Goal: Task Accomplishment & Management: Manage account settings

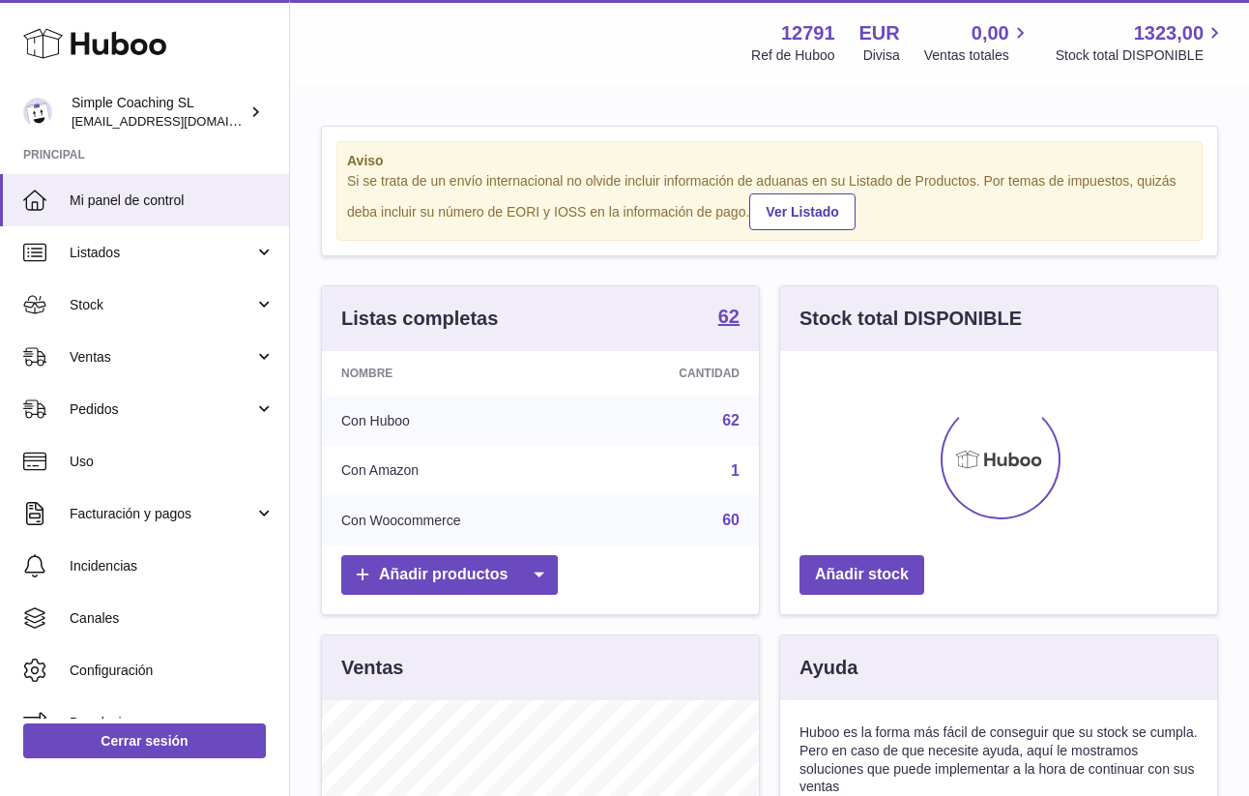
scroll to position [302, 437]
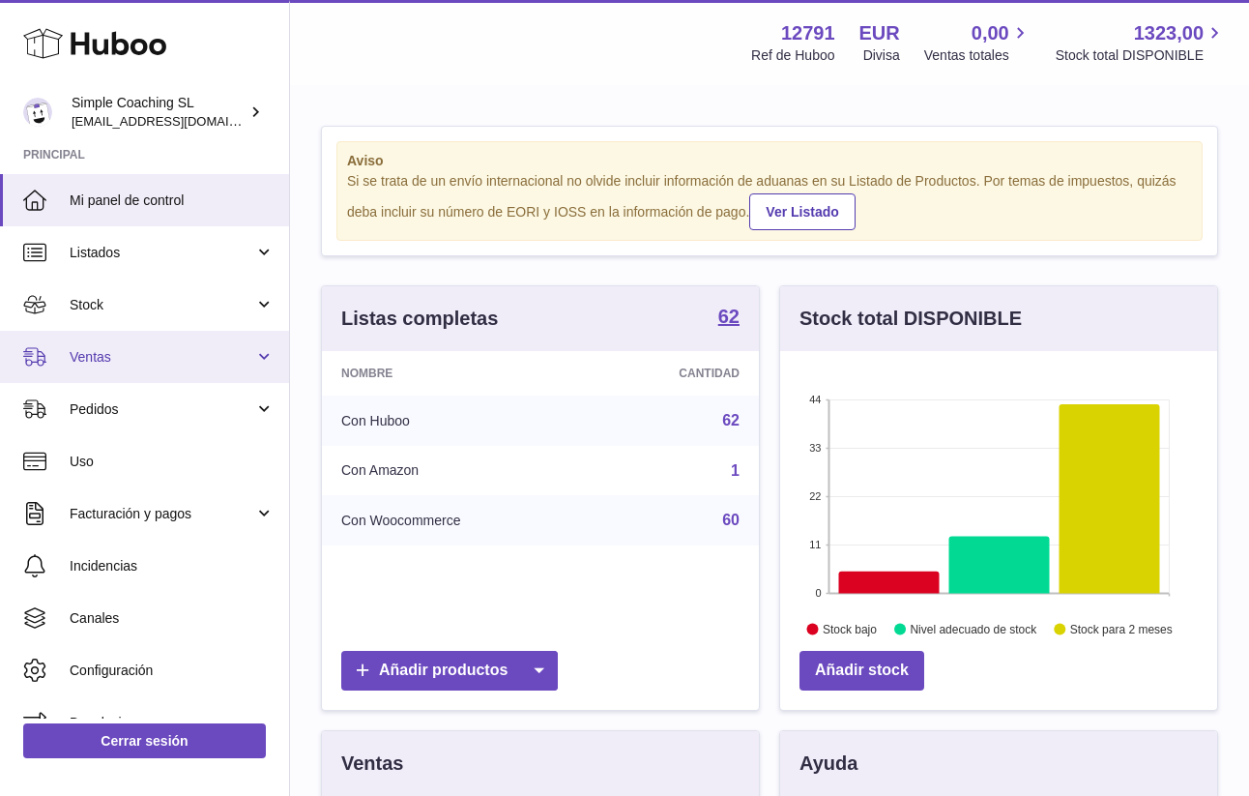
click at [110, 351] on span "Ventas" at bounding box center [162, 357] width 185 height 18
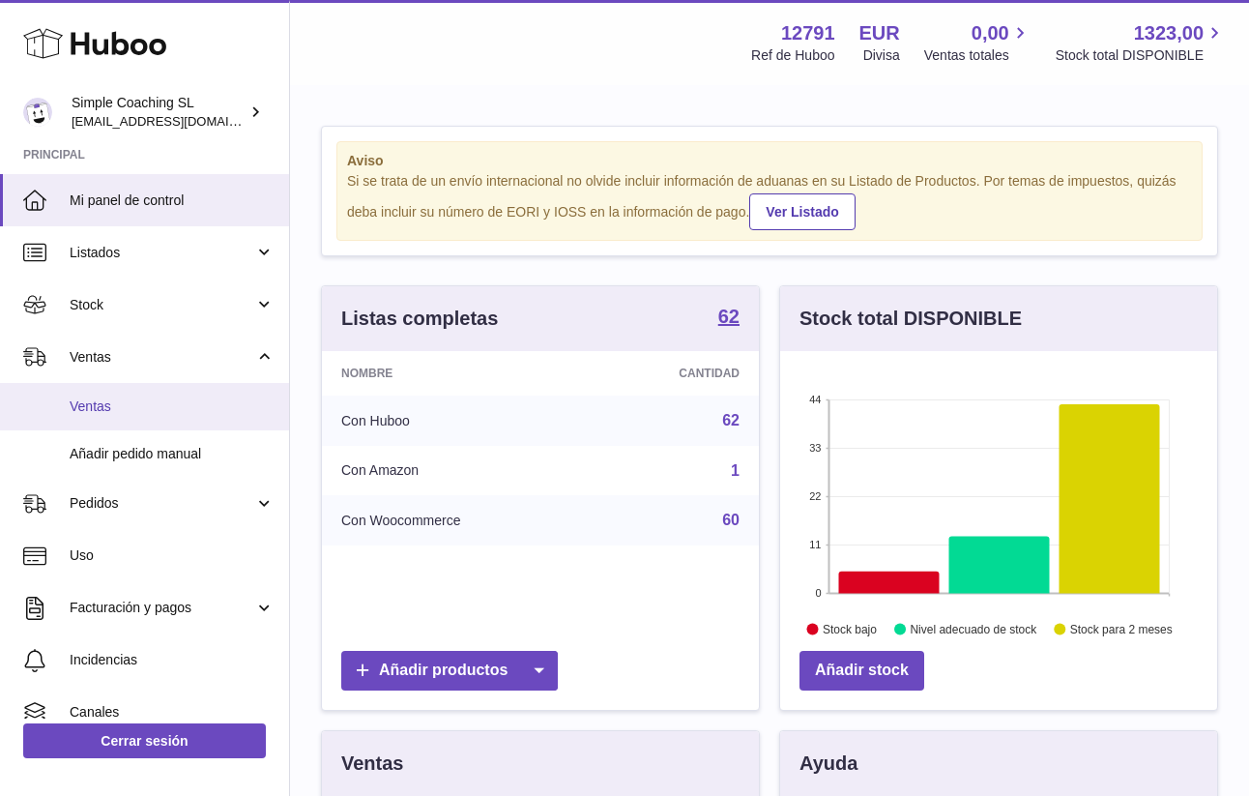
click at [139, 418] on link "Ventas" at bounding box center [144, 406] width 289 height 47
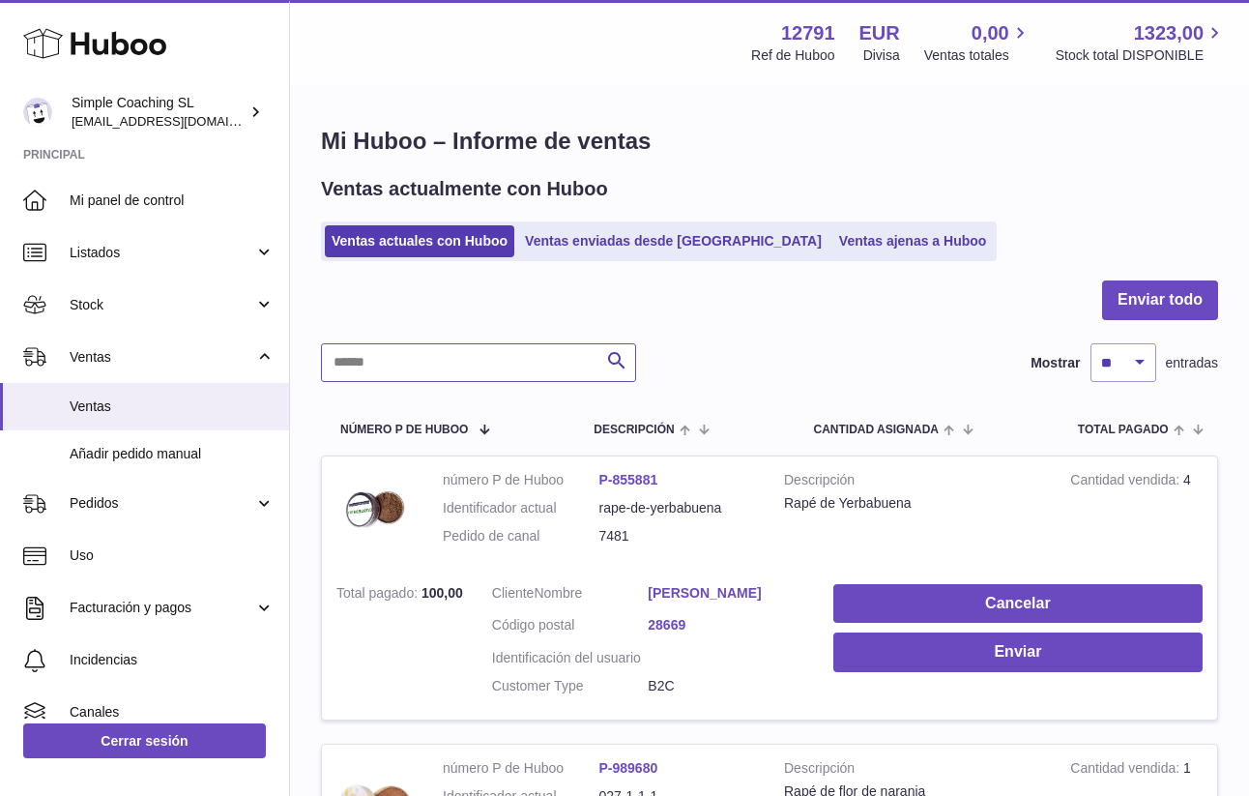
click at [427, 360] on input "text" at bounding box center [478, 362] width 315 height 39
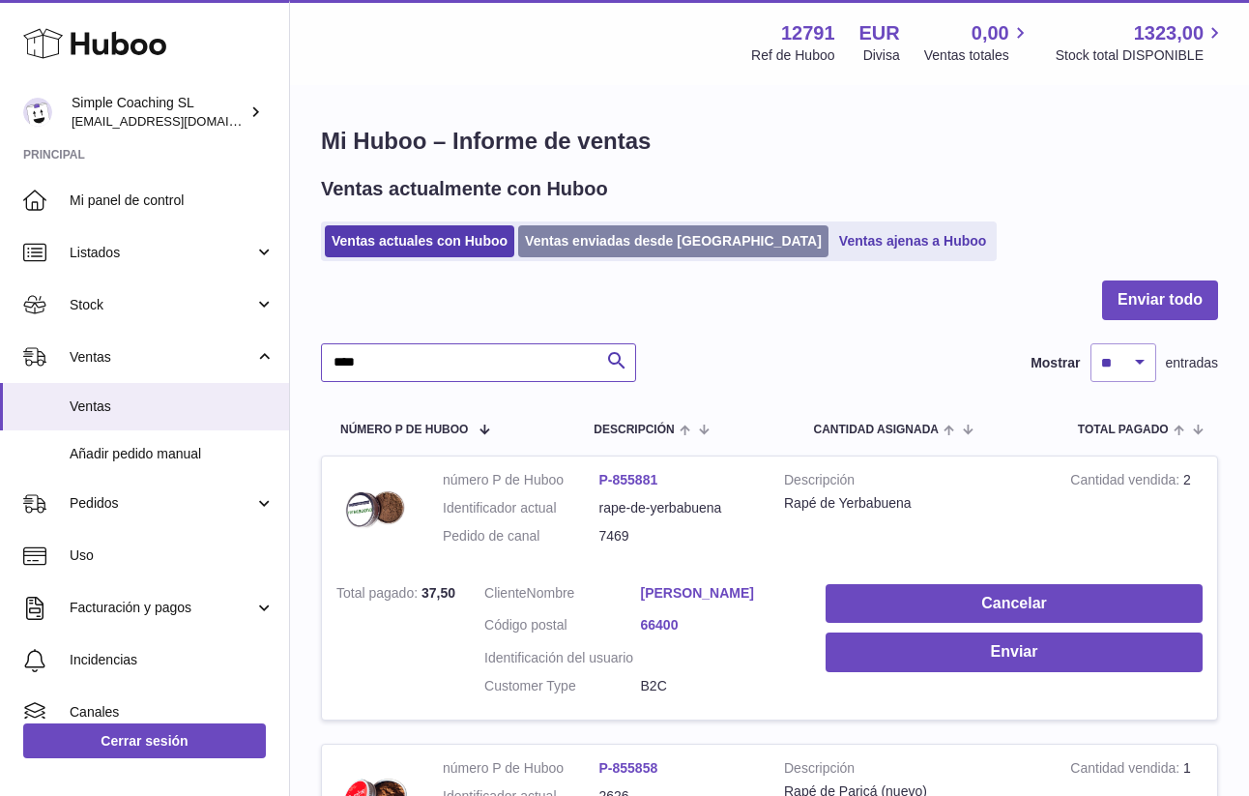
type input "****"
click at [591, 237] on link "Ventas enviadas desde Huboo" at bounding box center [673, 241] width 310 height 32
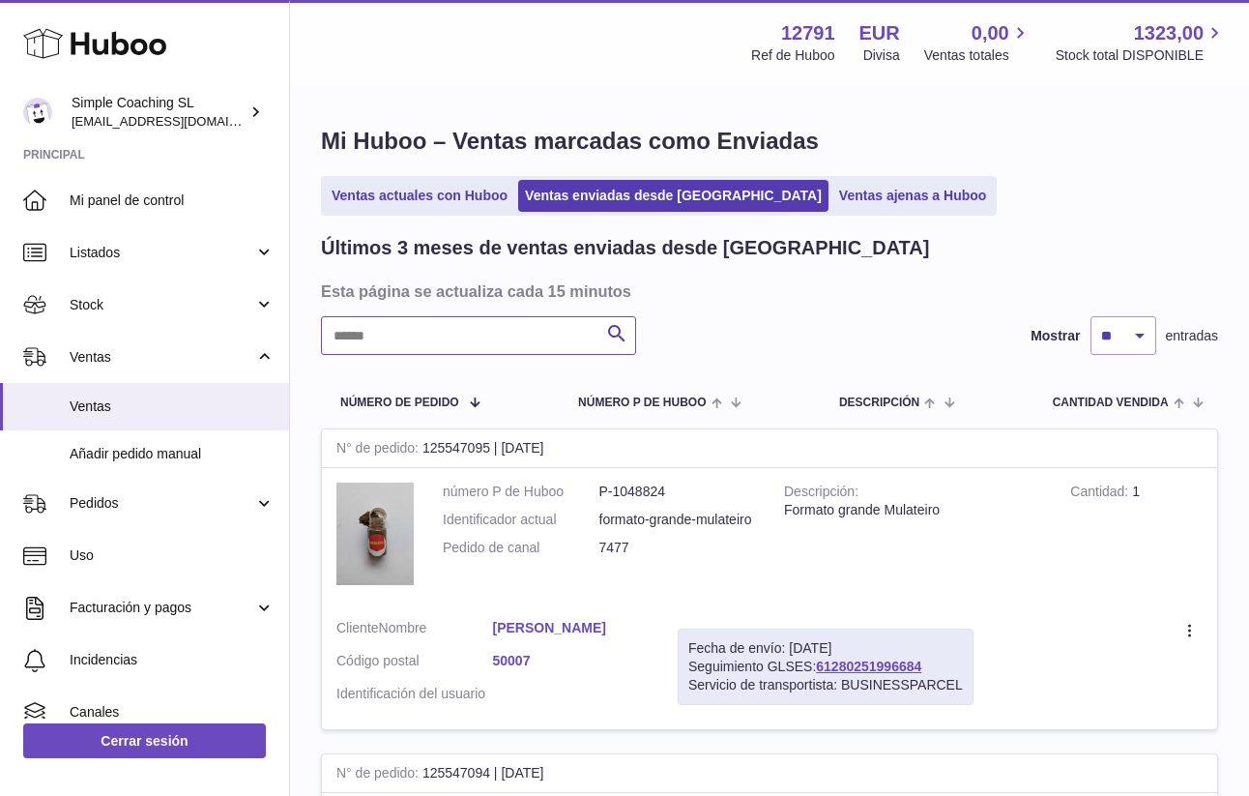
click at [384, 343] on input "text" at bounding box center [478, 335] width 315 height 39
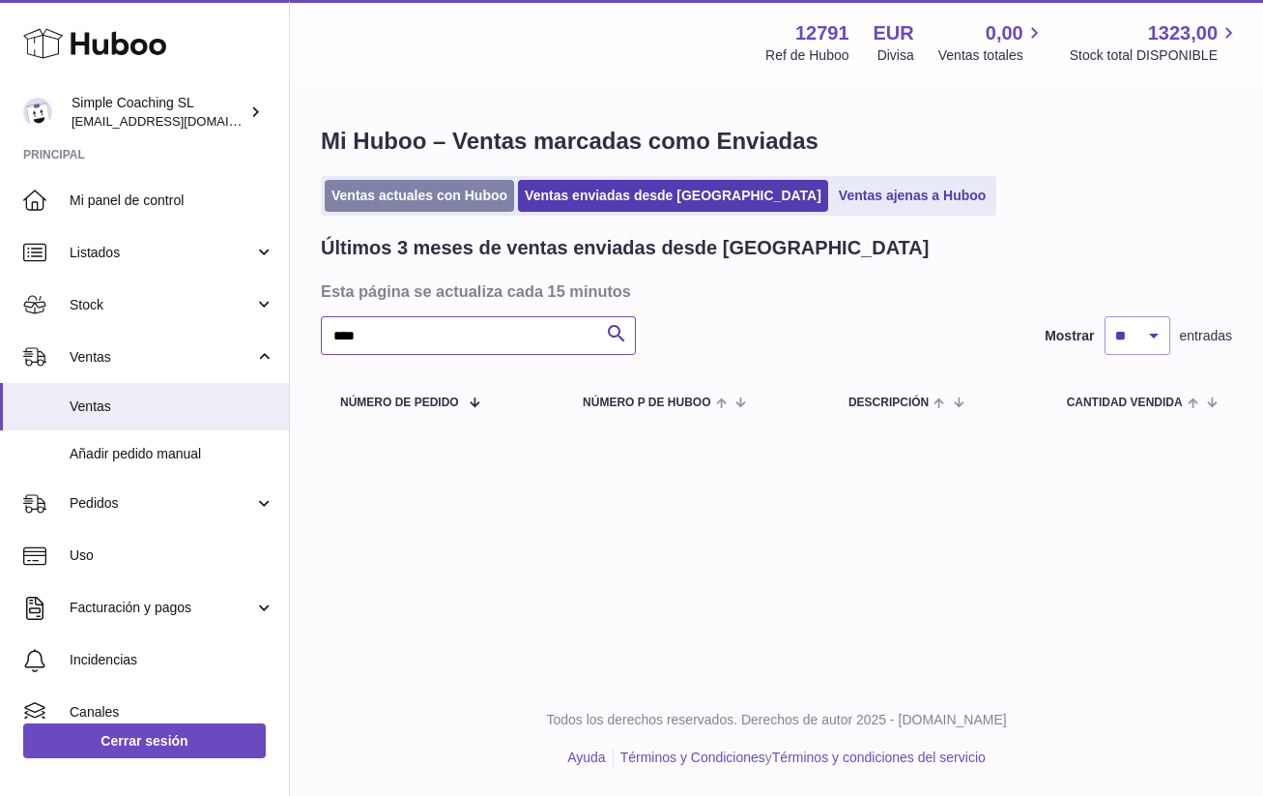
type input "****"
click at [390, 201] on link "Ventas actuales con Huboo" at bounding box center [419, 196] width 189 height 32
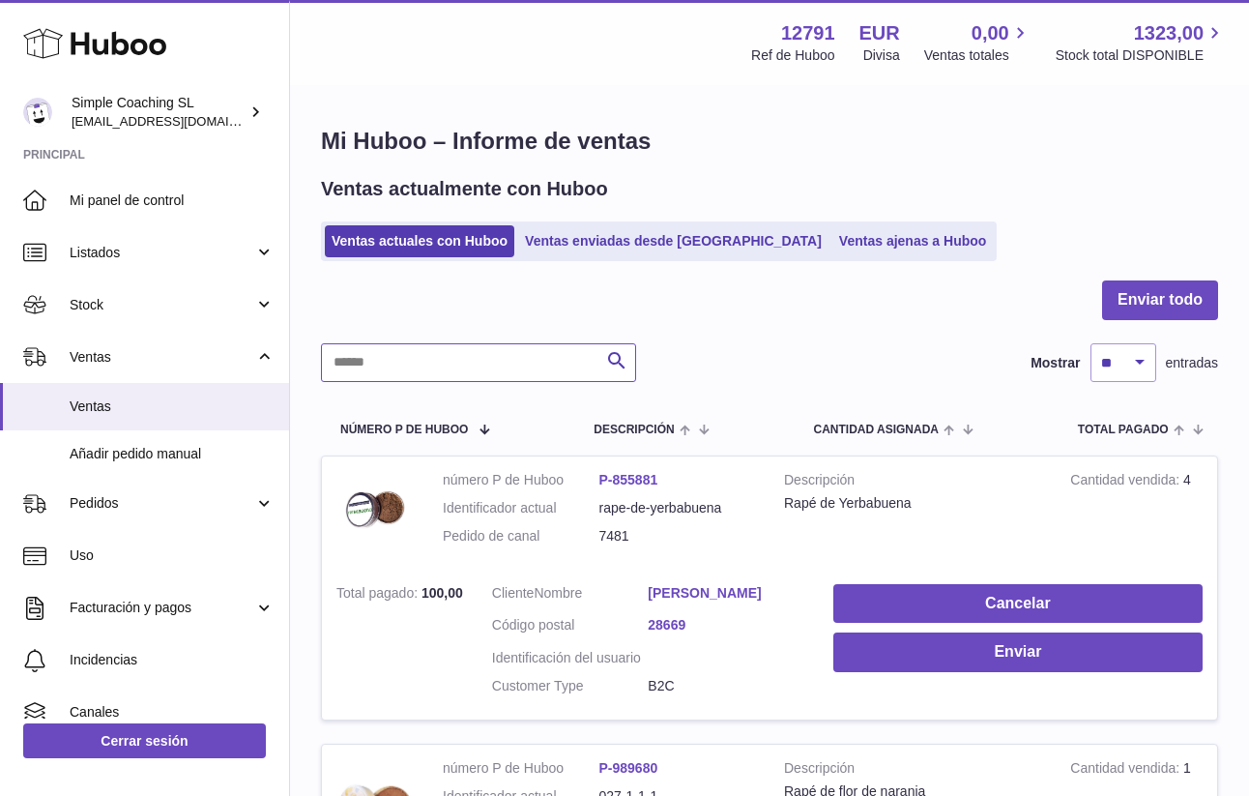
click at [396, 358] on input "text" at bounding box center [478, 362] width 315 height 39
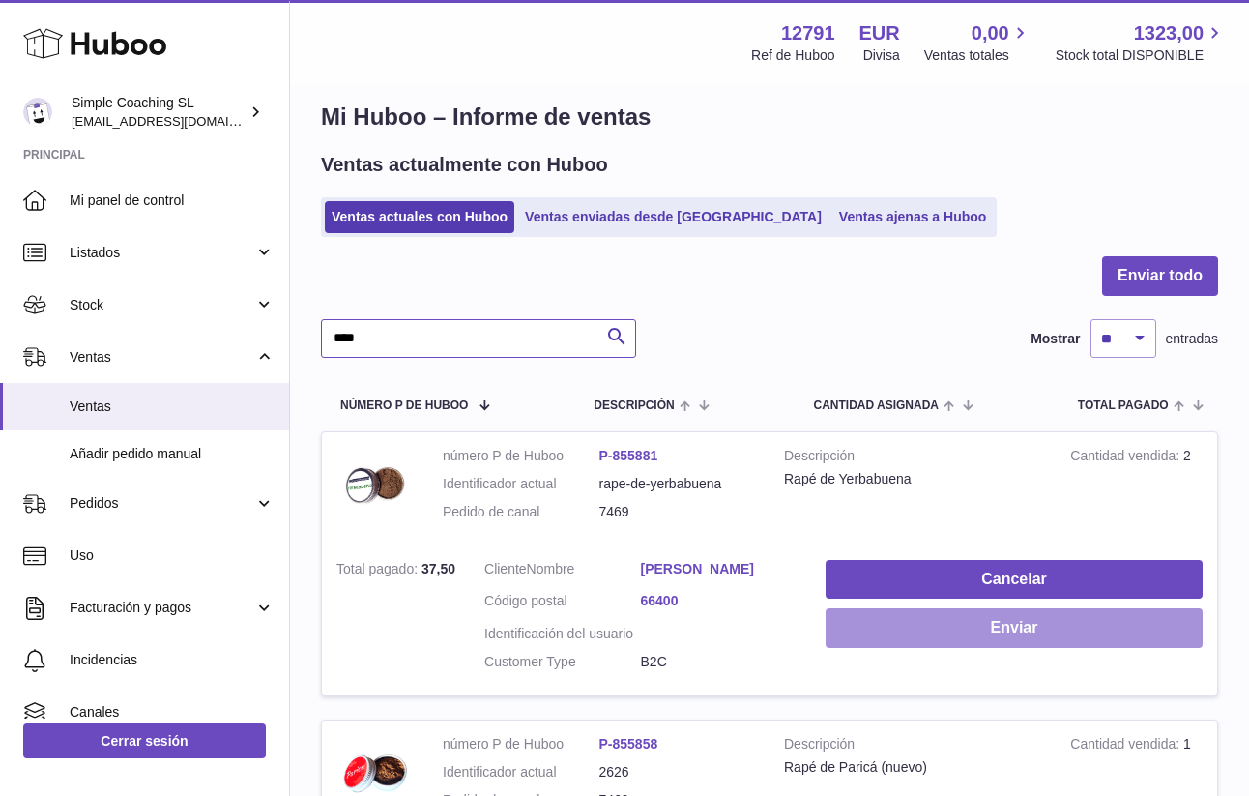
type input "****"
click at [974, 617] on button "Enviar" at bounding box center [1014, 628] width 377 height 40
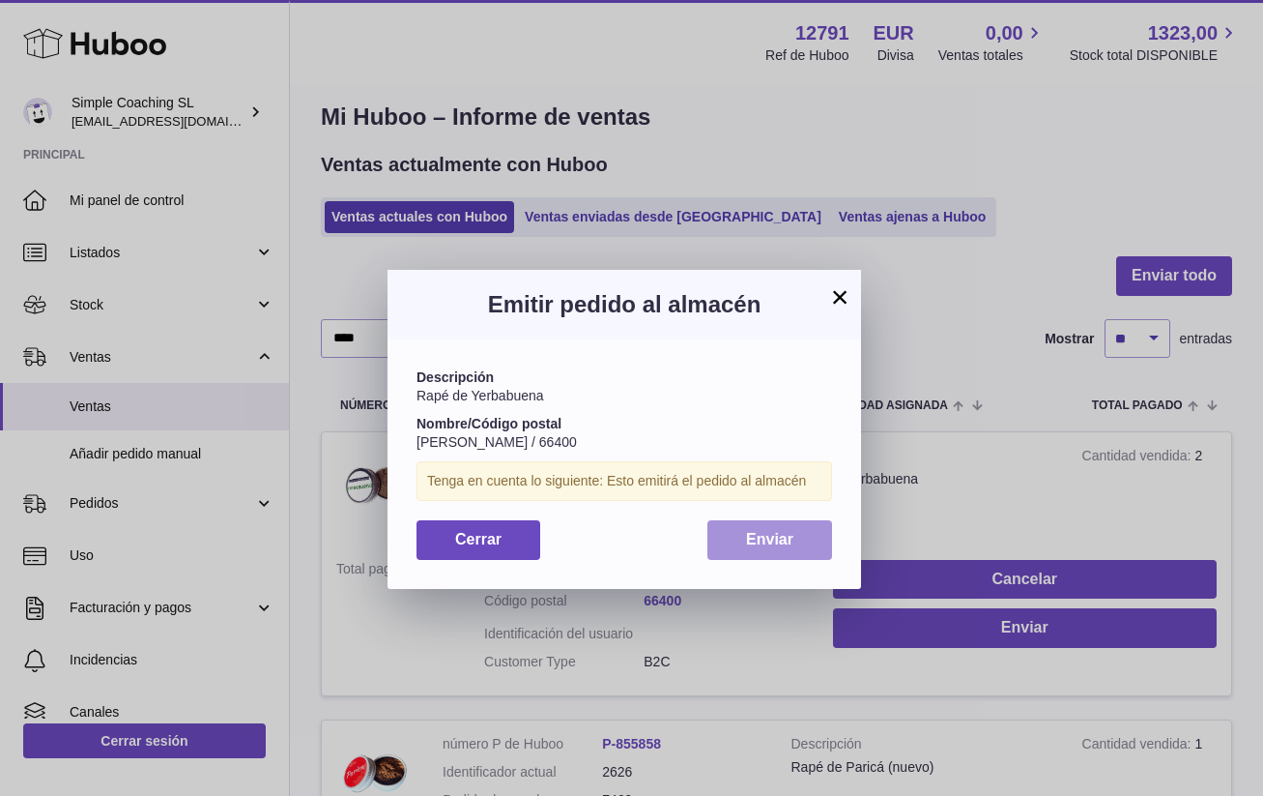
click at [761, 541] on span "Enviar" at bounding box center [769, 539] width 47 height 16
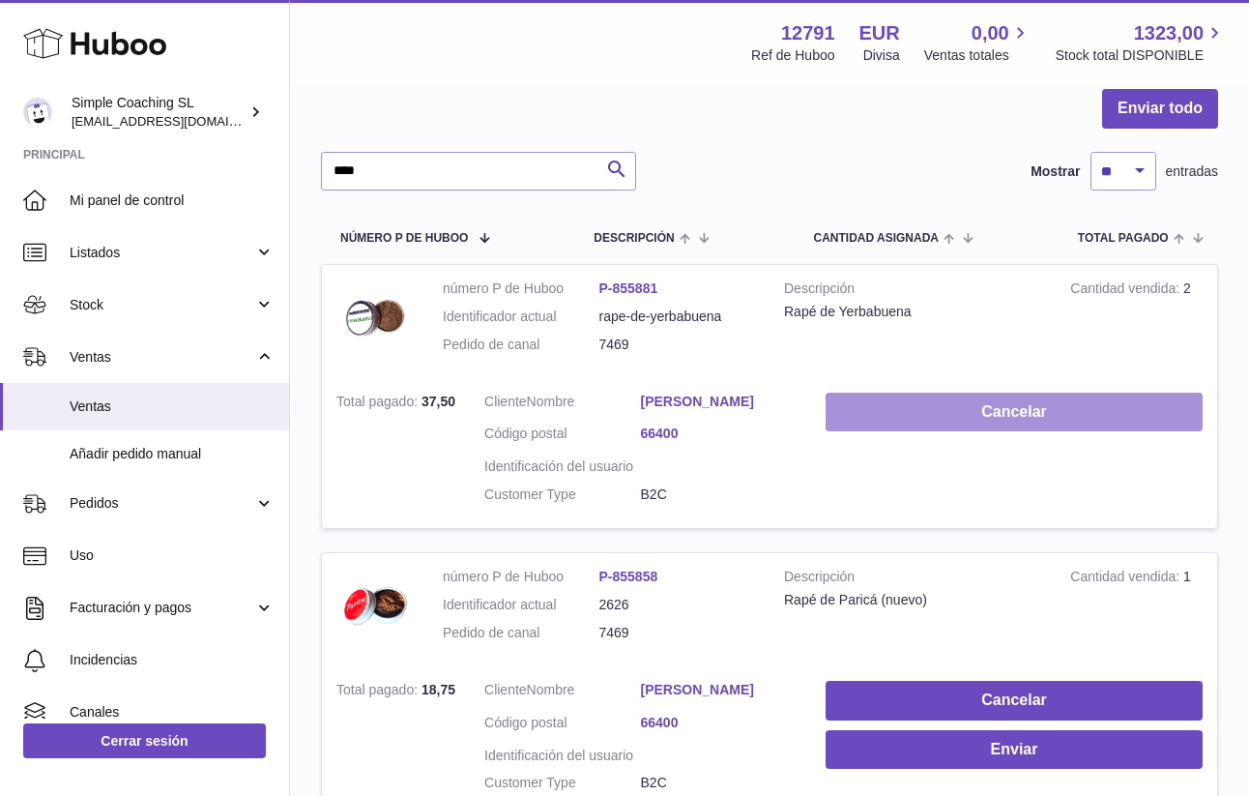
scroll to position [307, 0]
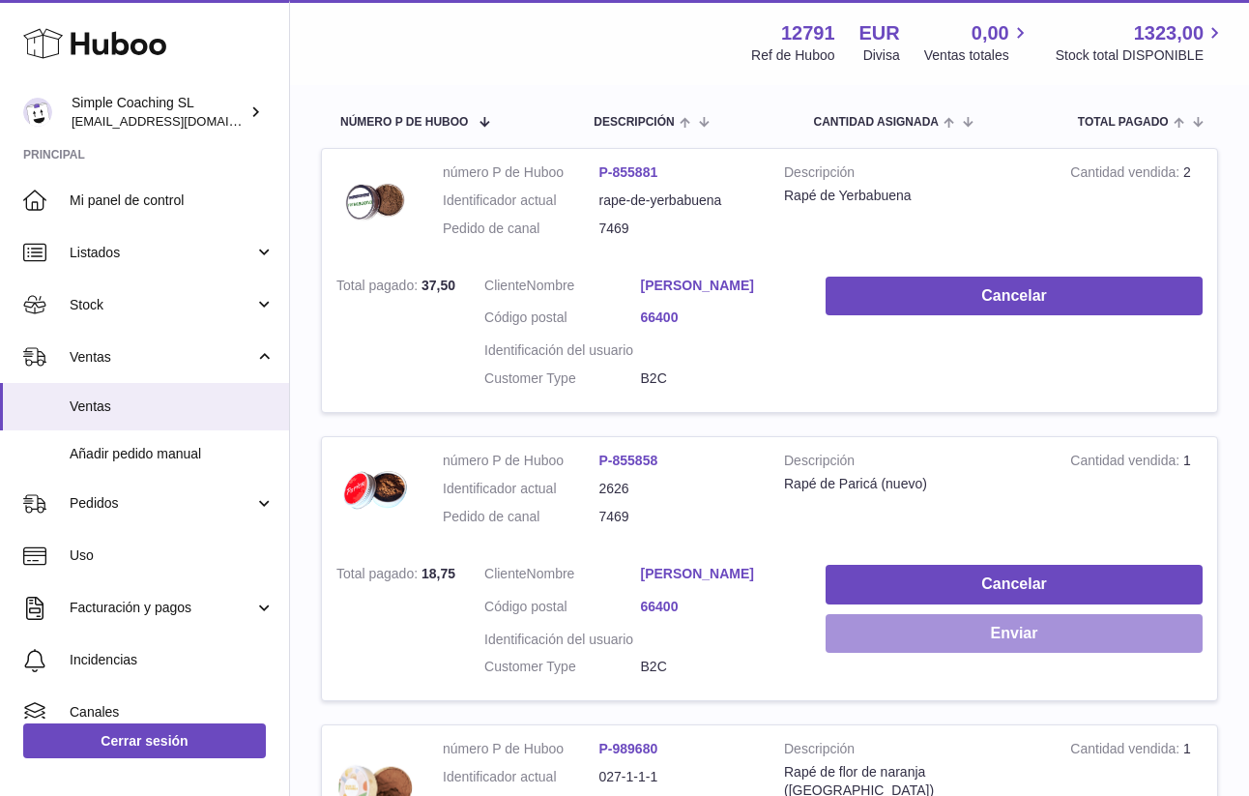
click at [971, 620] on button "Enviar" at bounding box center [1014, 634] width 377 height 40
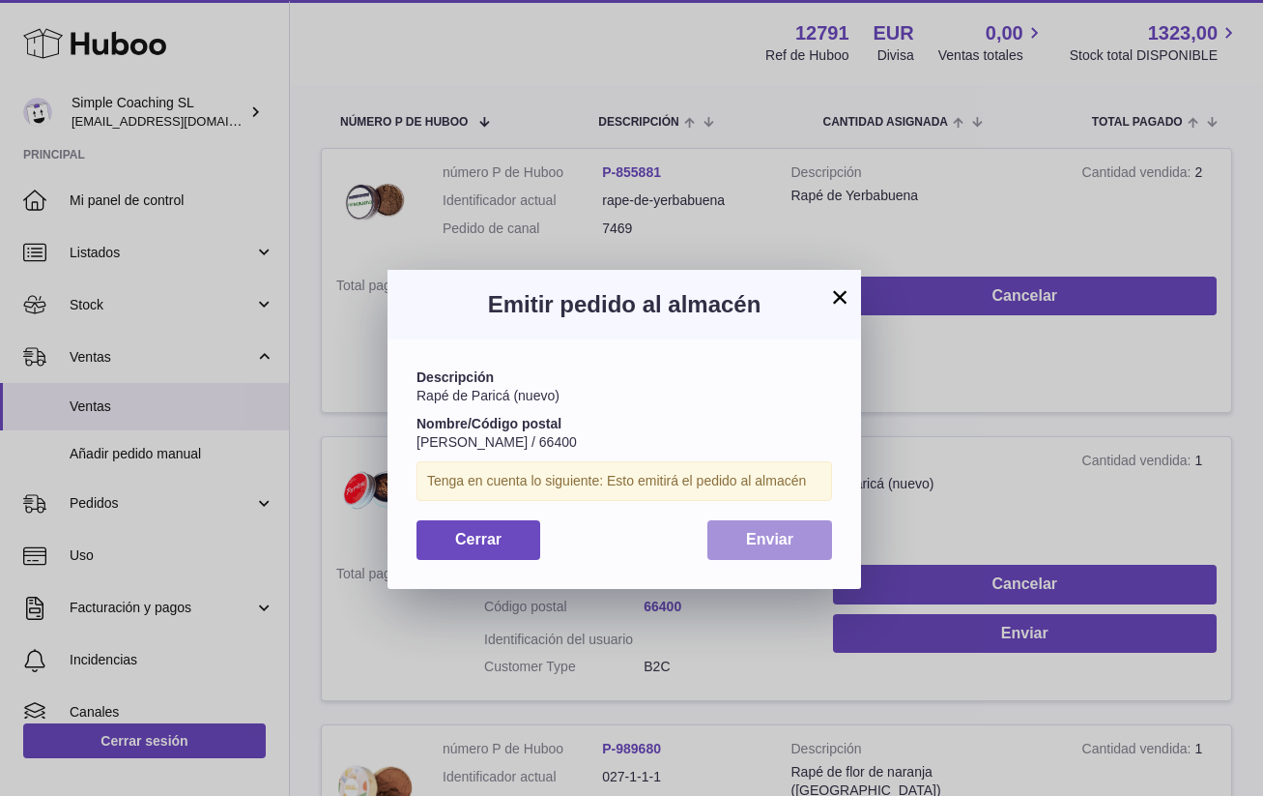
click at [793, 538] on span "Enviar" at bounding box center [769, 539] width 47 height 16
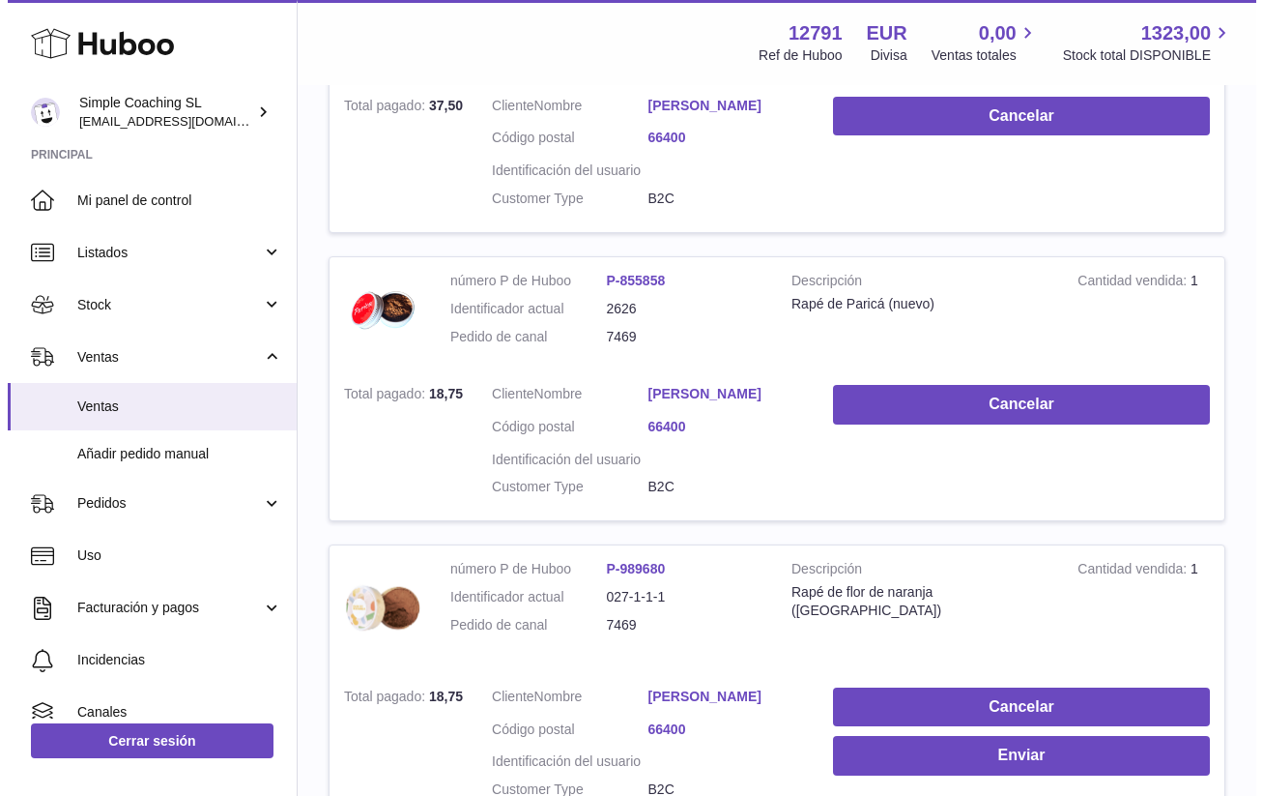
scroll to position [524, 0]
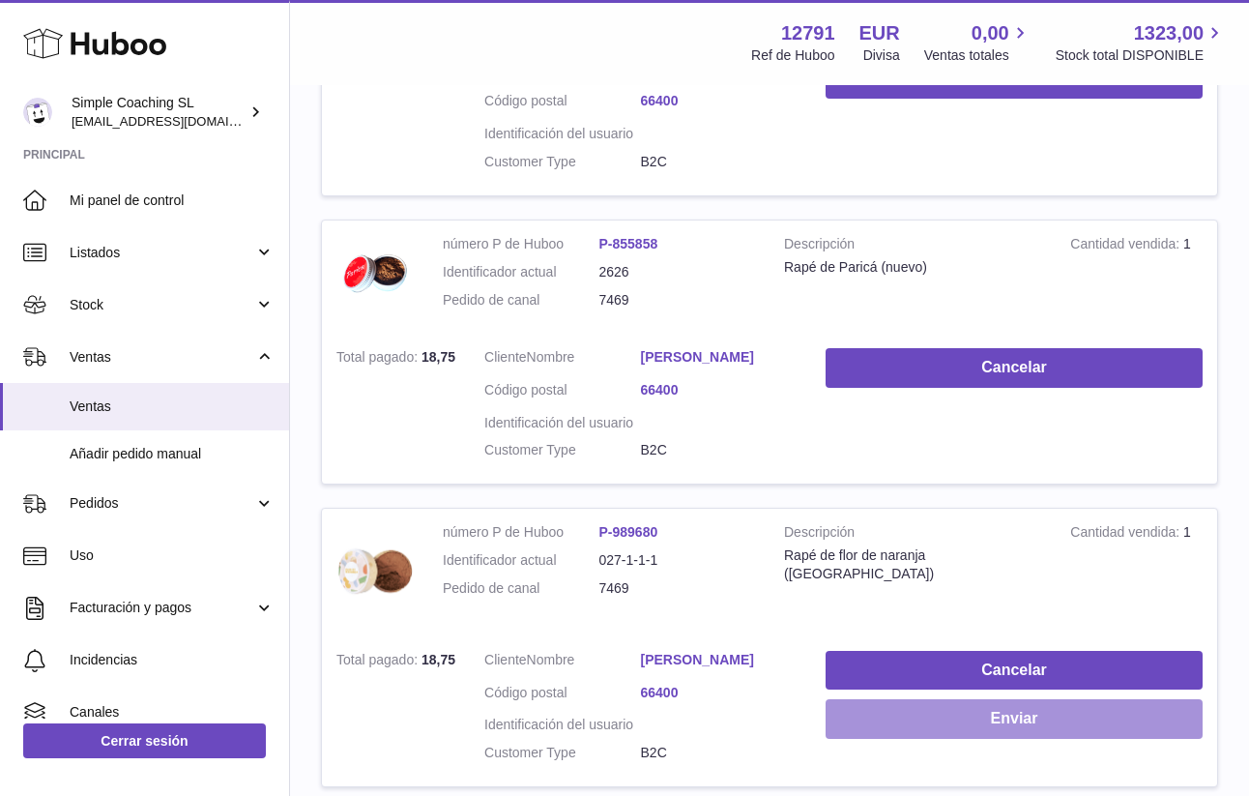
click at [934, 699] on button "Enviar" at bounding box center [1014, 719] width 377 height 40
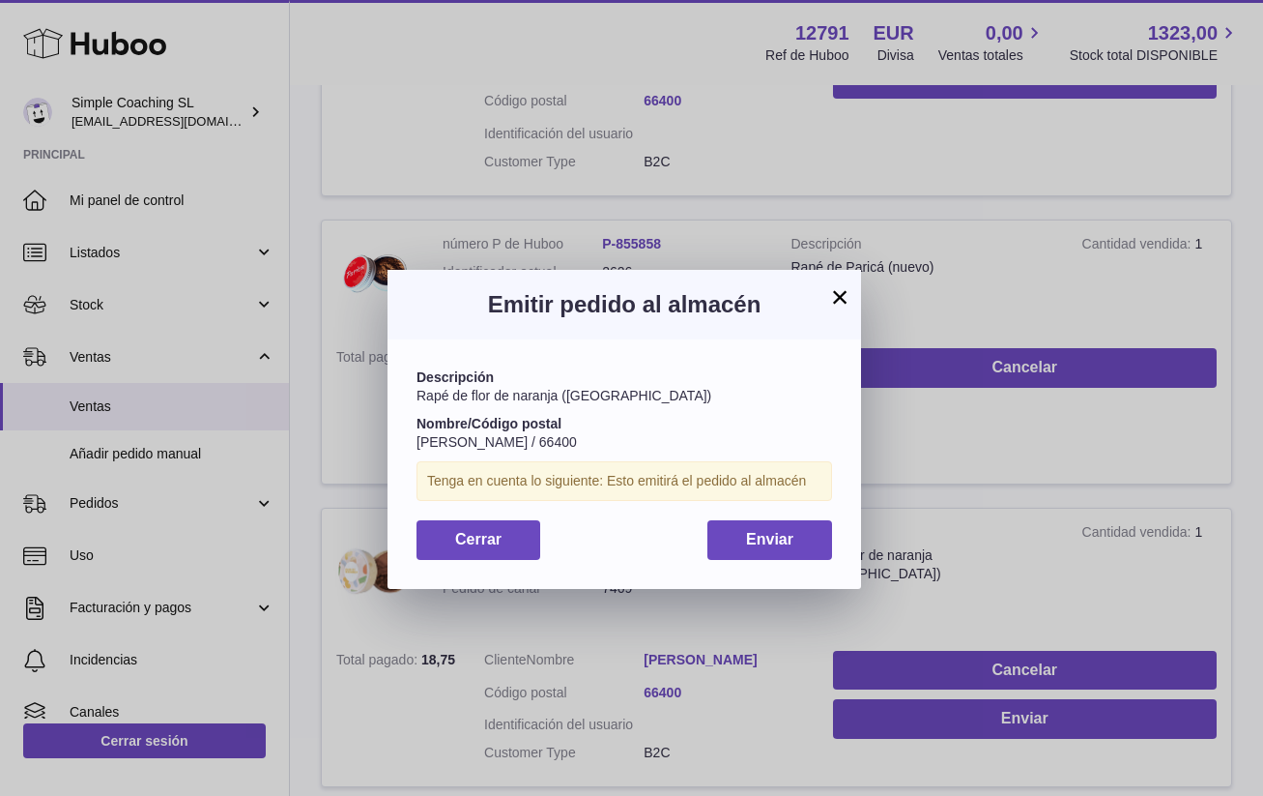
click at [737, 506] on div "Descripción Rapé de flor de naranja (Azahar) Nombre/Código postal Murielle Ouvr…" at bounding box center [625, 463] width 474 height 248
click at [750, 534] on span "Enviar" at bounding box center [769, 539] width 47 height 16
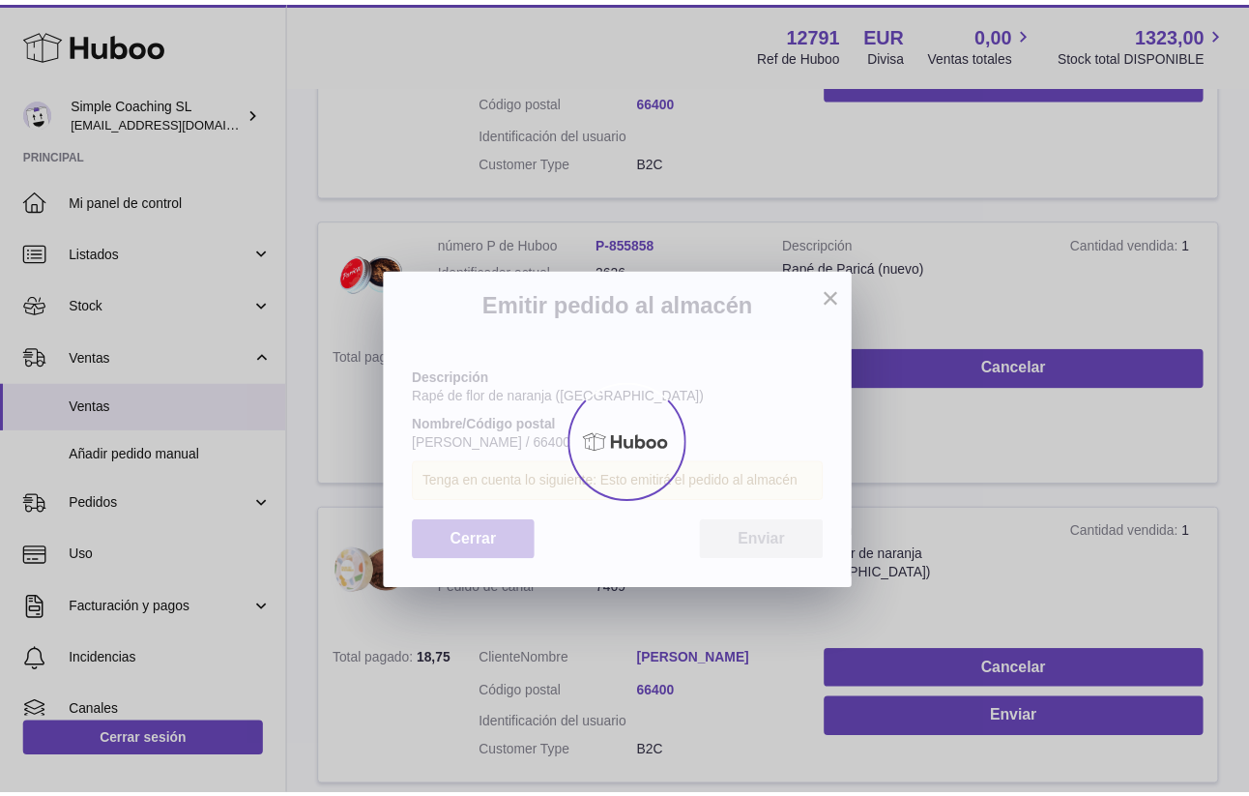
scroll to position [915, 0]
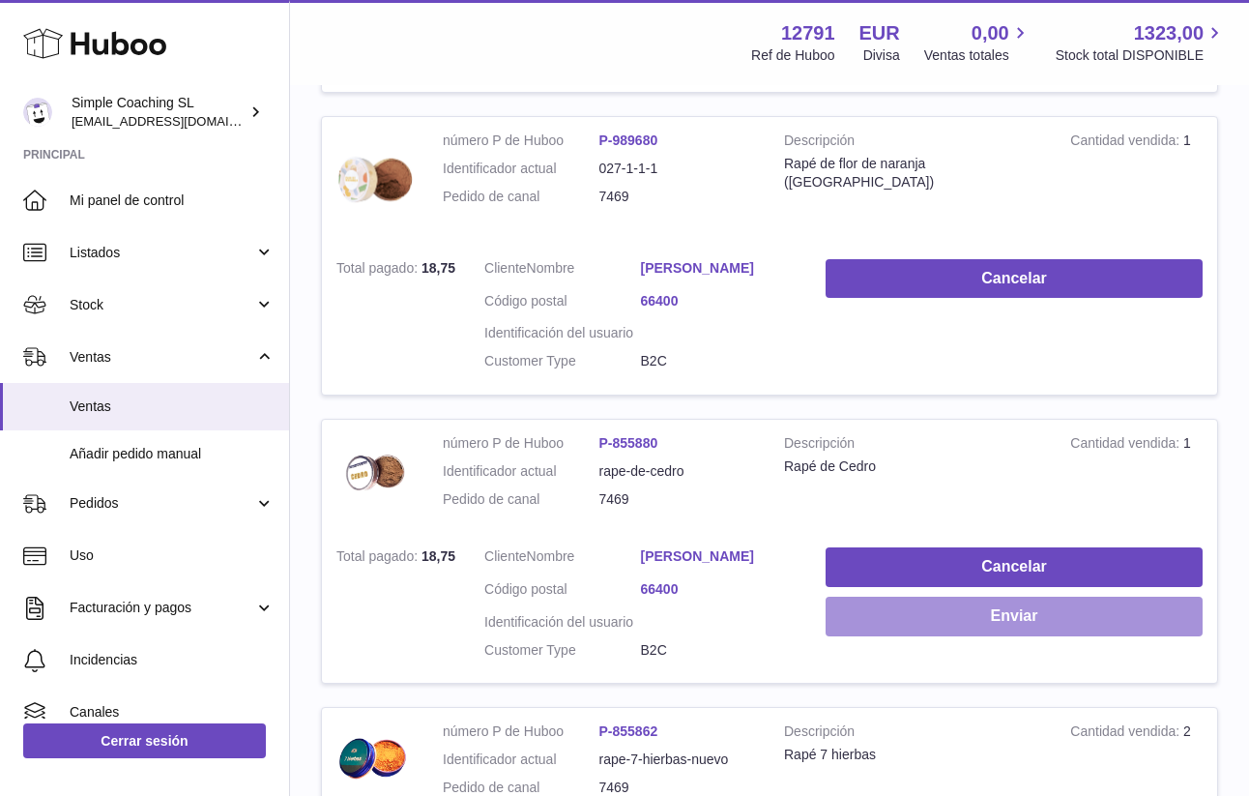
click at [971, 603] on button "Enviar" at bounding box center [1014, 616] width 377 height 40
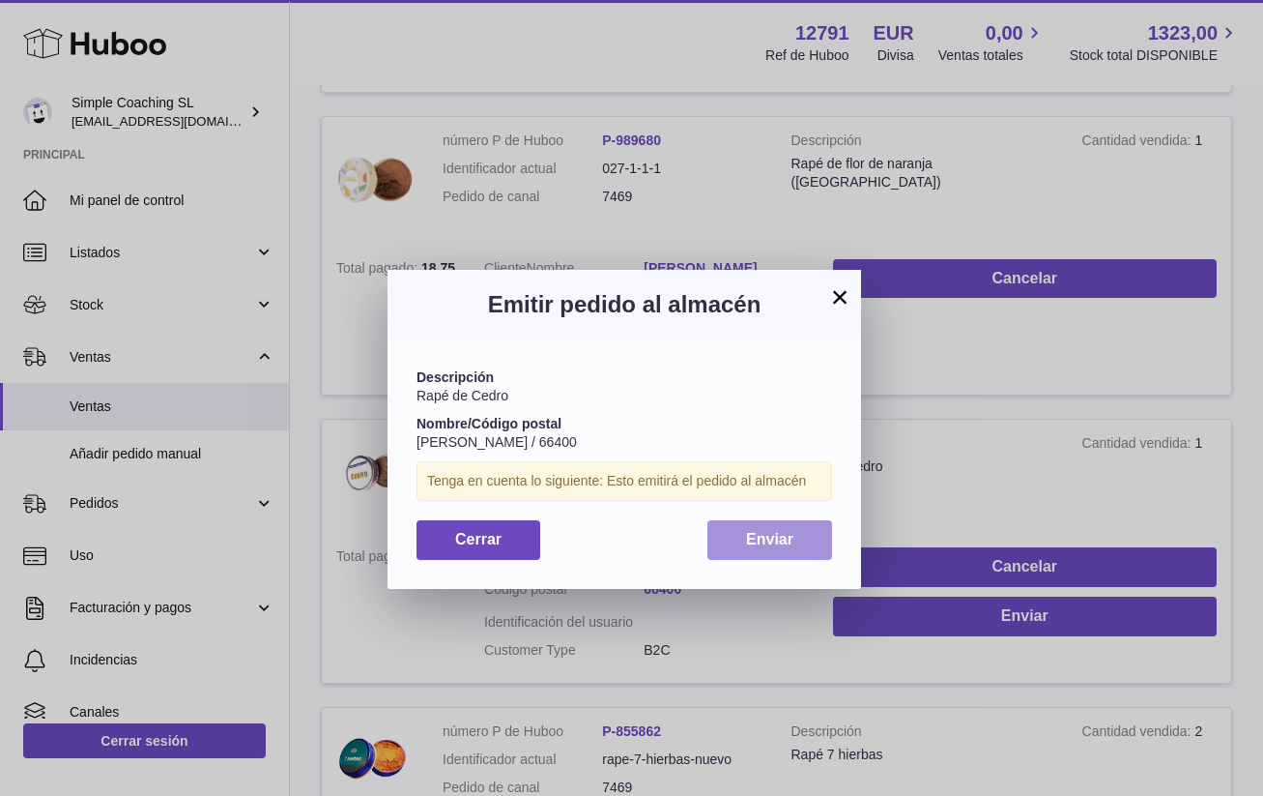
click at [751, 531] on span "Enviar" at bounding box center [769, 539] width 47 height 16
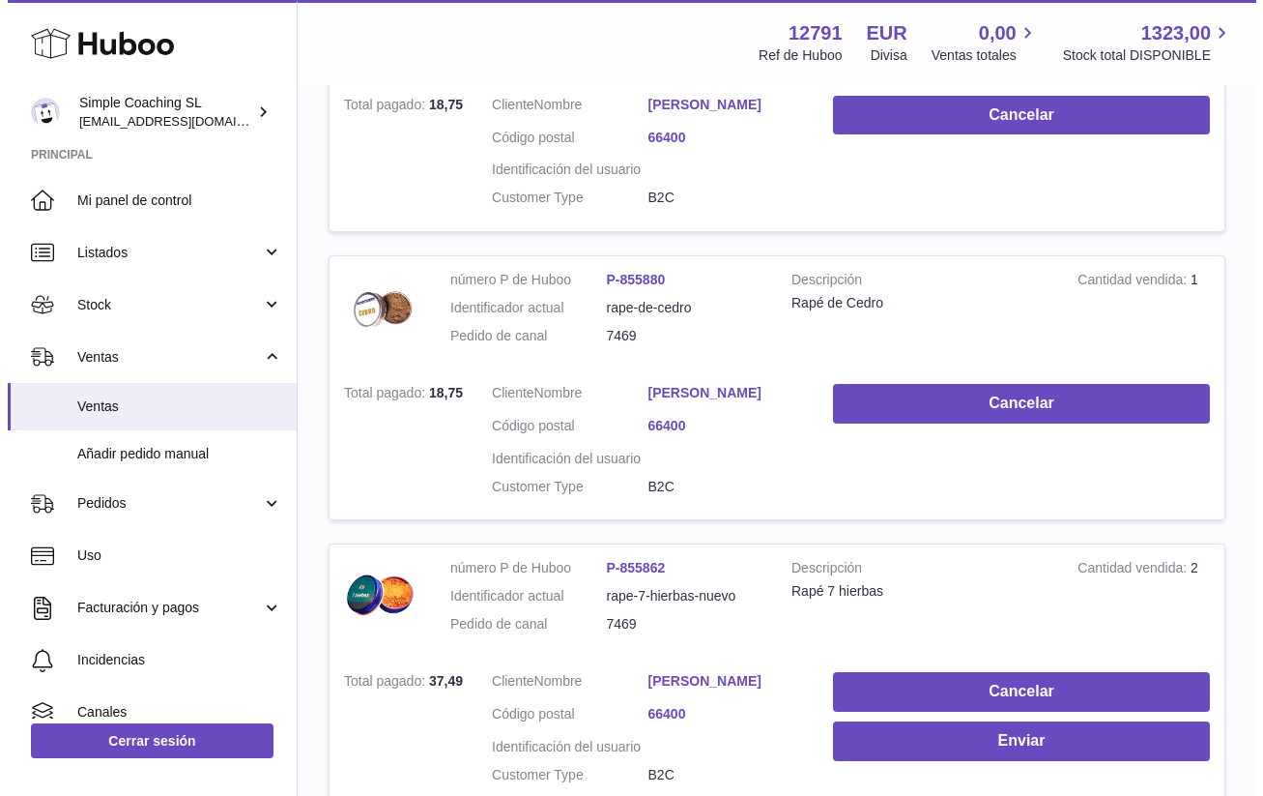
scroll to position [1456, 0]
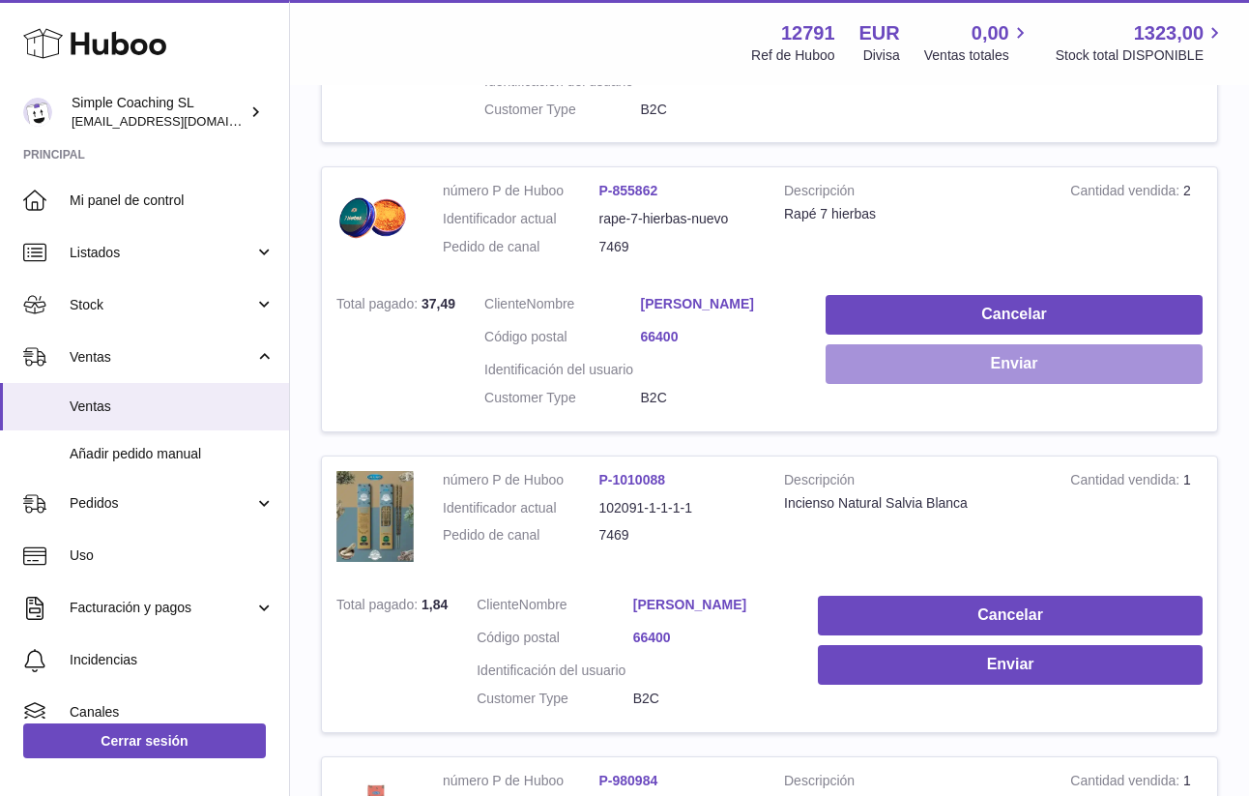
click at [908, 344] on button "Enviar" at bounding box center [1014, 364] width 377 height 40
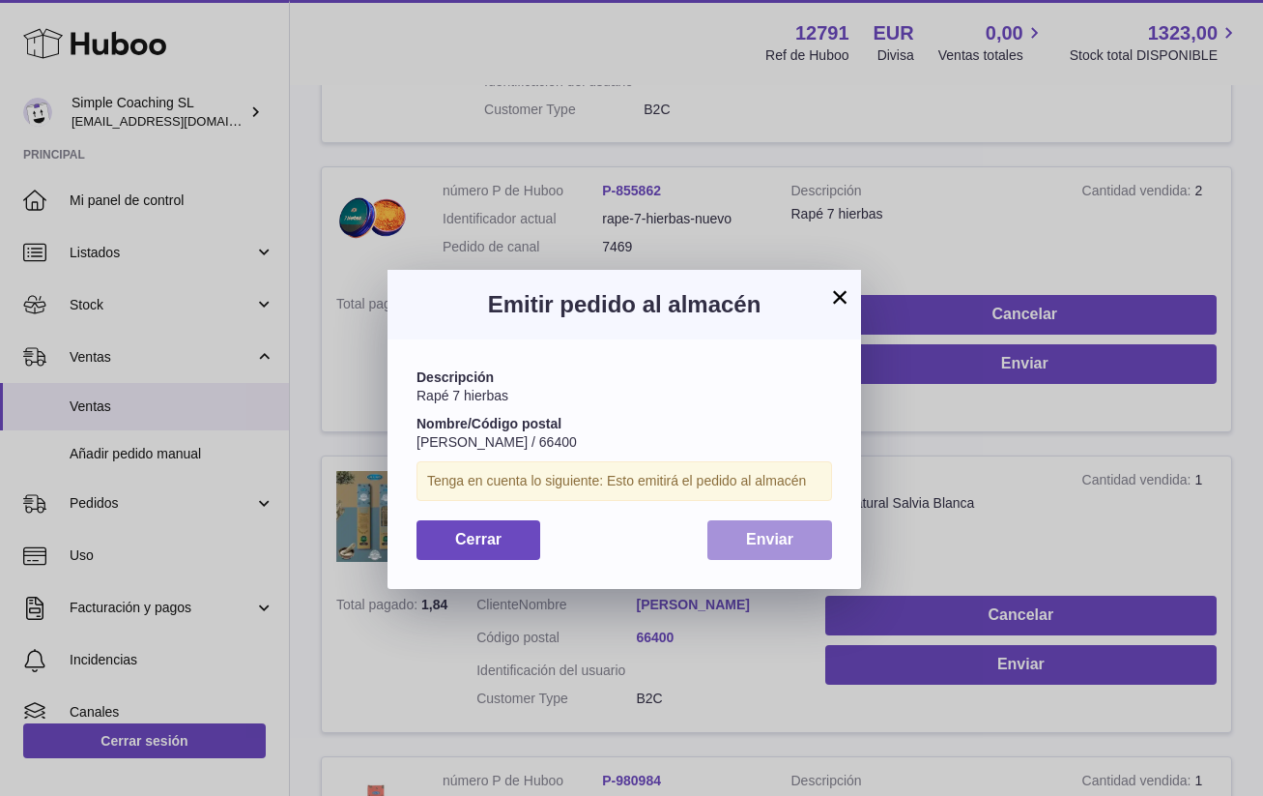
click at [755, 532] on span "Enviar" at bounding box center [769, 539] width 47 height 16
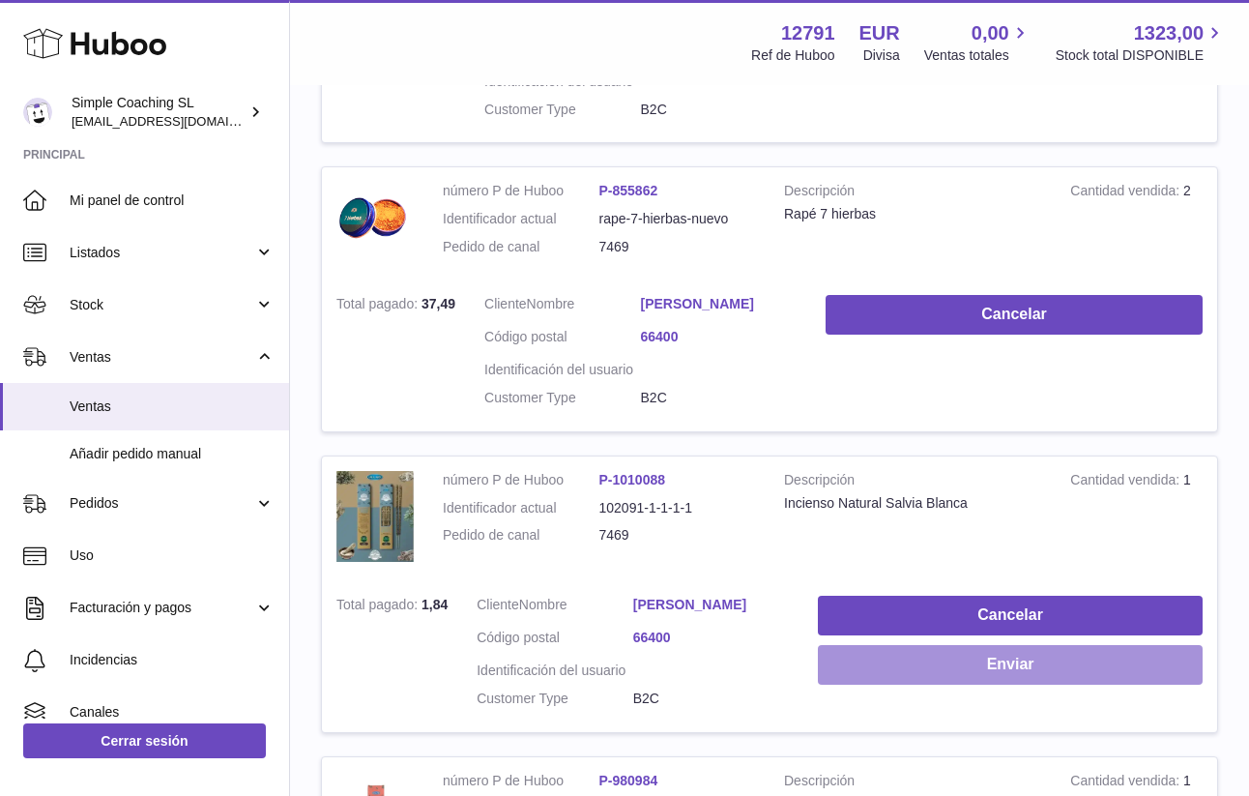
click at [978, 645] on button "Enviar" at bounding box center [1010, 665] width 385 height 40
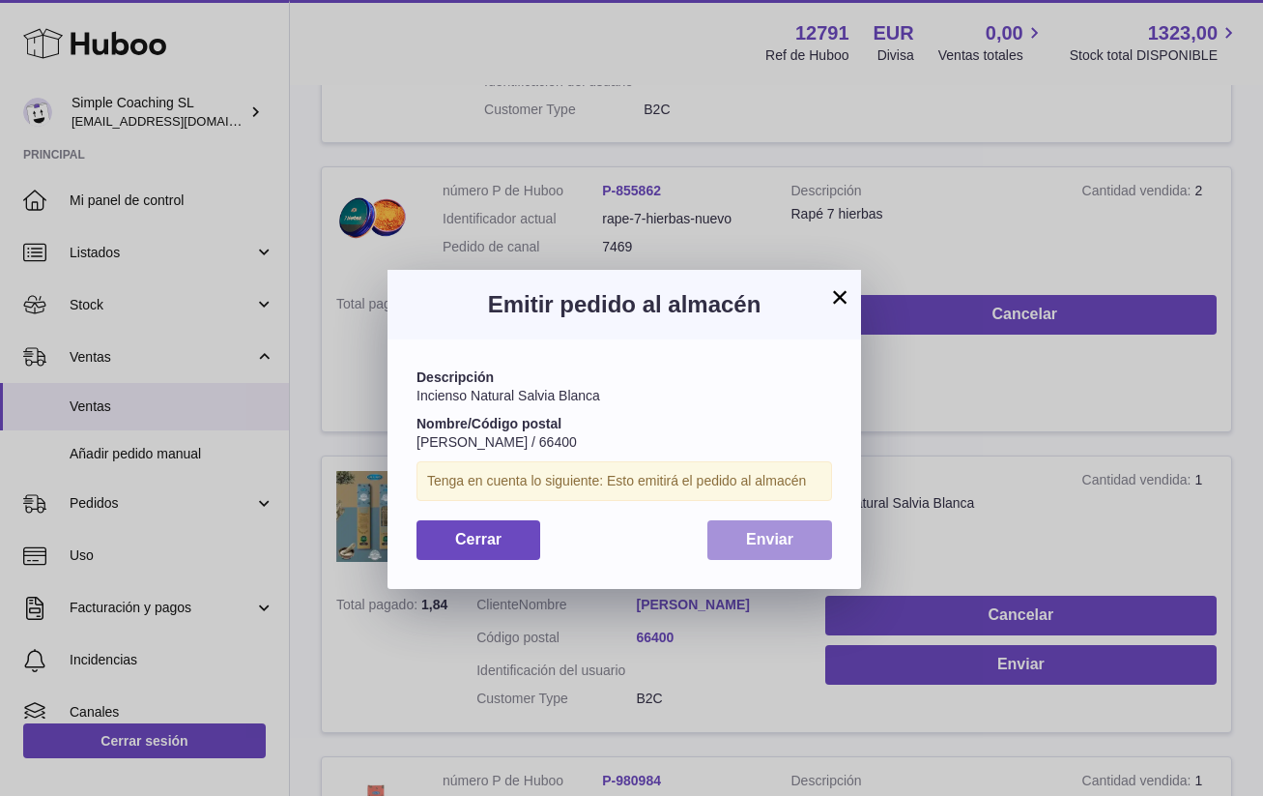
click at [788, 532] on span "Enviar" at bounding box center [769, 539] width 47 height 16
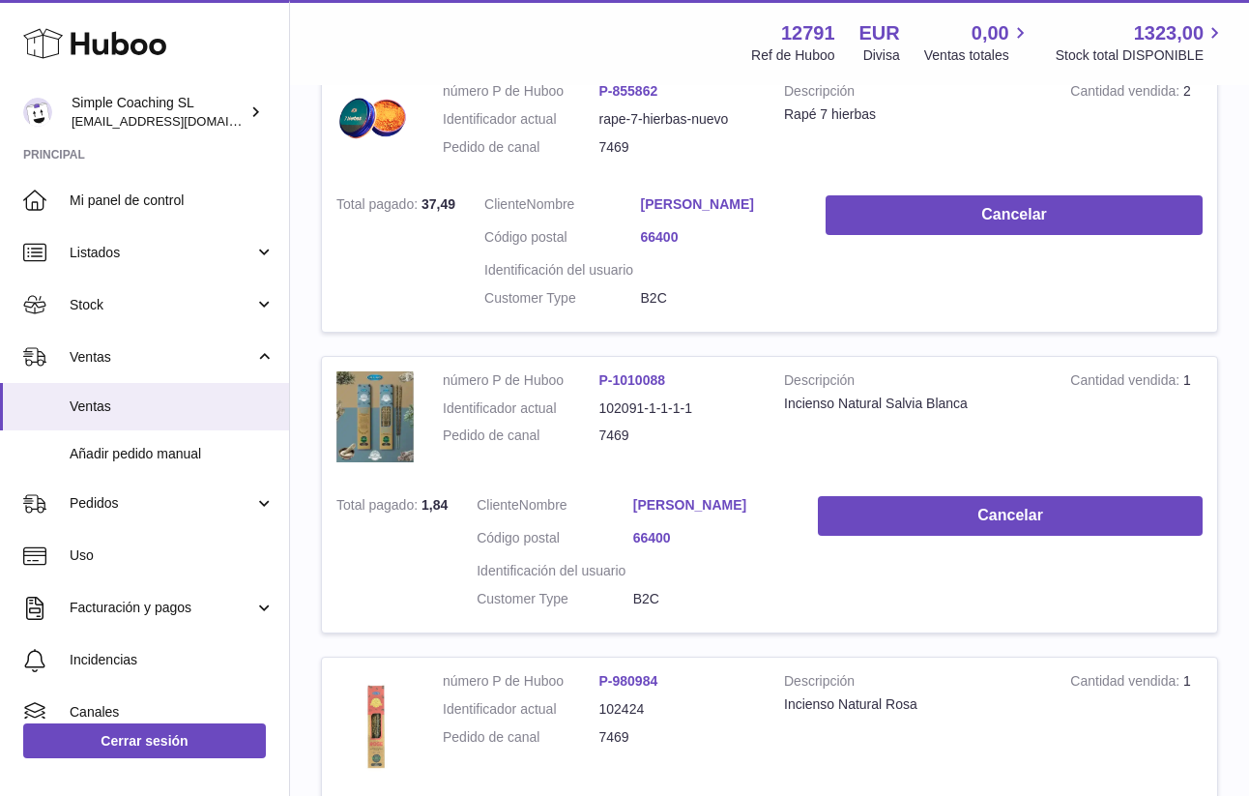
scroll to position [1736, 0]
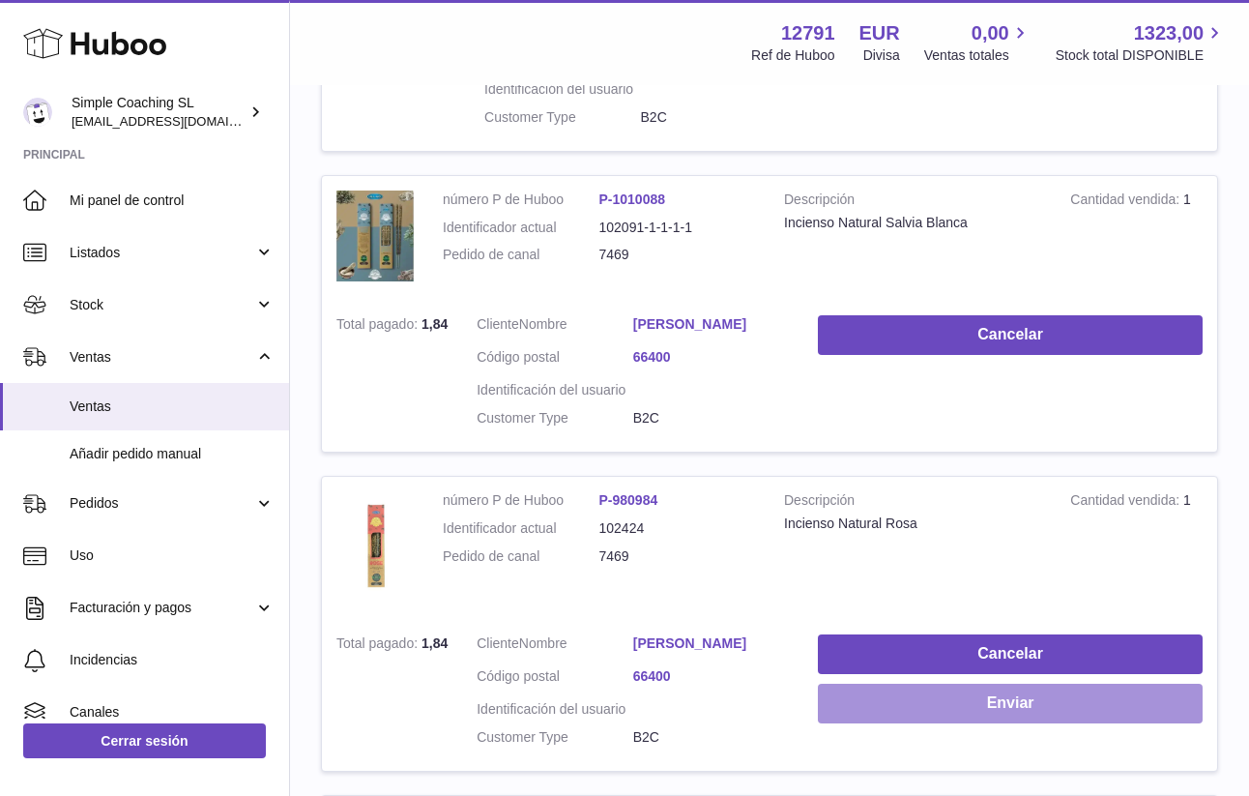
click at [967, 683] on button "Enviar" at bounding box center [1010, 703] width 385 height 40
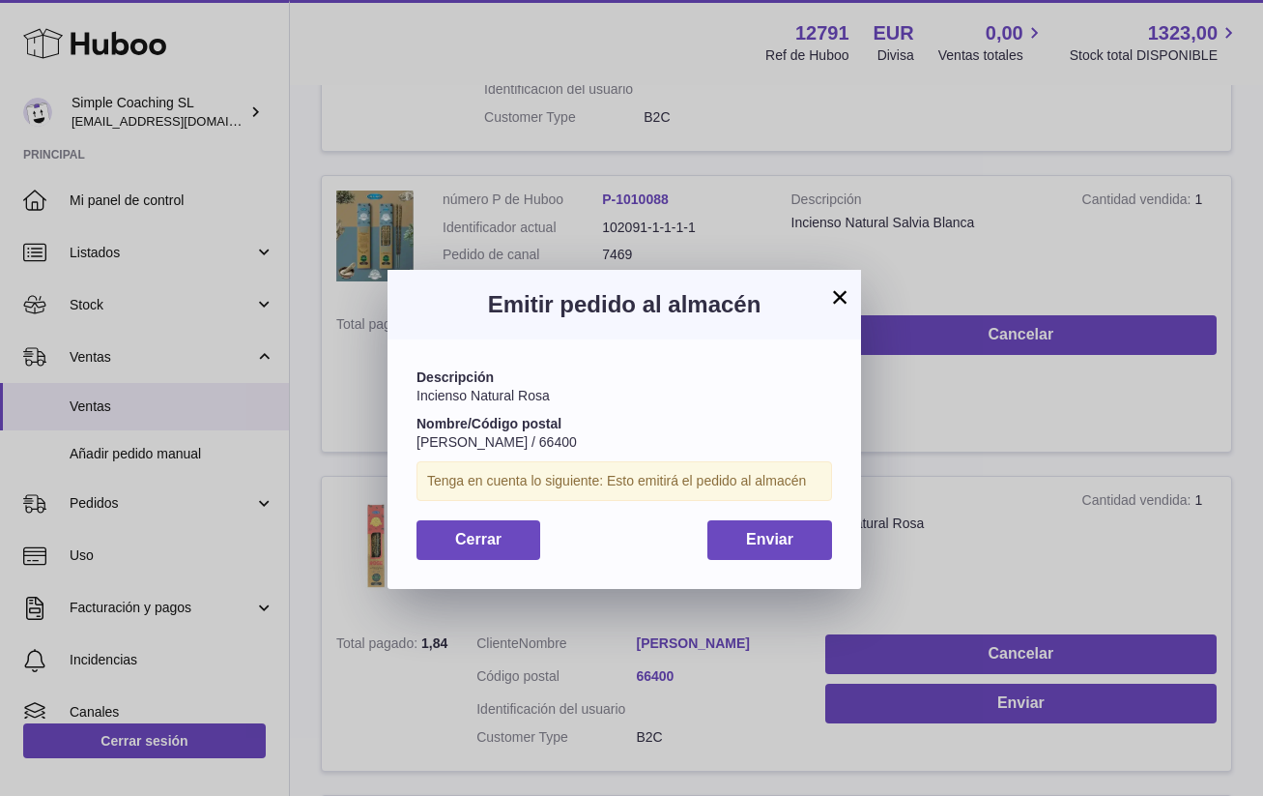
click at [773, 525] on button "Enviar" at bounding box center [770, 540] width 125 height 40
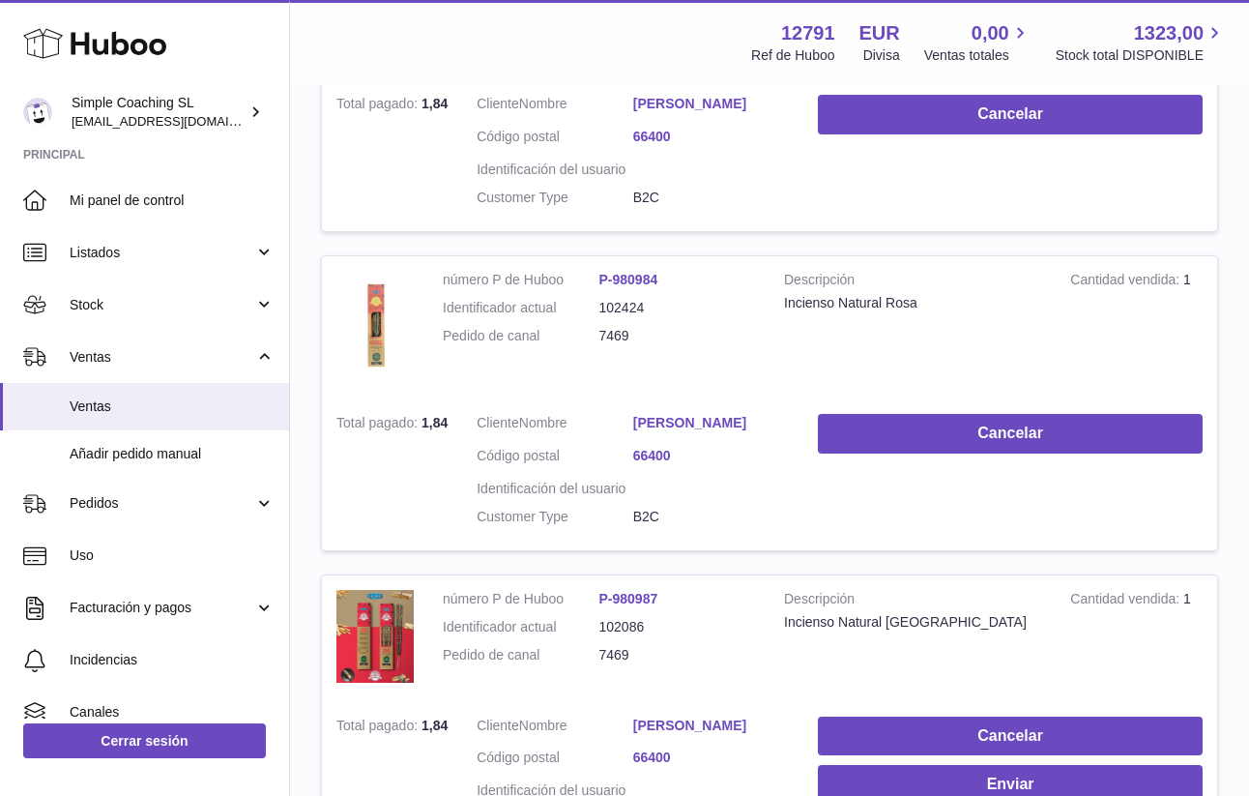
scroll to position [2113, 0]
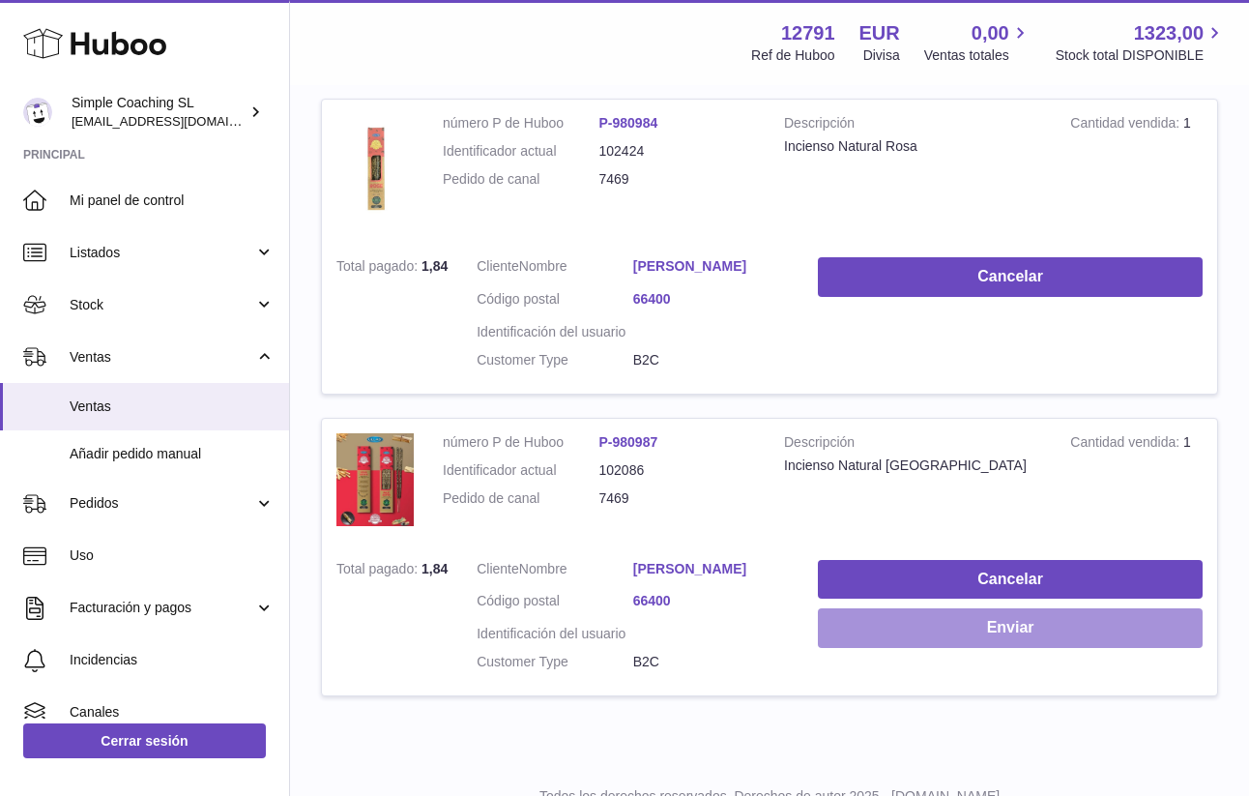
click at [972, 608] on button "Enviar" at bounding box center [1010, 628] width 385 height 40
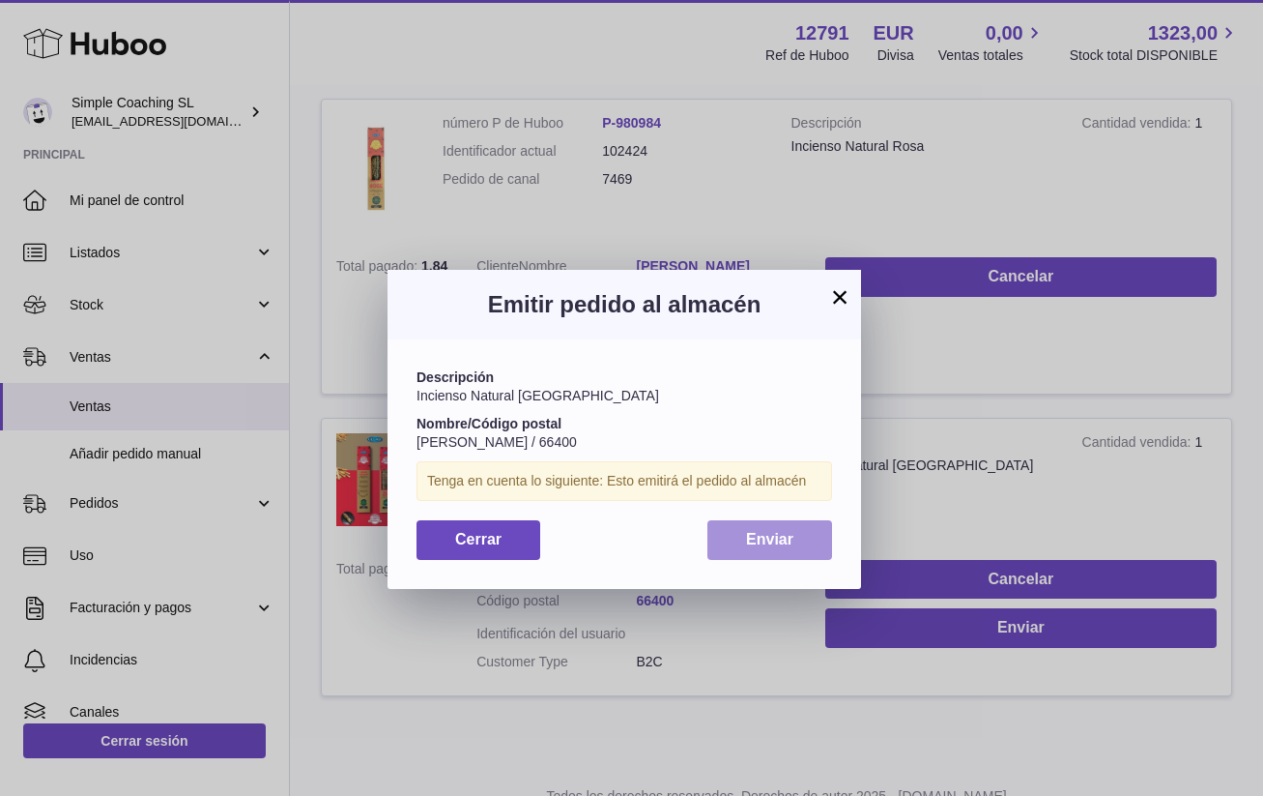
click at [807, 534] on button "Enviar" at bounding box center [770, 540] width 125 height 40
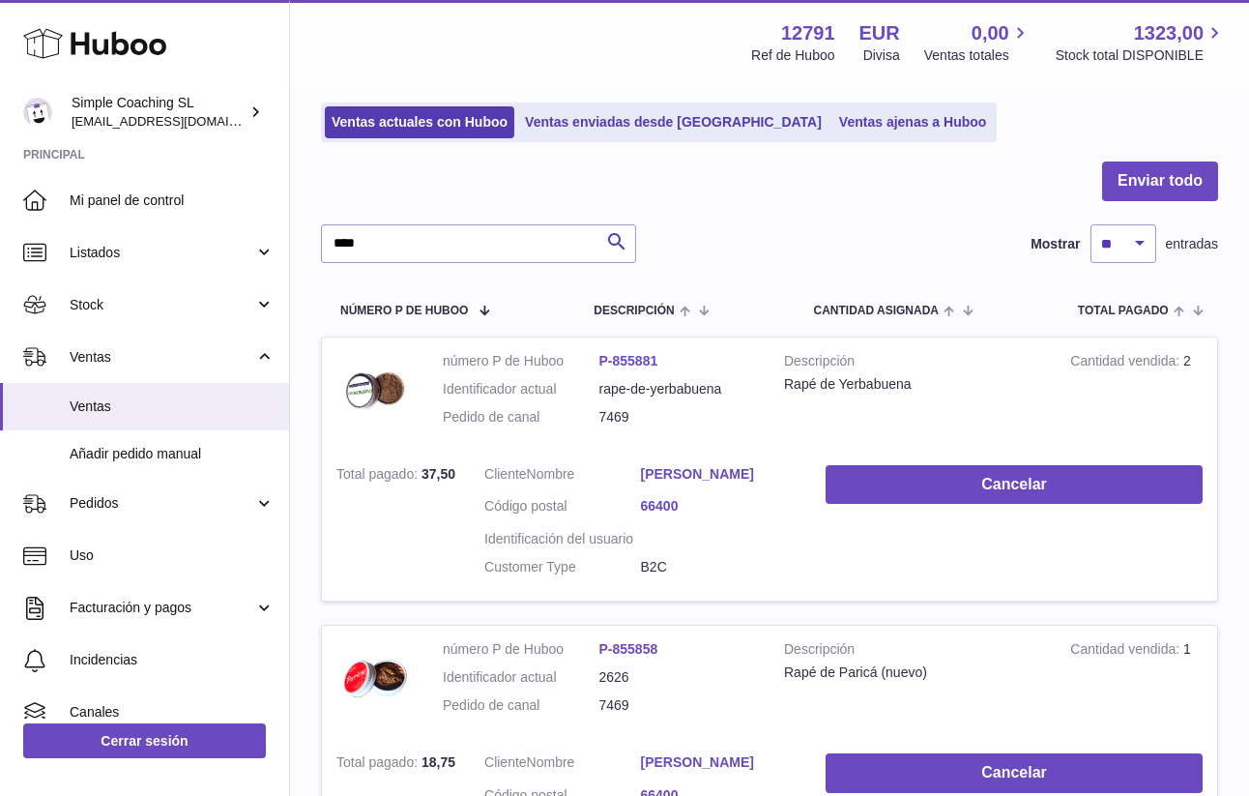
scroll to position [0, 0]
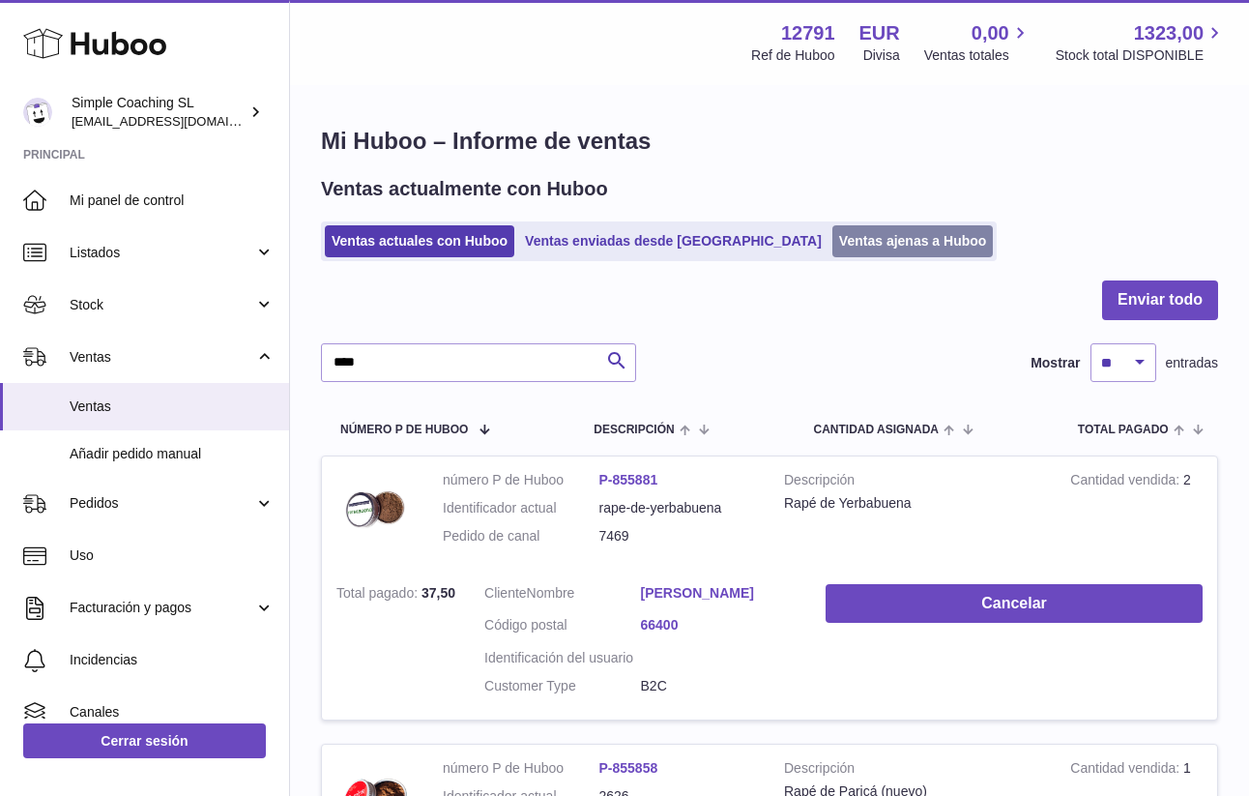
click at [854, 245] on link "Ventas ajenas a Huboo" at bounding box center [912, 241] width 161 height 32
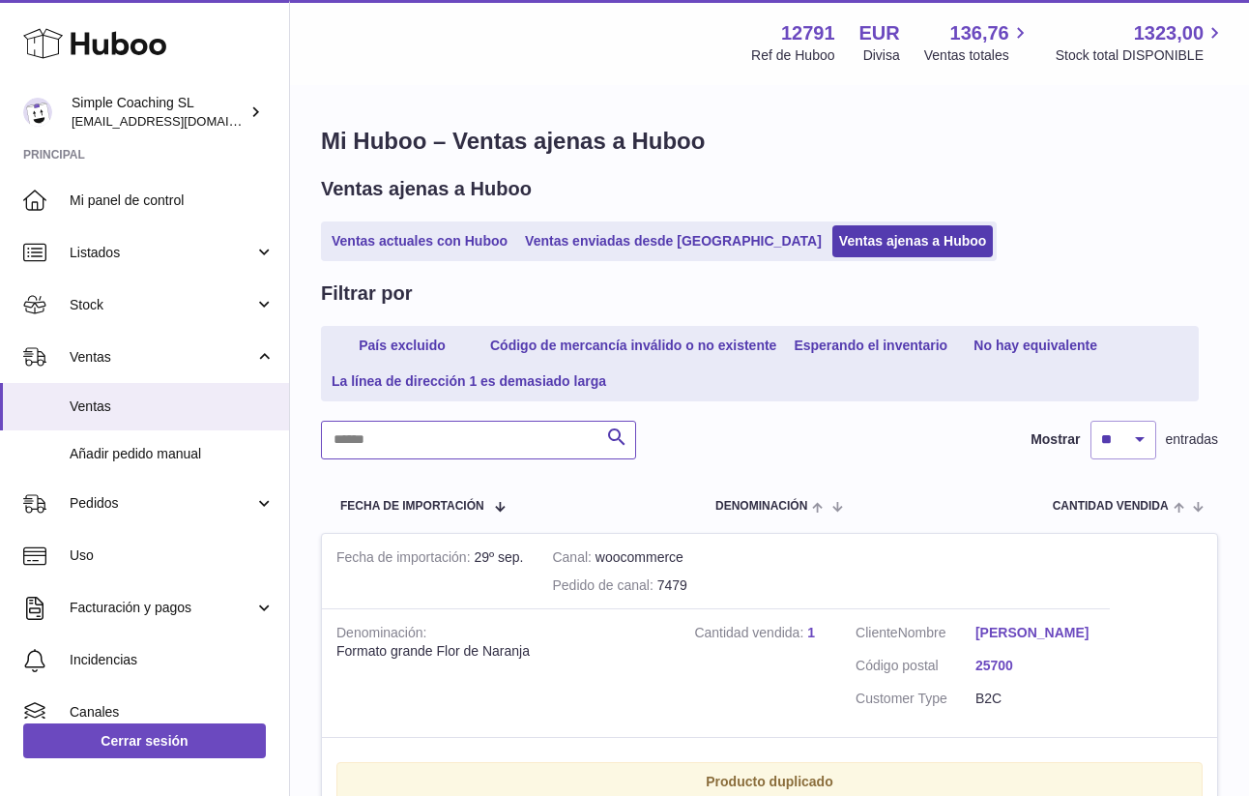
click at [385, 438] on input "text" at bounding box center [478, 439] width 315 height 39
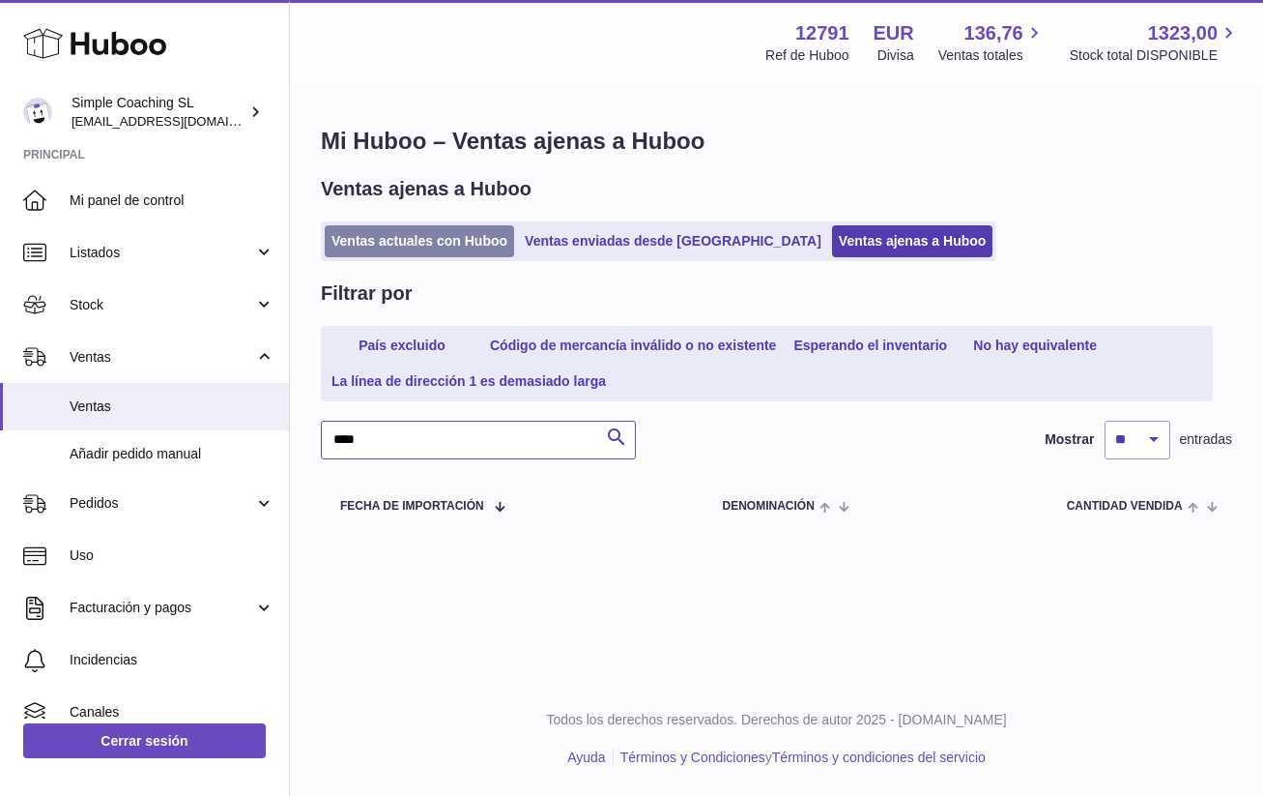
type input "****"
click at [430, 236] on link "Ventas actuales con Huboo" at bounding box center [419, 241] width 189 height 32
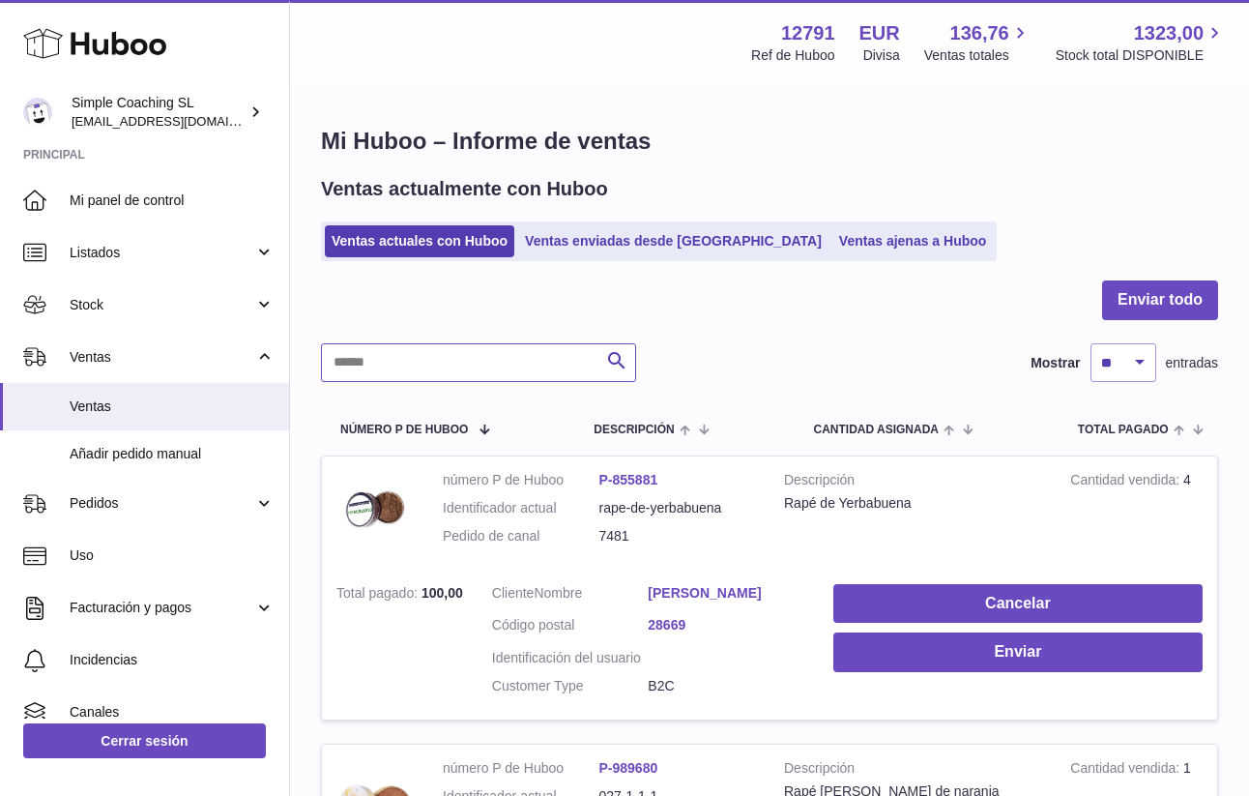
click at [396, 362] on input "text" at bounding box center [478, 362] width 315 height 39
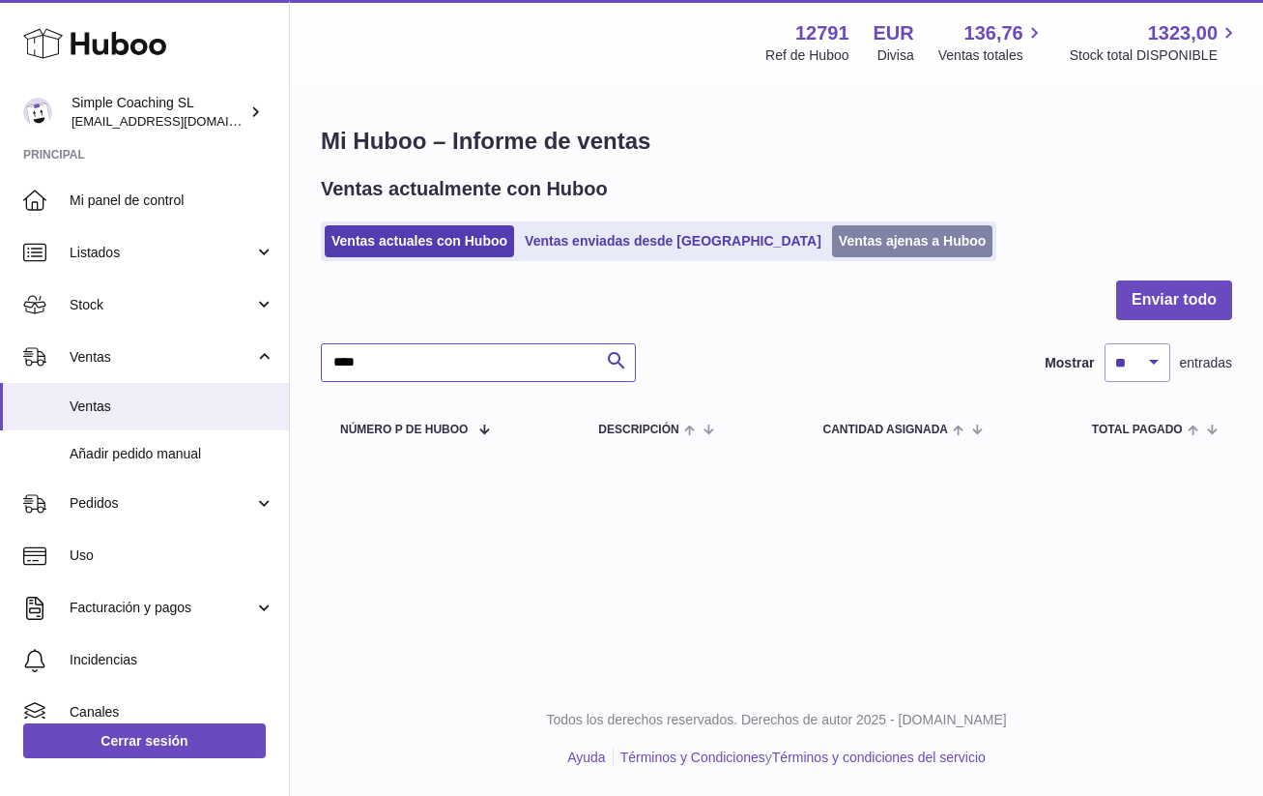
type input "****"
click at [832, 244] on link "Ventas ajenas a Huboo" at bounding box center [912, 241] width 161 height 32
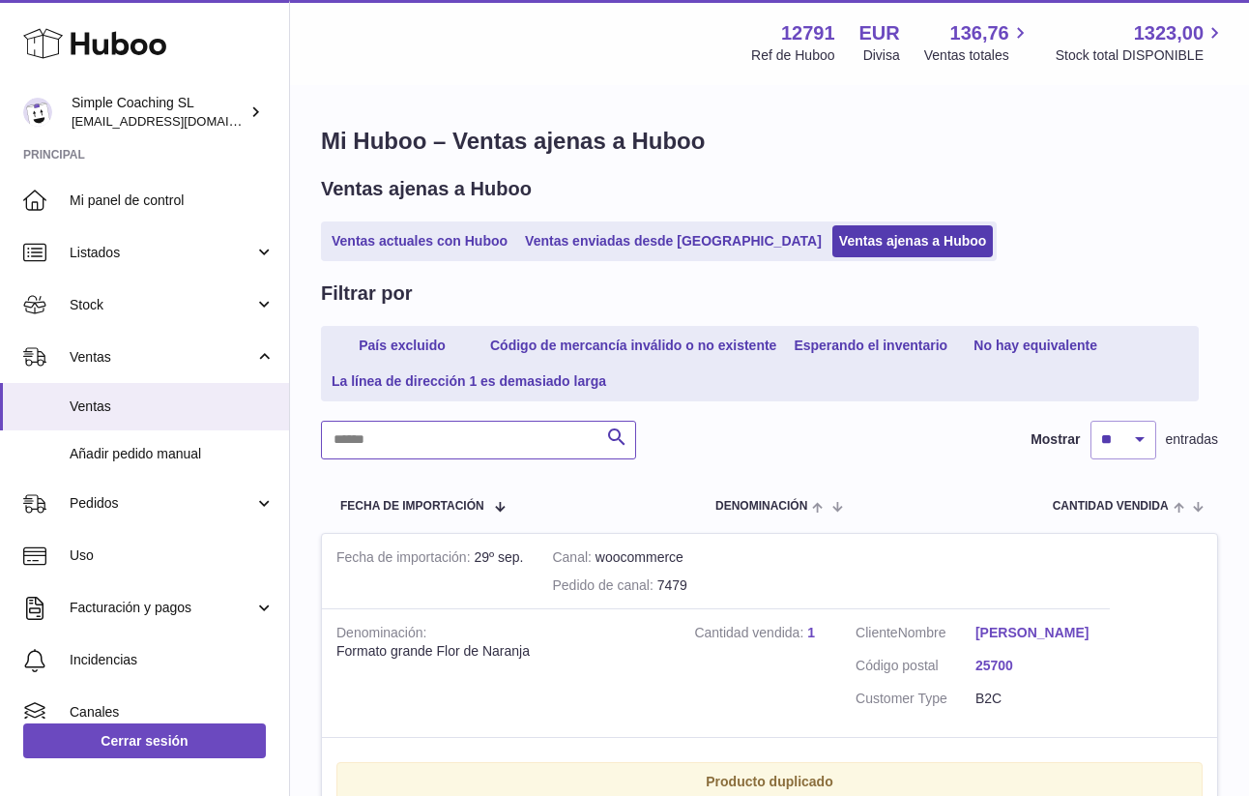
click at [350, 452] on input "text" at bounding box center [478, 439] width 315 height 39
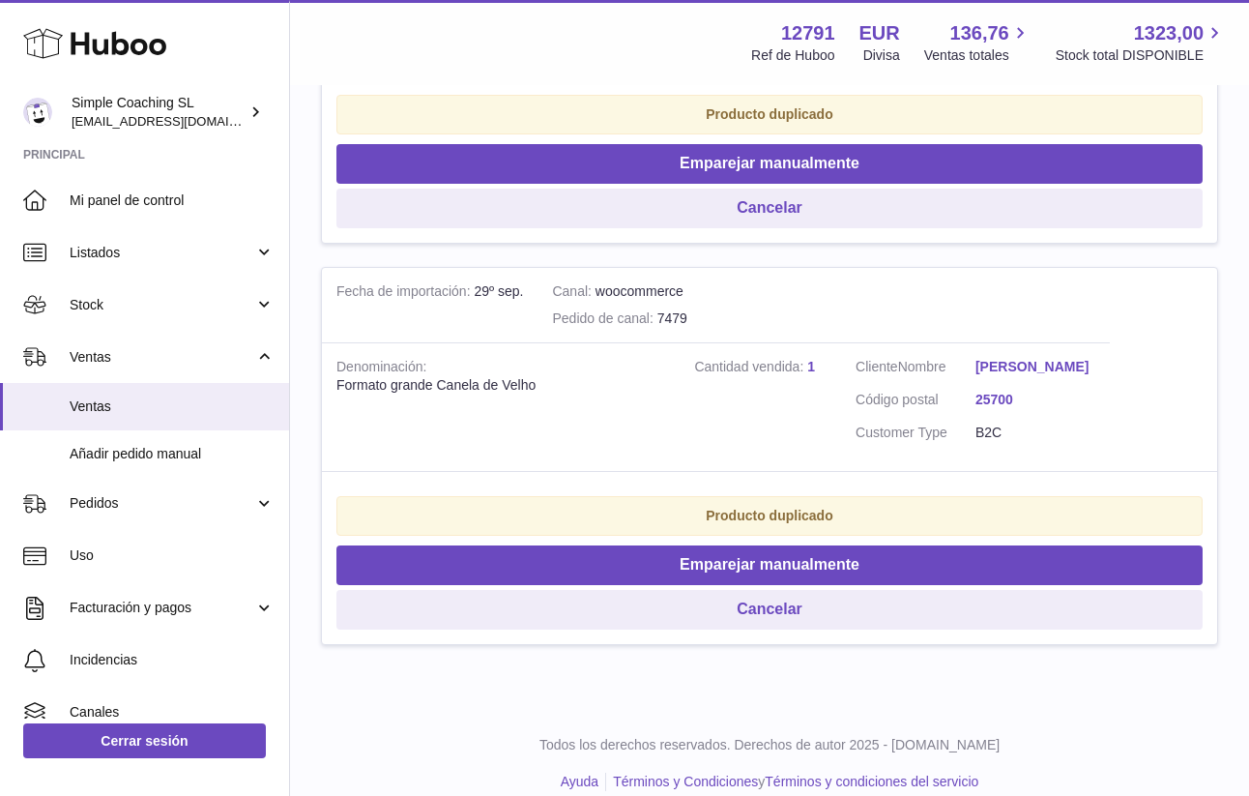
scroll to position [301, 0]
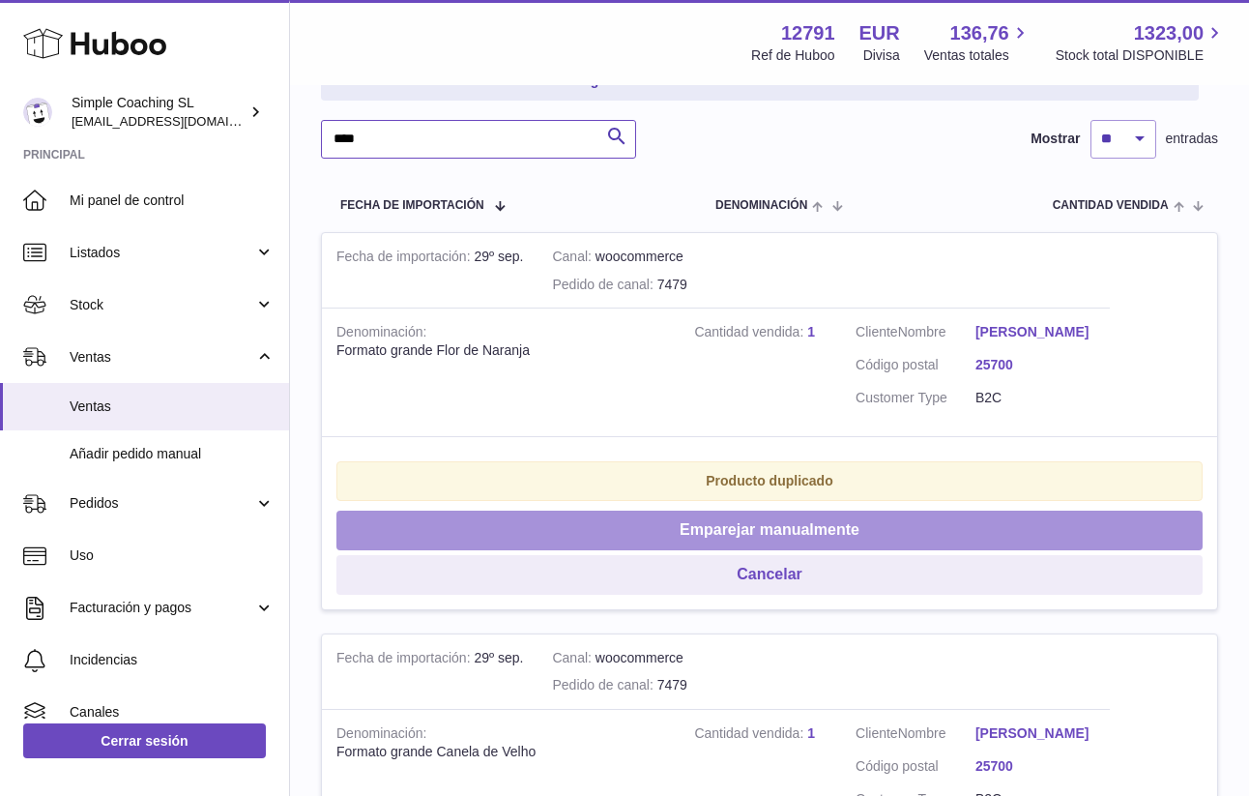
type input "****"
click at [639, 546] on button "Emparejar manualmente" at bounding box center [769, 530] width 866 height 40
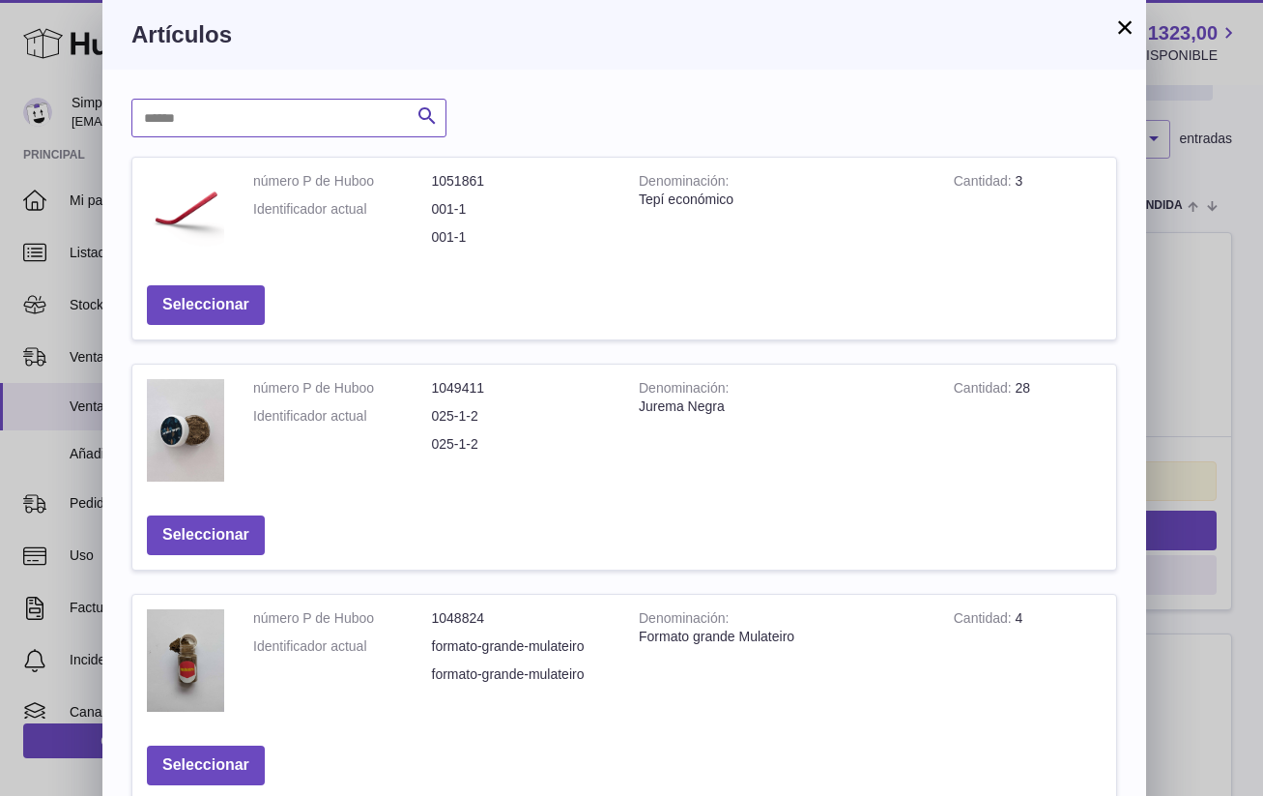
click at [225, 123] on input "text" at bounding box center [288, 118] width 315 height 39
type input "****"
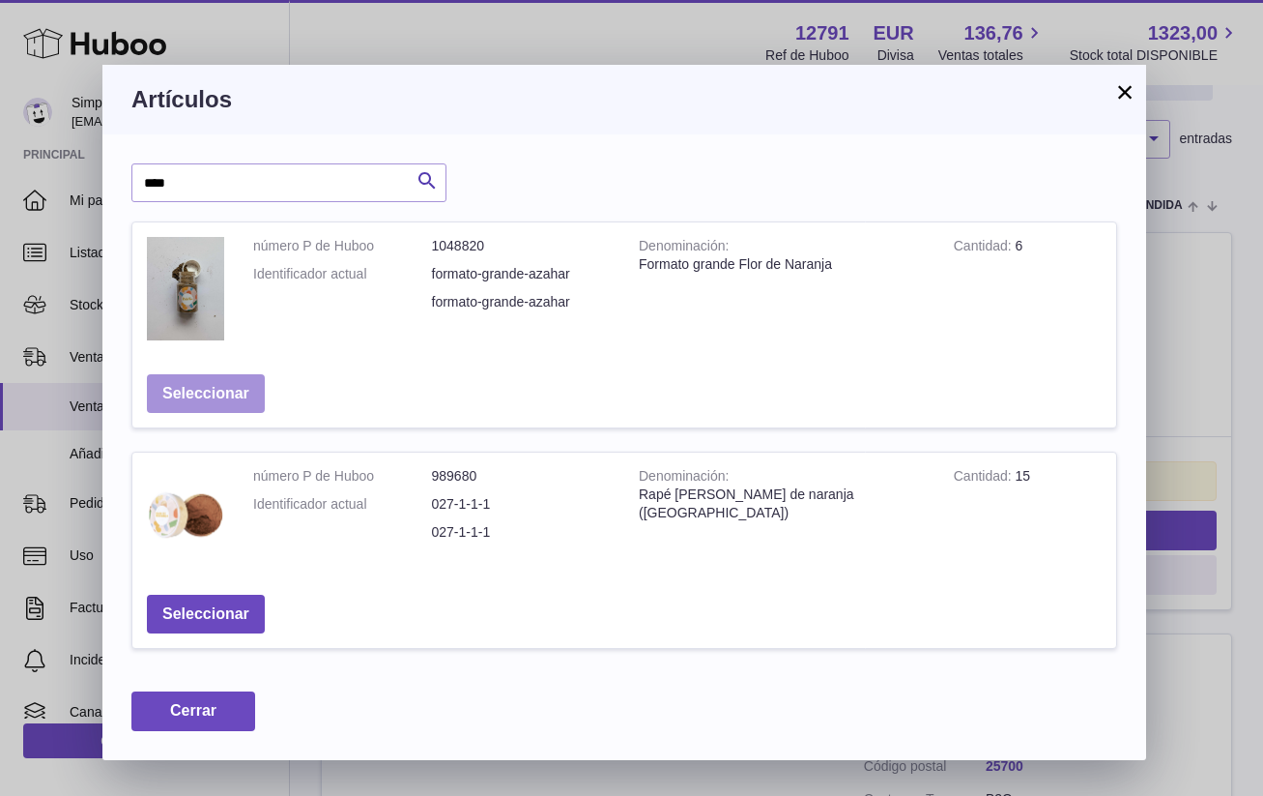
click at [175, 386] on button "Seleccionar" at bounding box center [206, 394] width 118 height 40
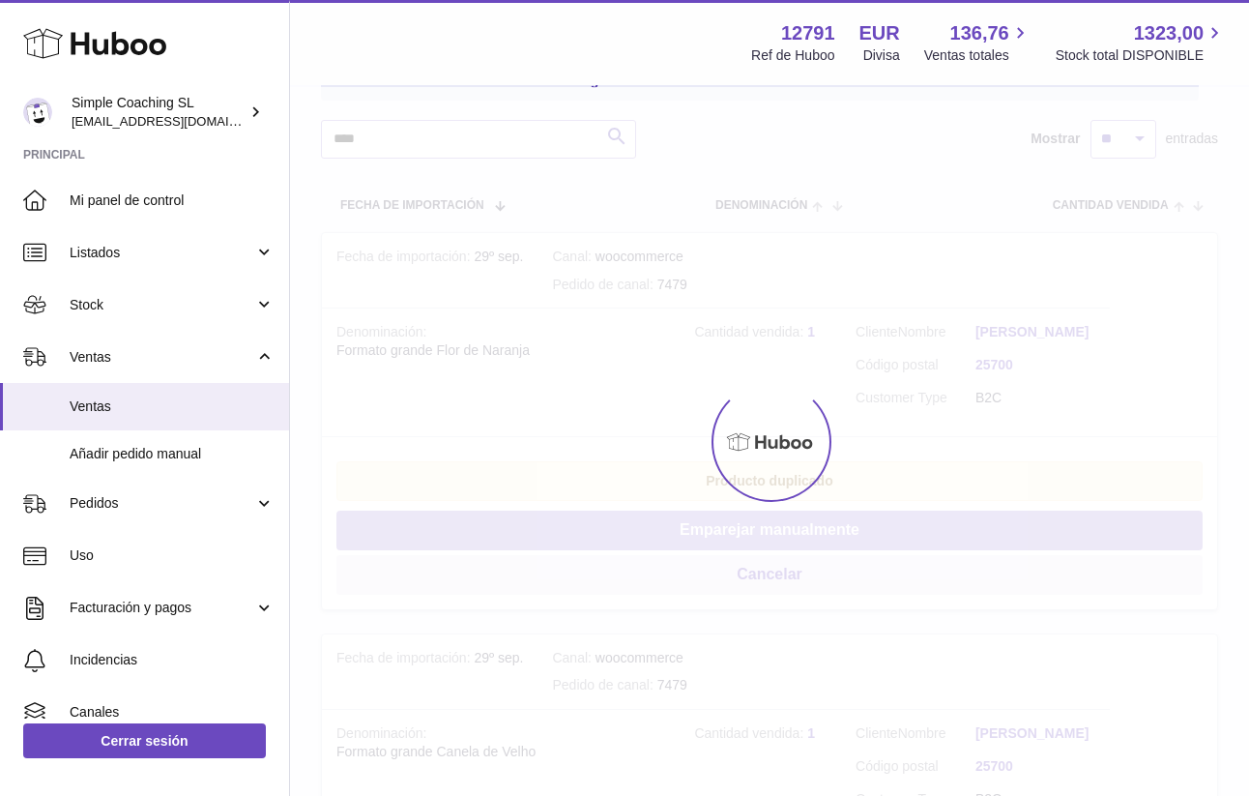
scroll to position [296, 0]
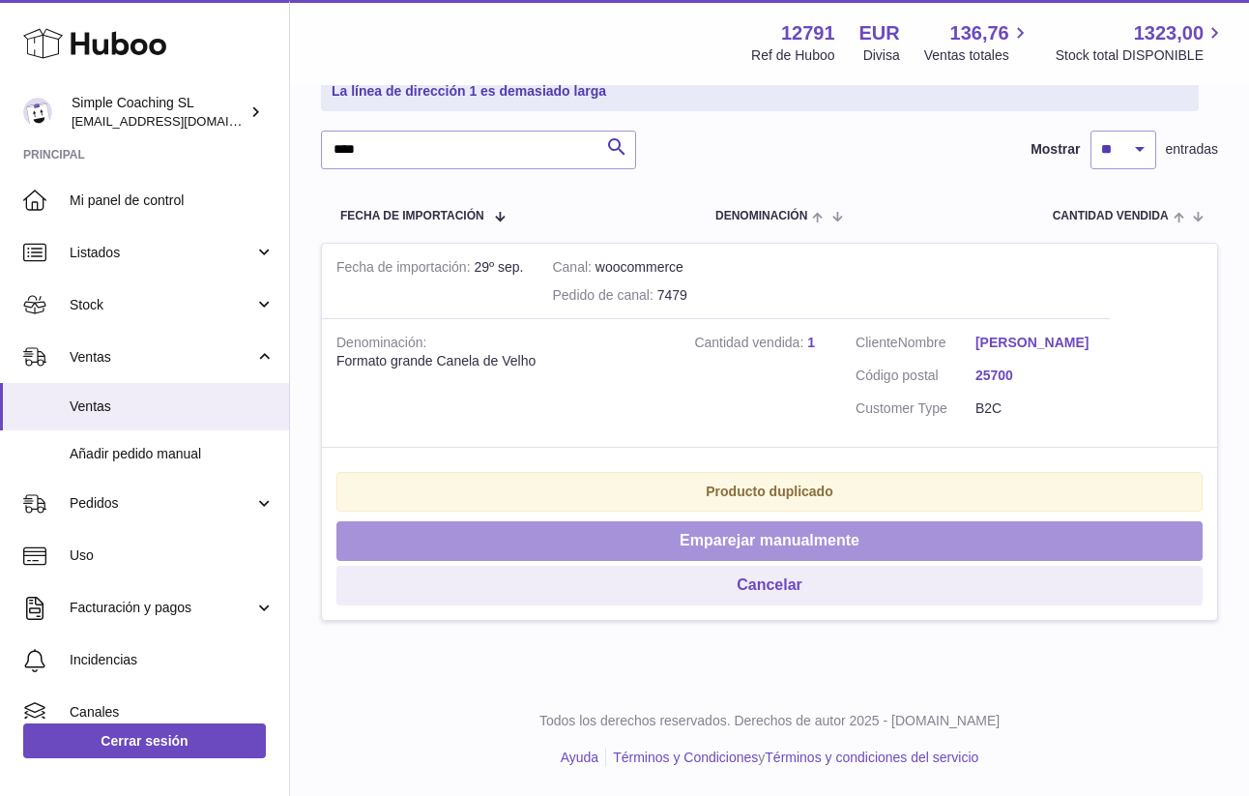
click at [734, 550] on button "Emparejar manualmente" at bounding box center [769, 541] width 866 height 40
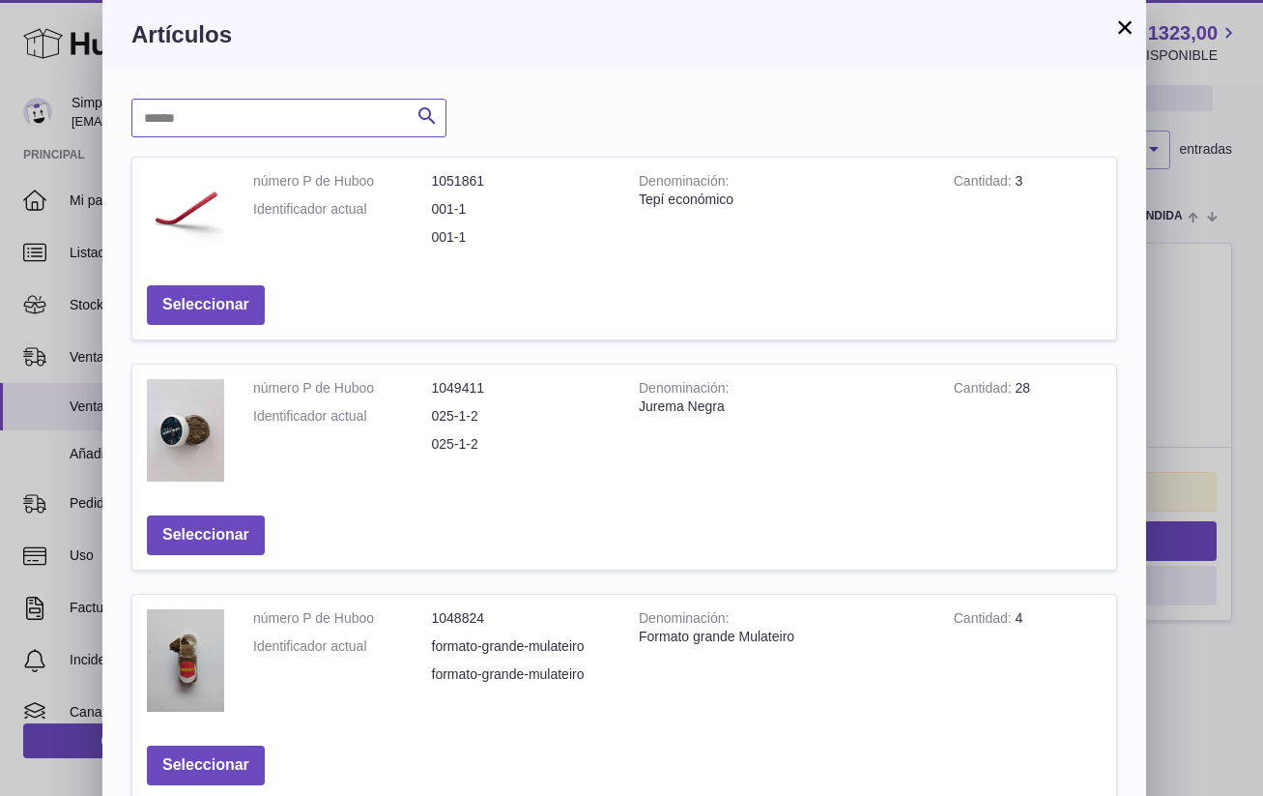
click at [217, 120] on input "text" at bounding box center [288, 118] width 315 height 39
type input "******"
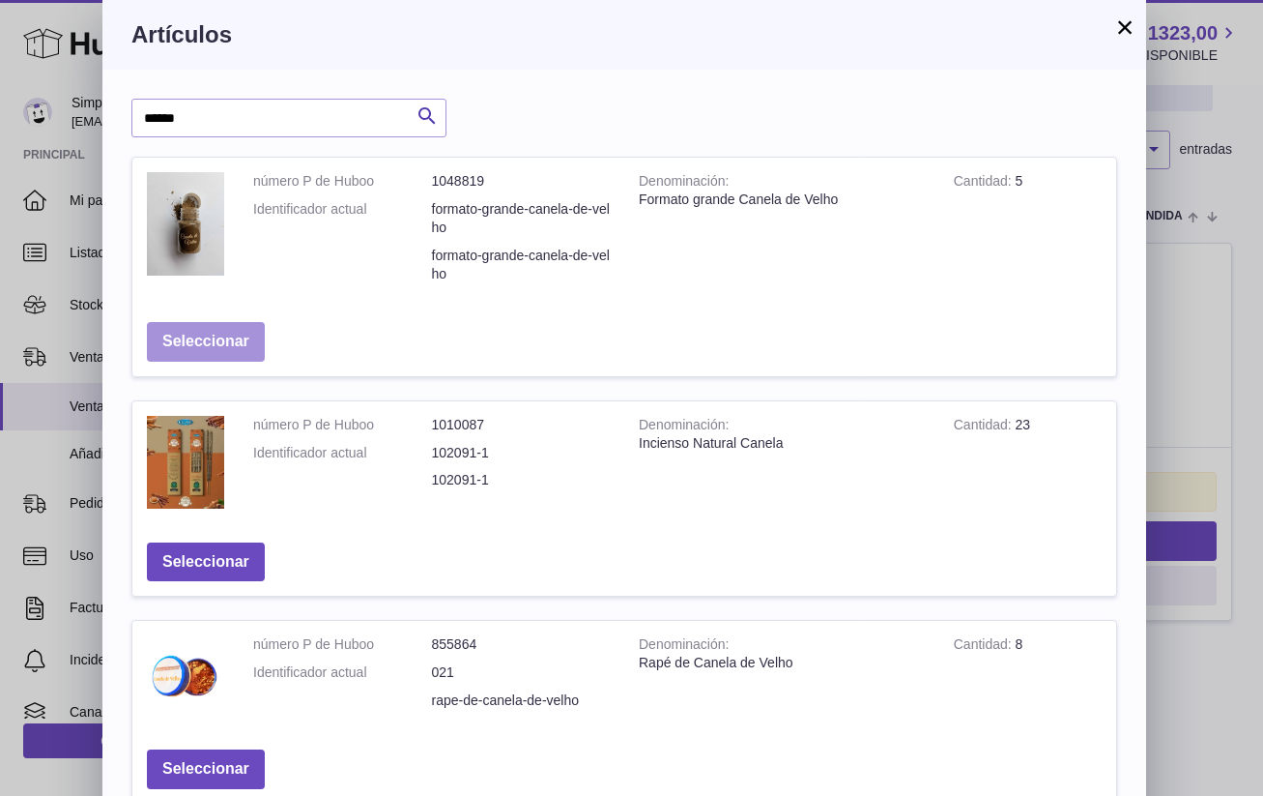
click at [198, 327] on button "Seleccionar" at bounding box center [206, 342] width 118 height 40
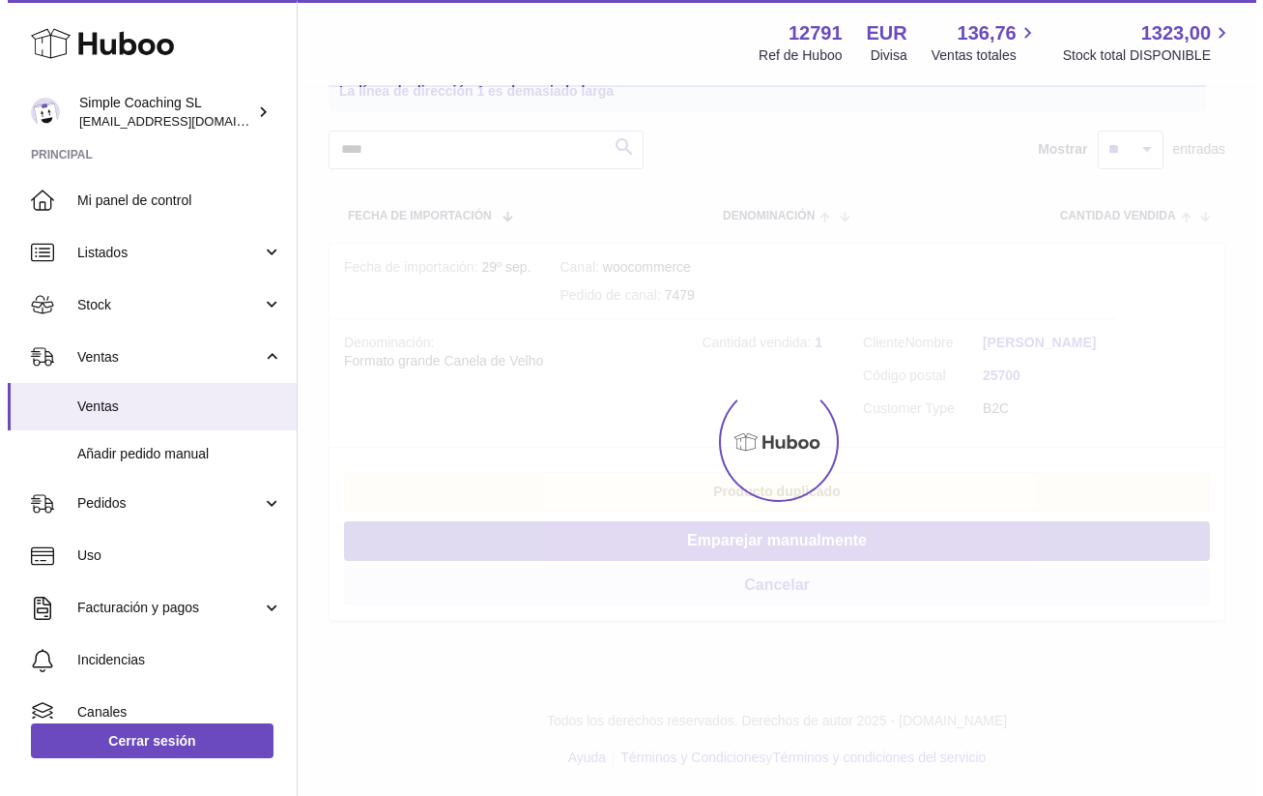
scroll to position [0, 0]
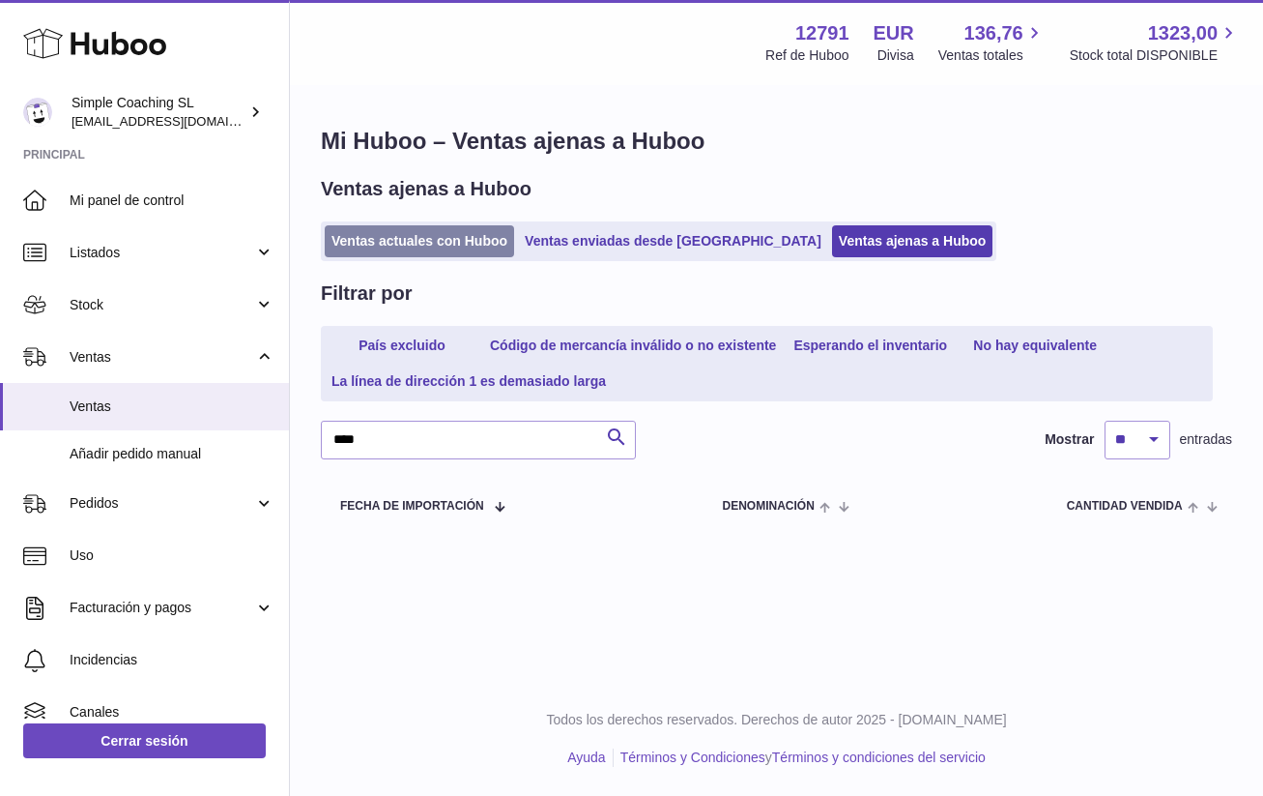
click at [403, 235] on link "Ventas actuales con Huboo" at bounding box center [419, 241] width 189 height 32
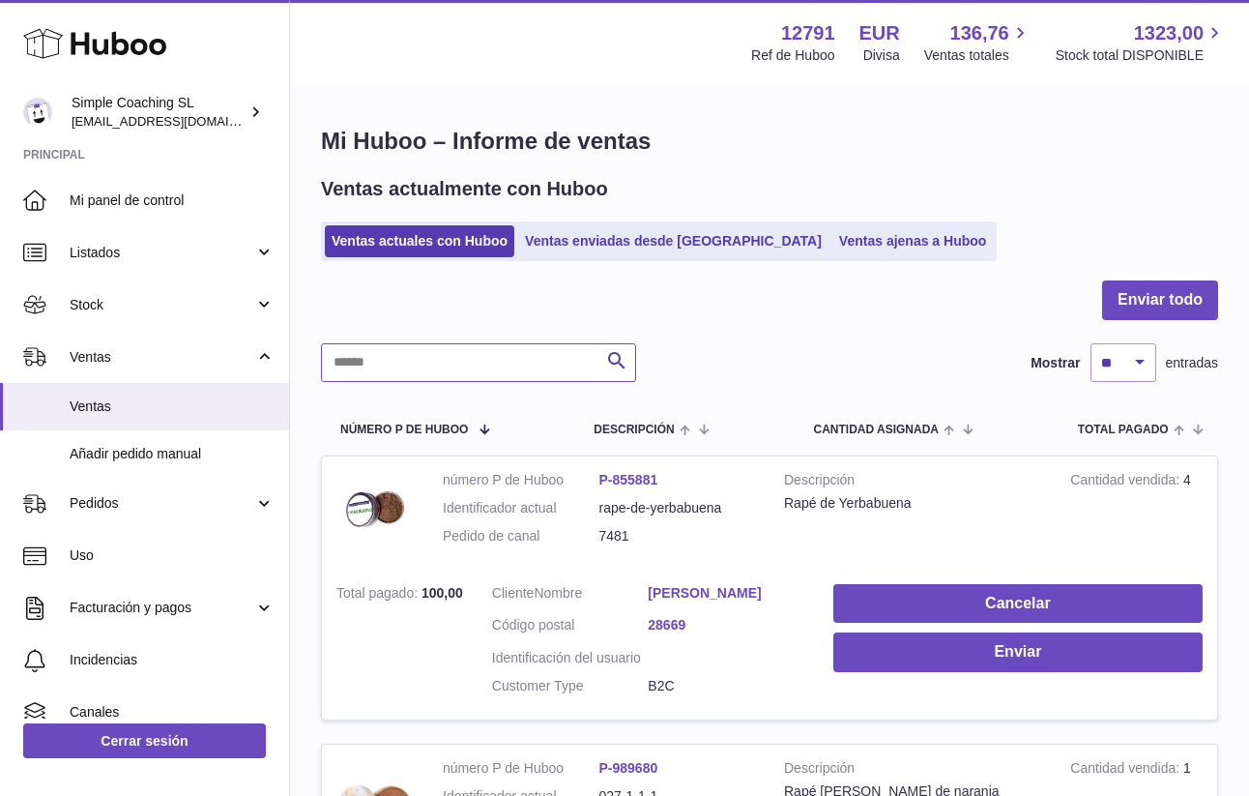
click at [412, 362] on input "text" at bounding box center [478, 362] width 315 height 39
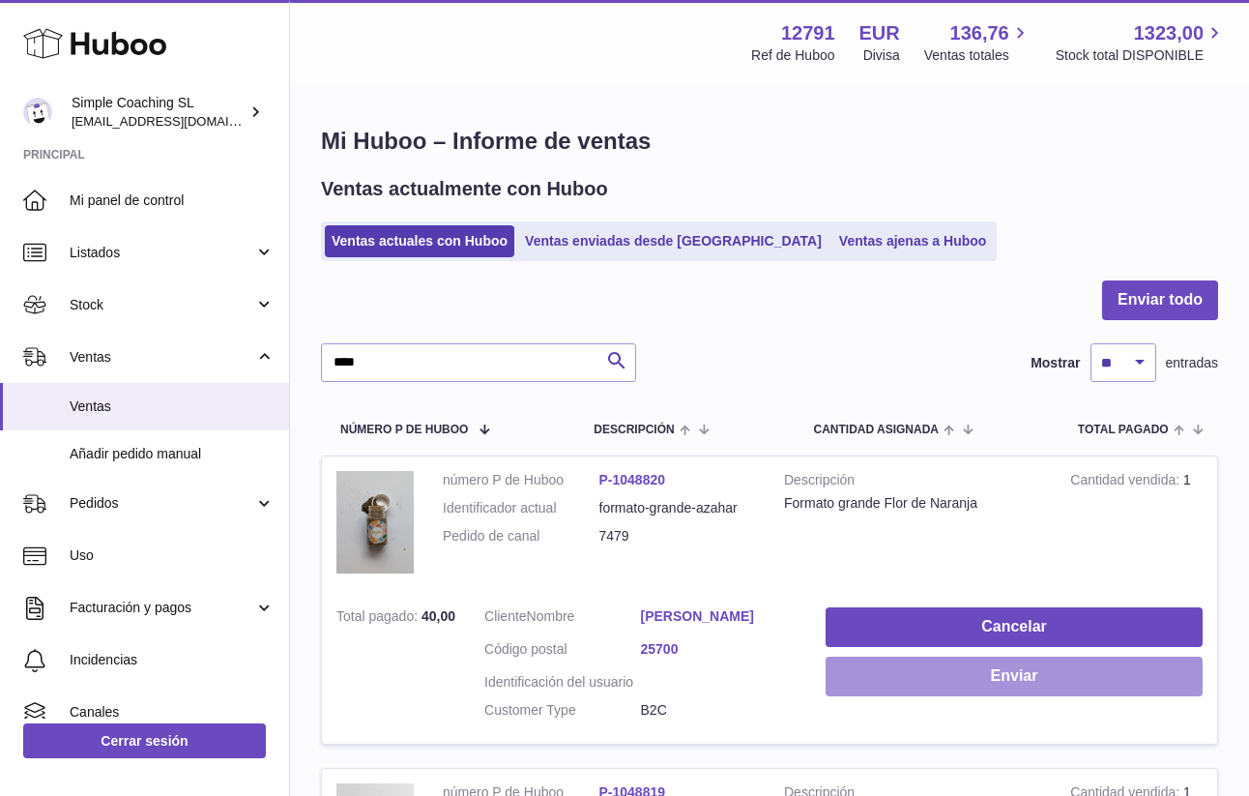
click at [971, 663] on button "Enviar" at bounding box center [1014, 676] width 377 height 40
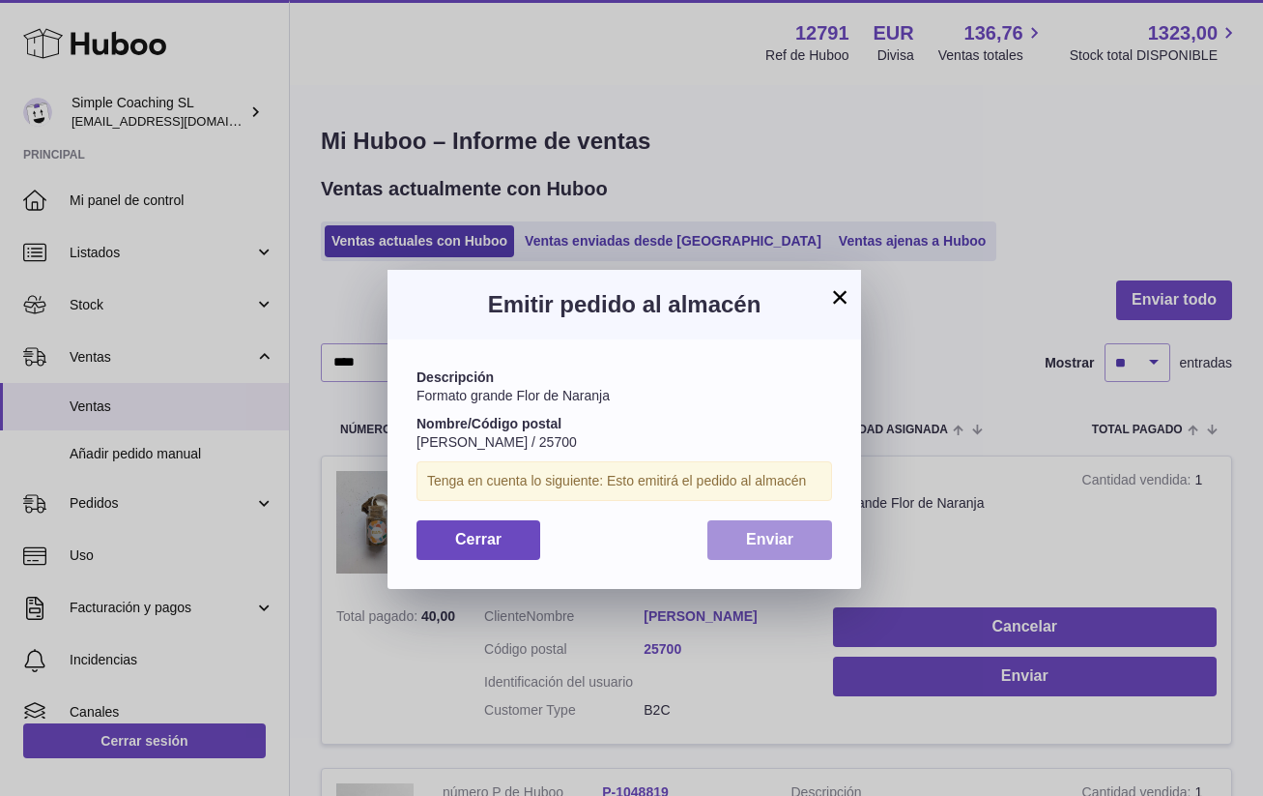
click at [741, 526] on button "Enviar" at bounding box center [770, 540] width 125 height 40
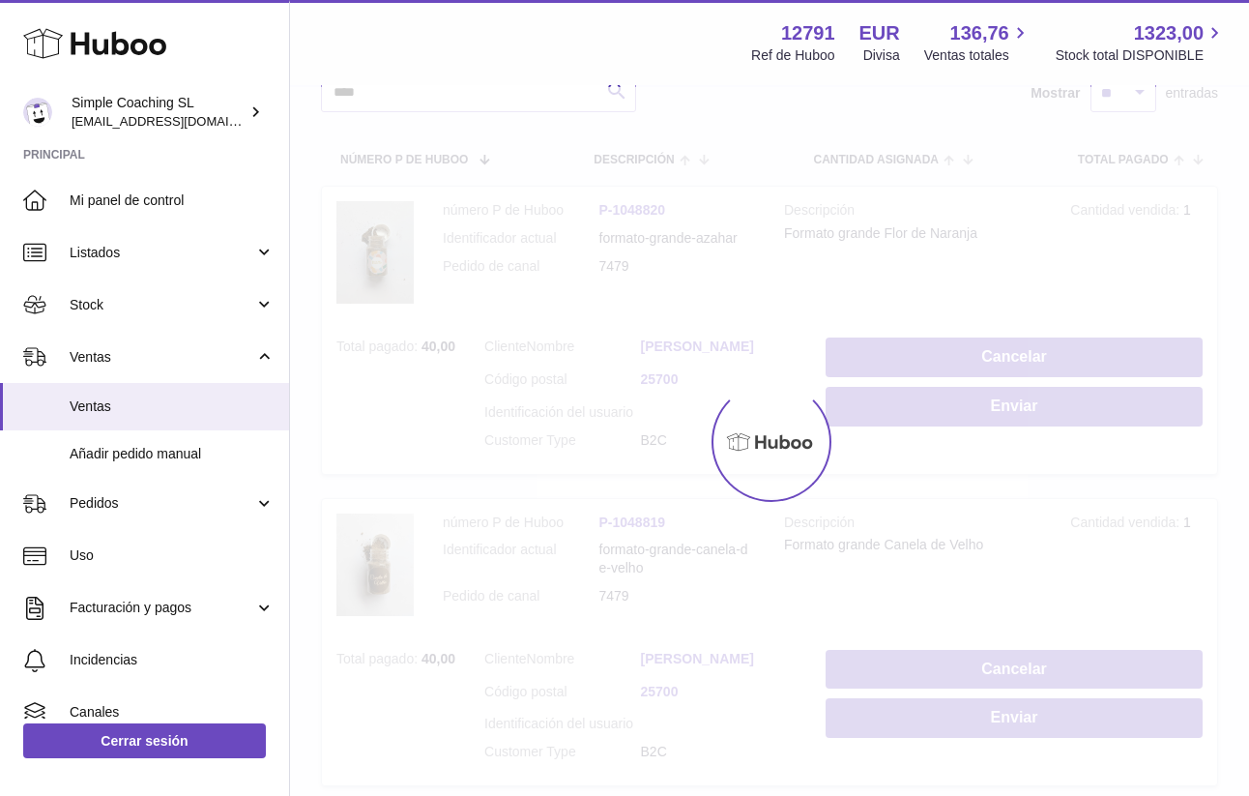
scroll to position [396, 0]
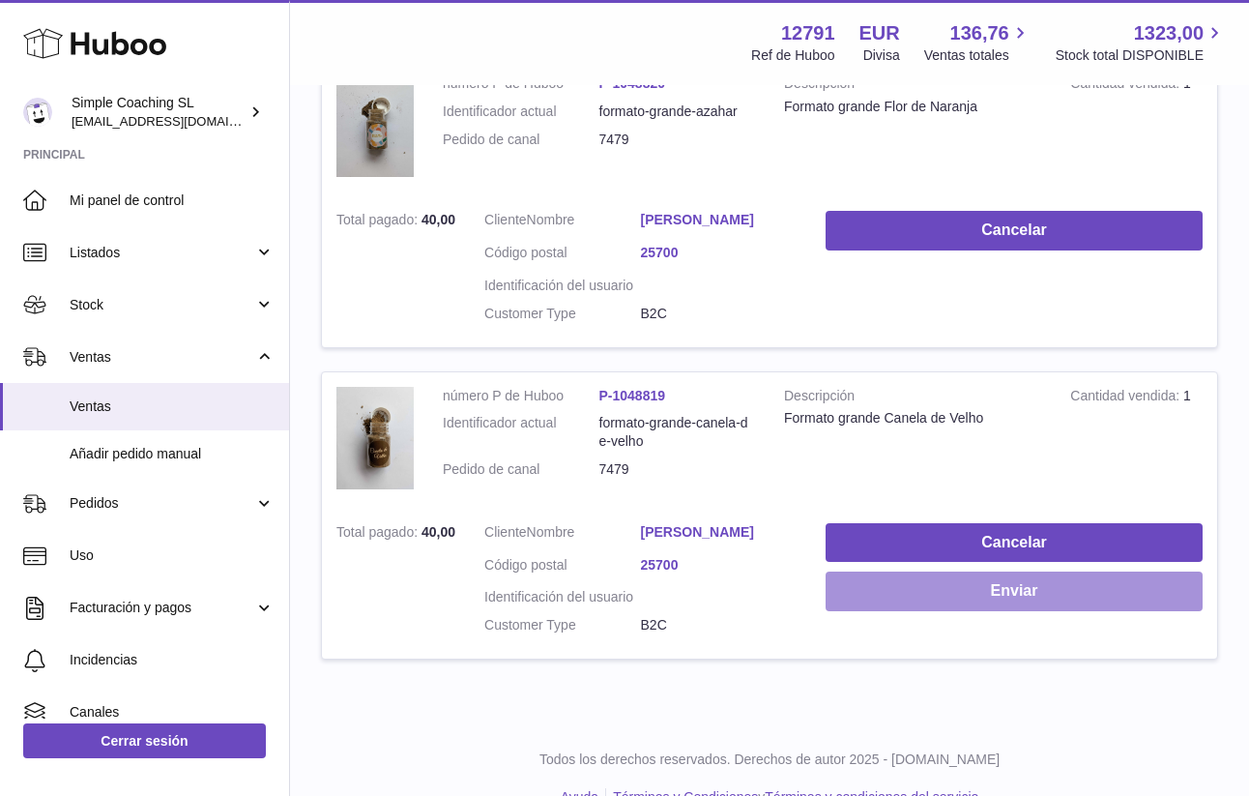
click at [985, 592] on button "Enviar" at bounding box center [1014, 591] width 377 height 40
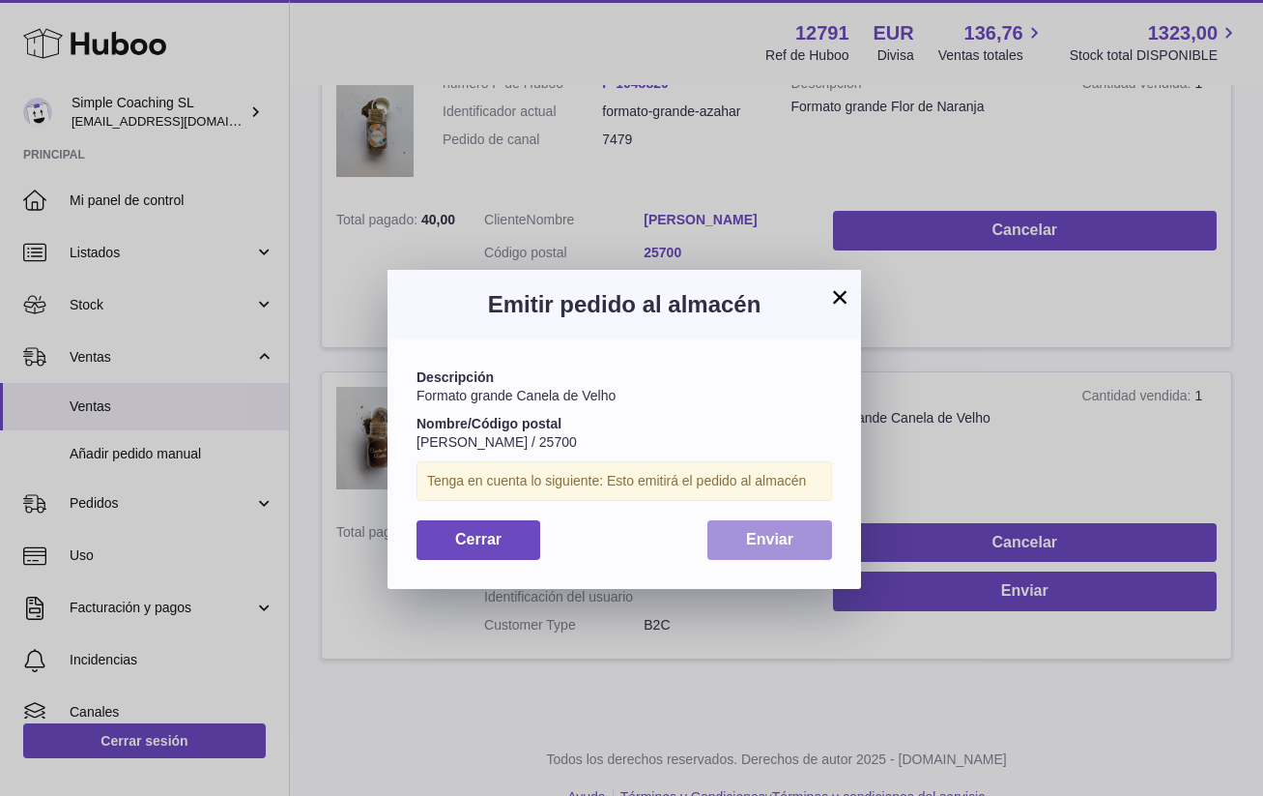
click at [739, 536] on button "Enviar" at bounding box center [770, 540] width 125 height 40
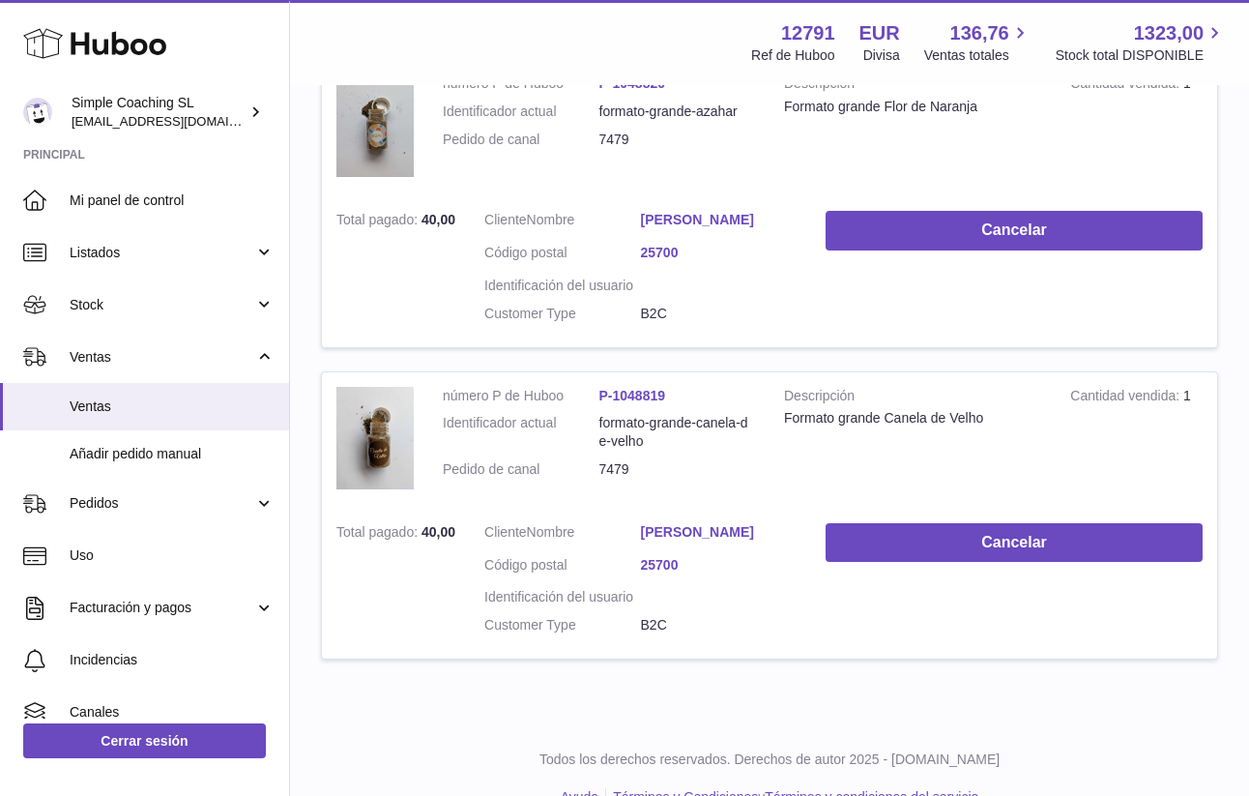
scroll to position [0, 0]
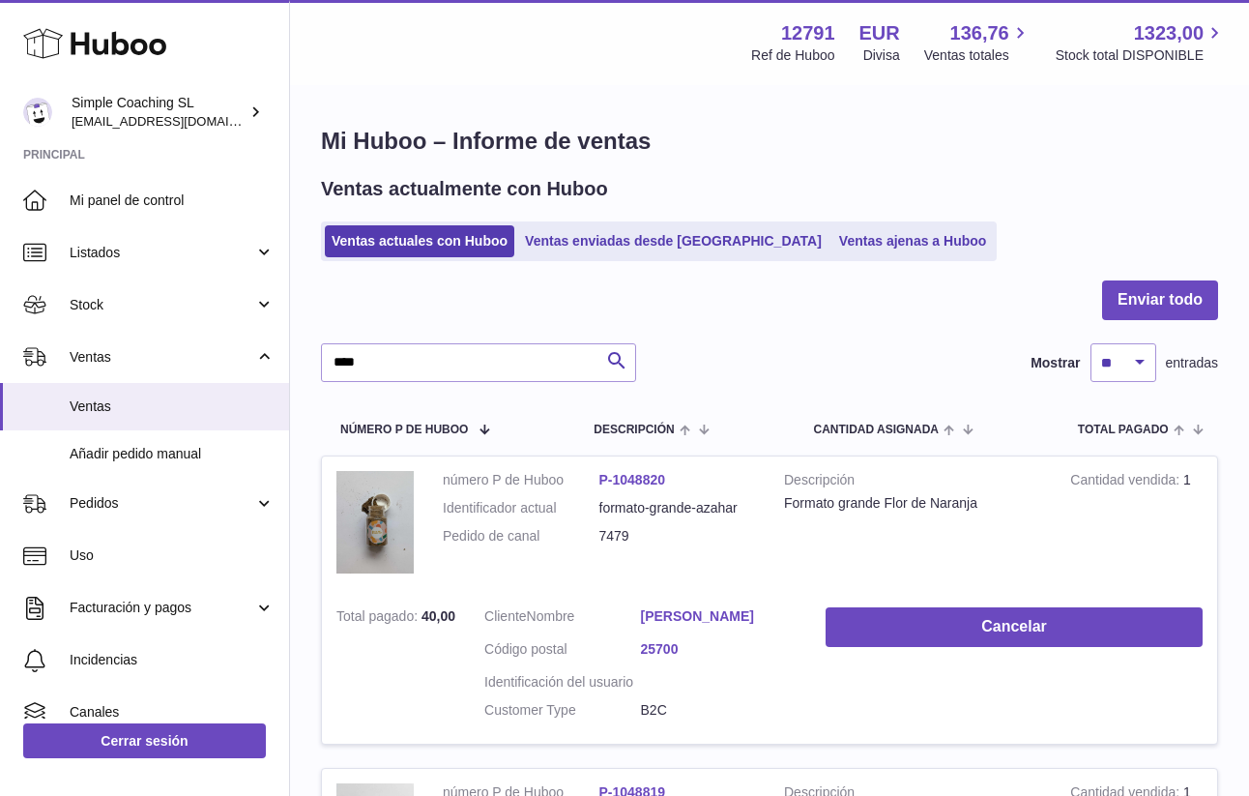
click at [447, 328] on div at bounding box center [769, 311] width 897 height 63
click at [426, 354] on input "****" at bounding box center [478, 362] width 315 height 39
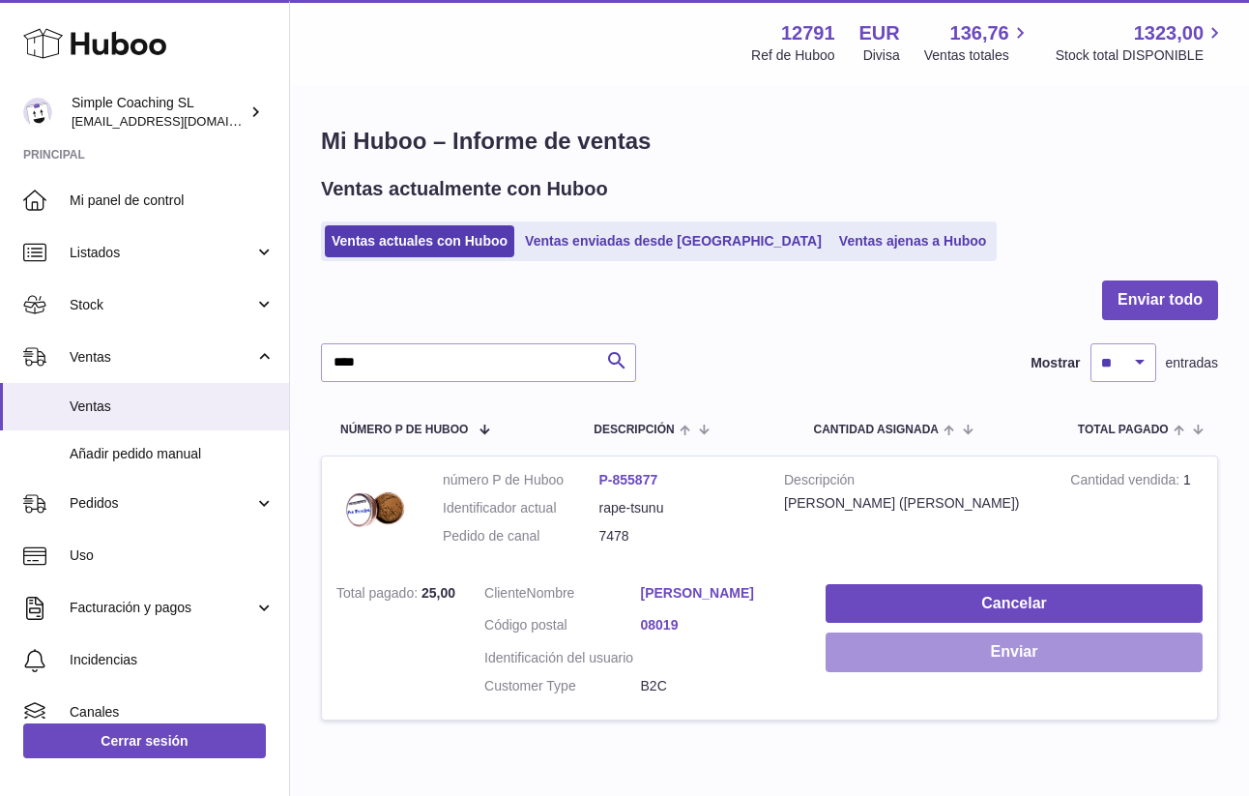
click at [910, 647] on button "Enviar" at bounding box center [1014, 652] width 377 height 40
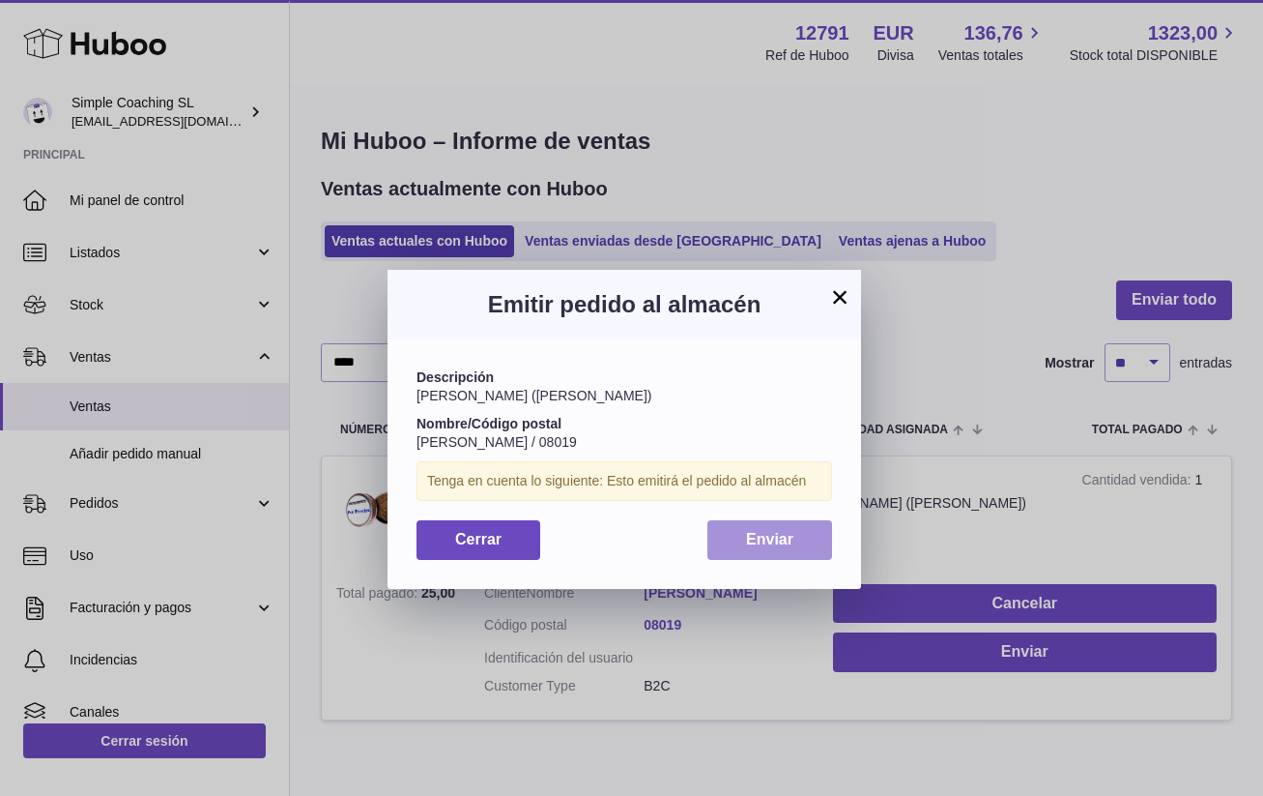
click at [747, 531] on span "Enviar" at bounding box center [769, 539] width 47 height 16
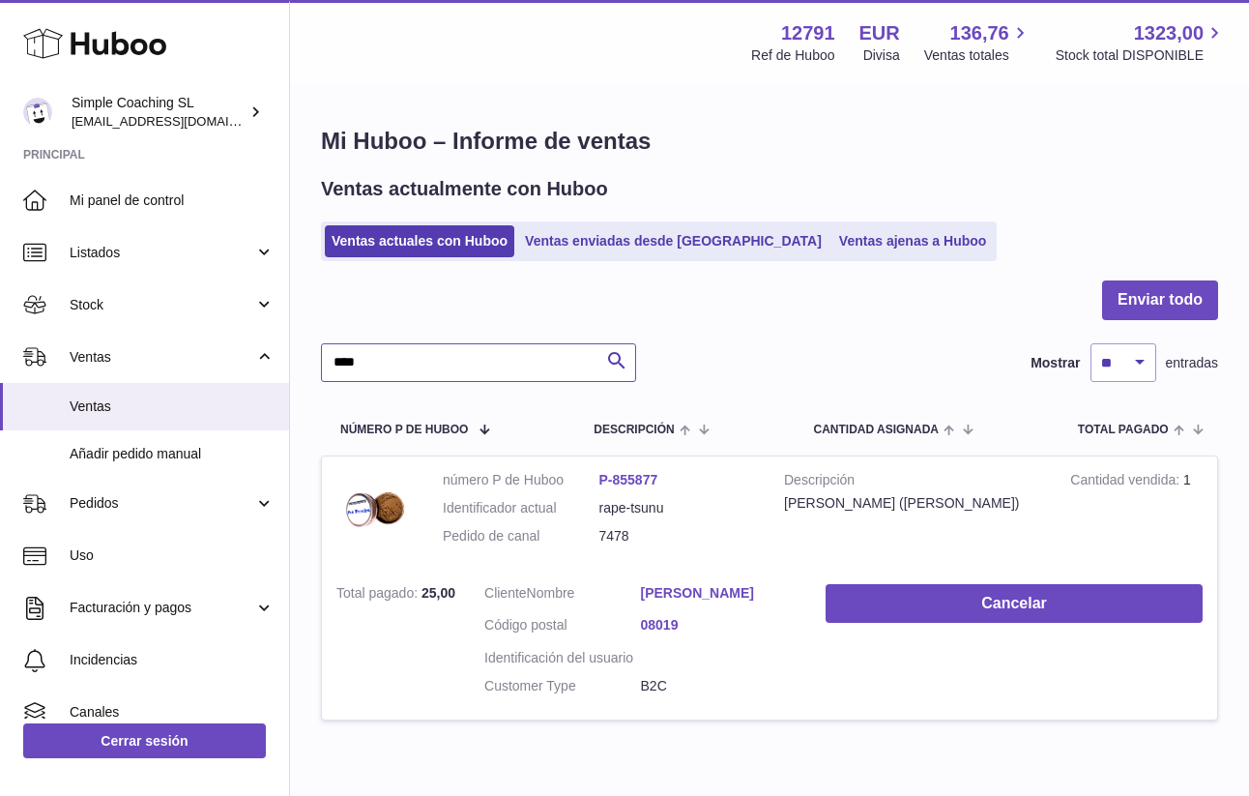
click at [466, 353] on input "****" at bounding box center [478, 362] width 315 height 39
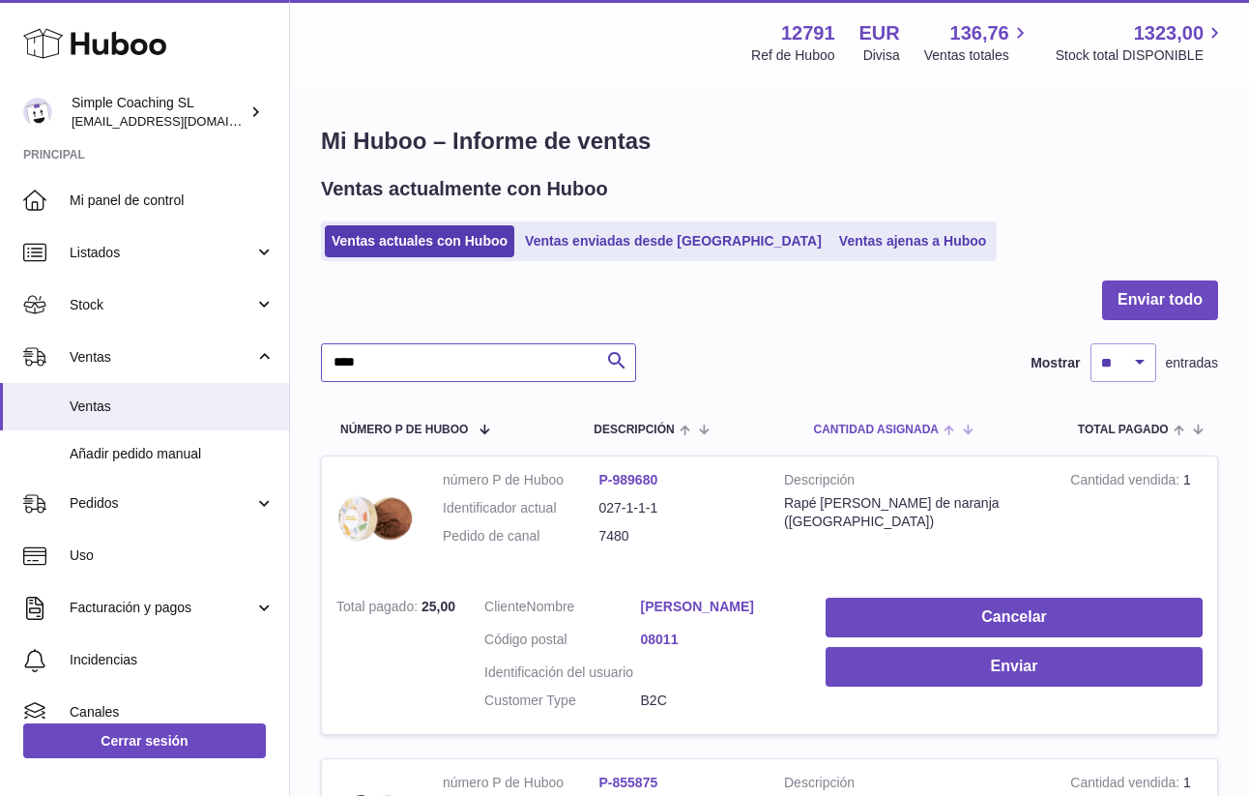
scroll to position [388, 0]
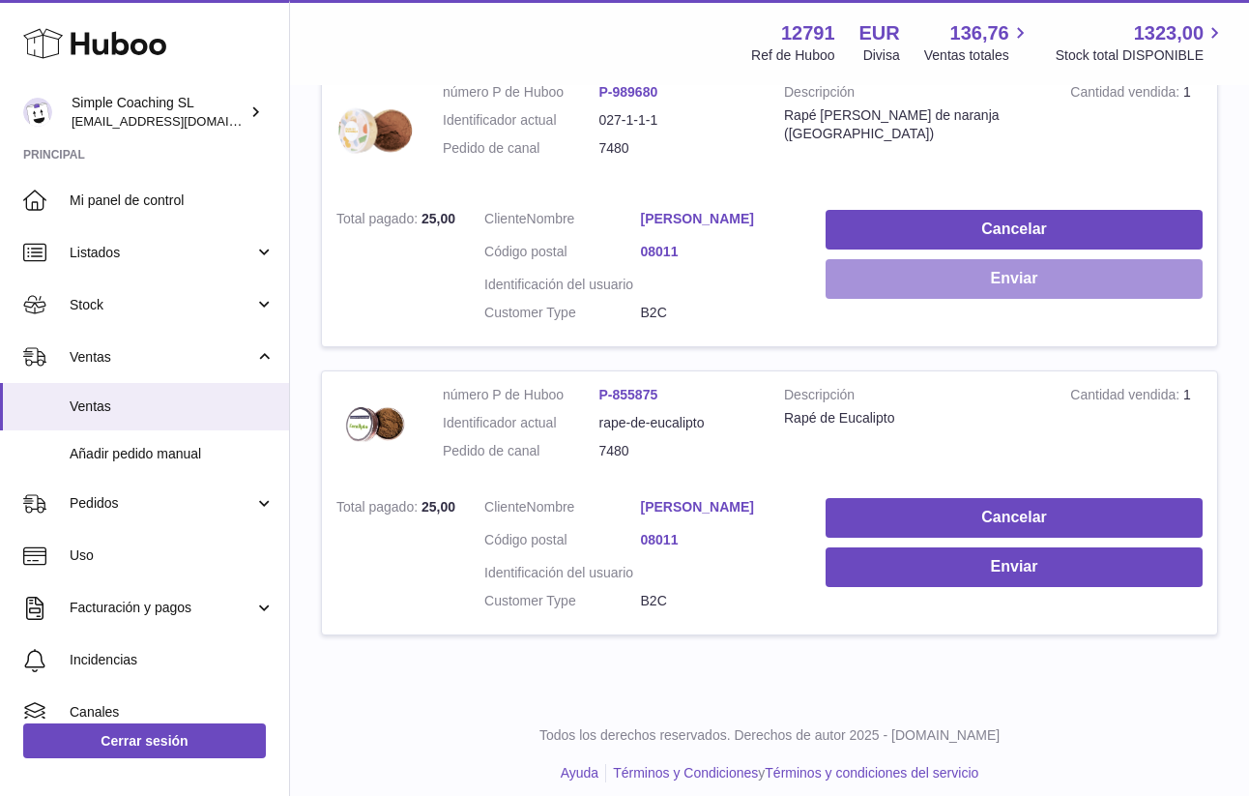
click at [923, 268] on button "Enviar" at bounding box center [1014, 279] width 377 height 40
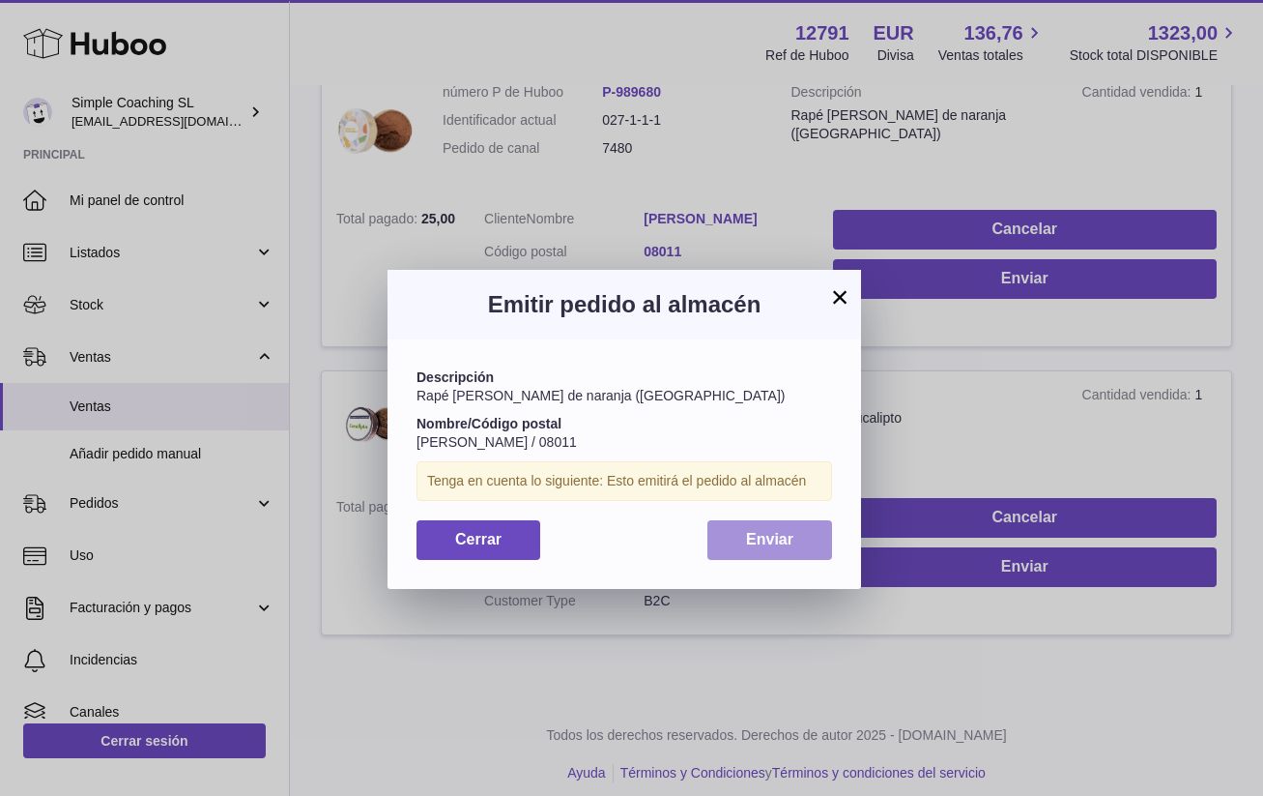
click at [812, 529] on button "Enviar" at bounding box center [770, 540] width 125 height 40
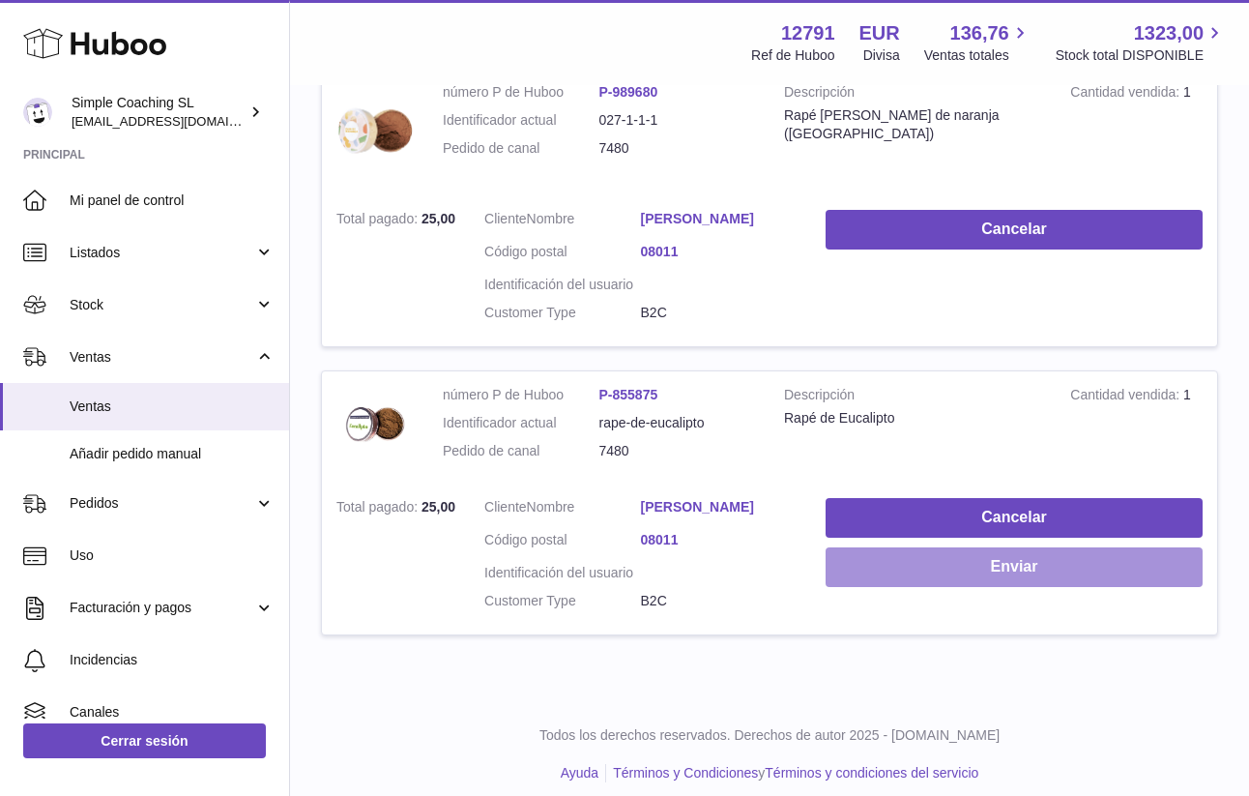
click at [1062, 550] on button "Enviar" at bounding box center [1014, 567] width 377 height 40
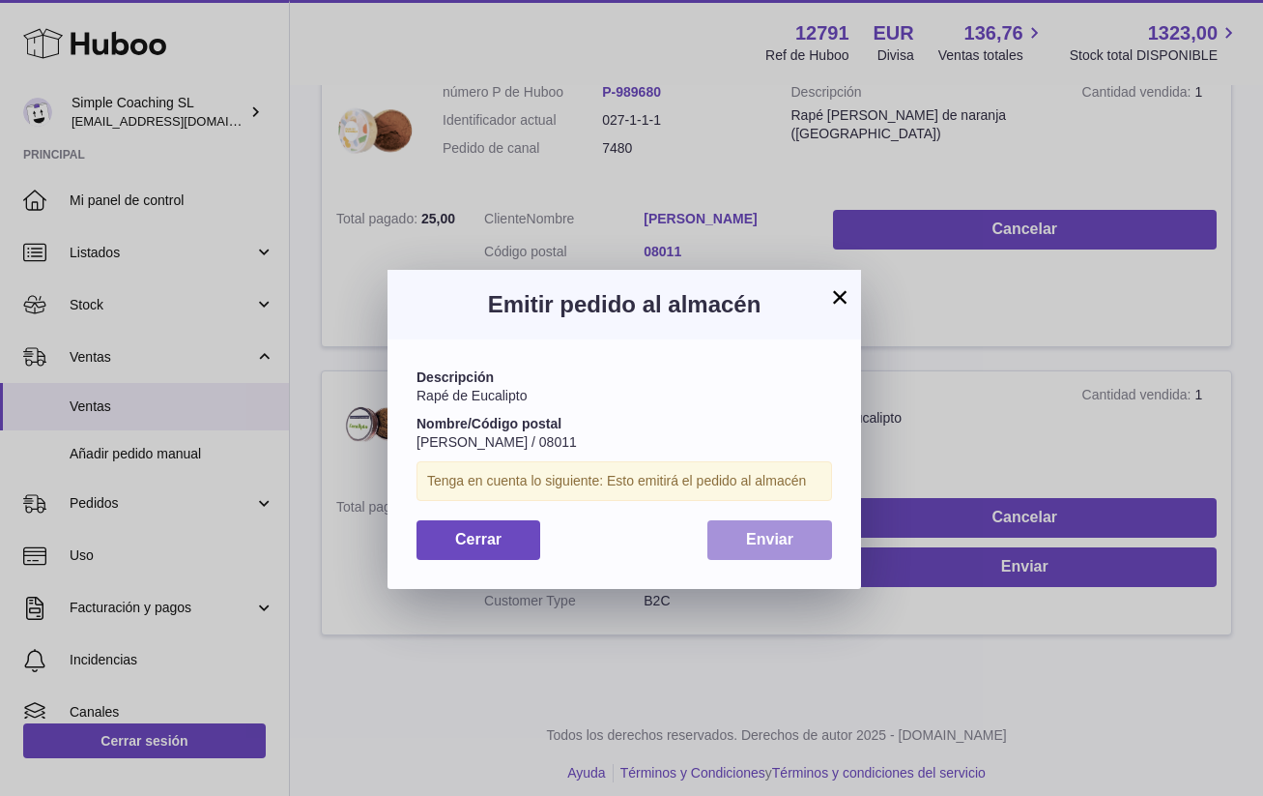
click at [745, 520] on button "Enviar" at bounding box center [770, 540] width 125 height 40
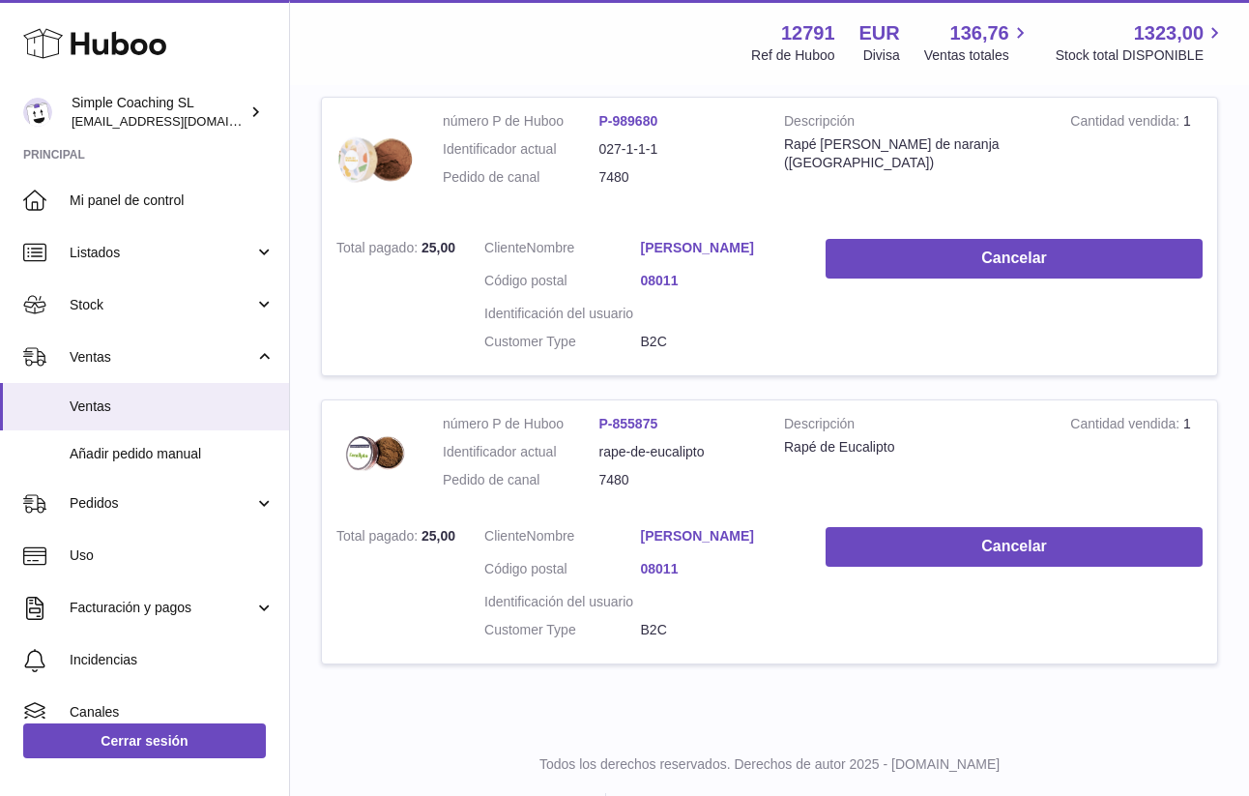
scroll to position [0, 0]
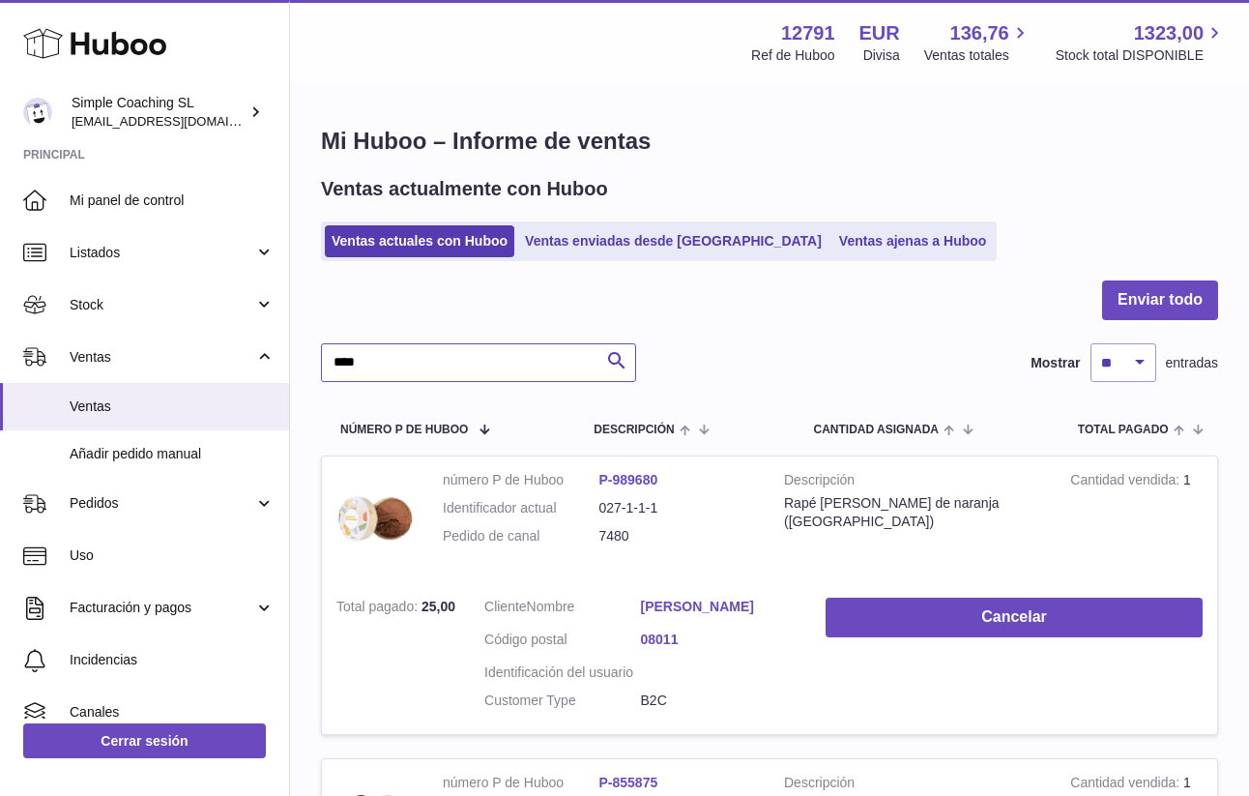
click at [481, 353] on input "****" at bounding box center [478, 362] width 315 height 39
type input "****"
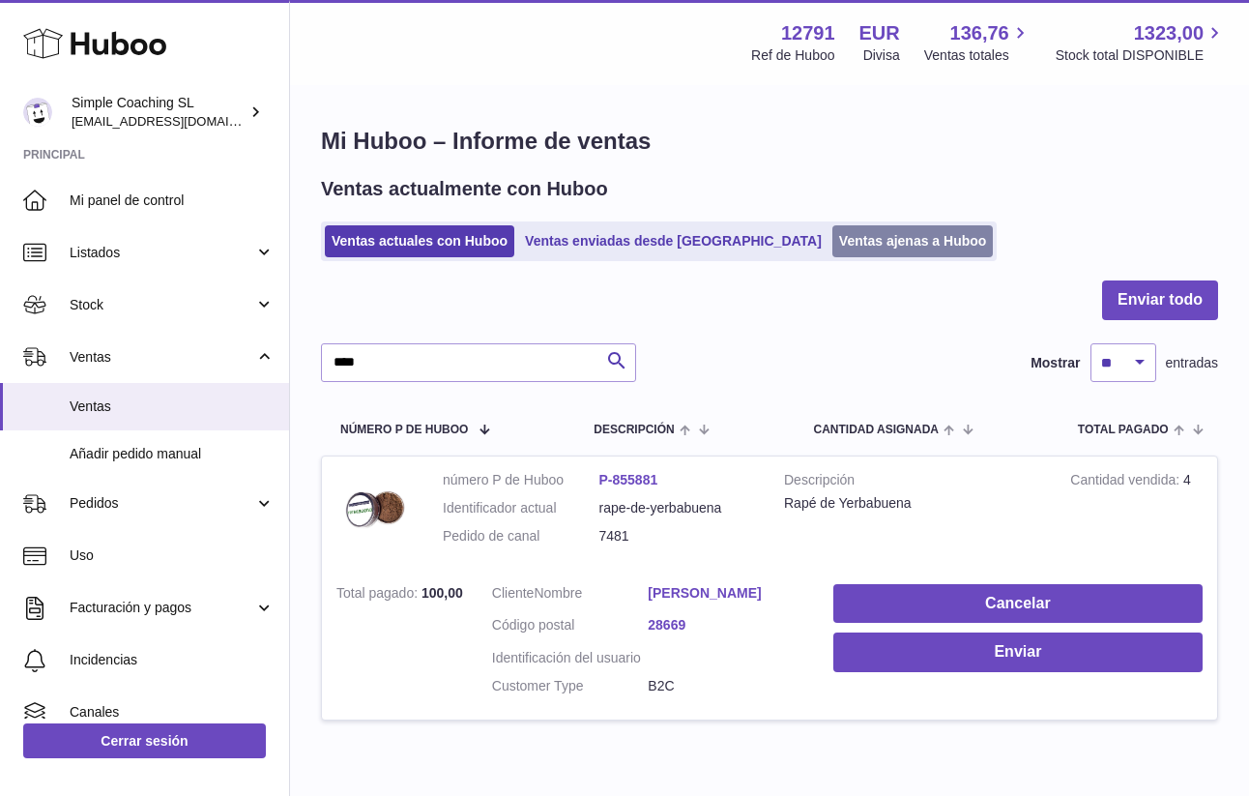
click at [840, 233] on link "Ventas ajenas a Huboo" at bounding box center [912, 241] width 161 height 32
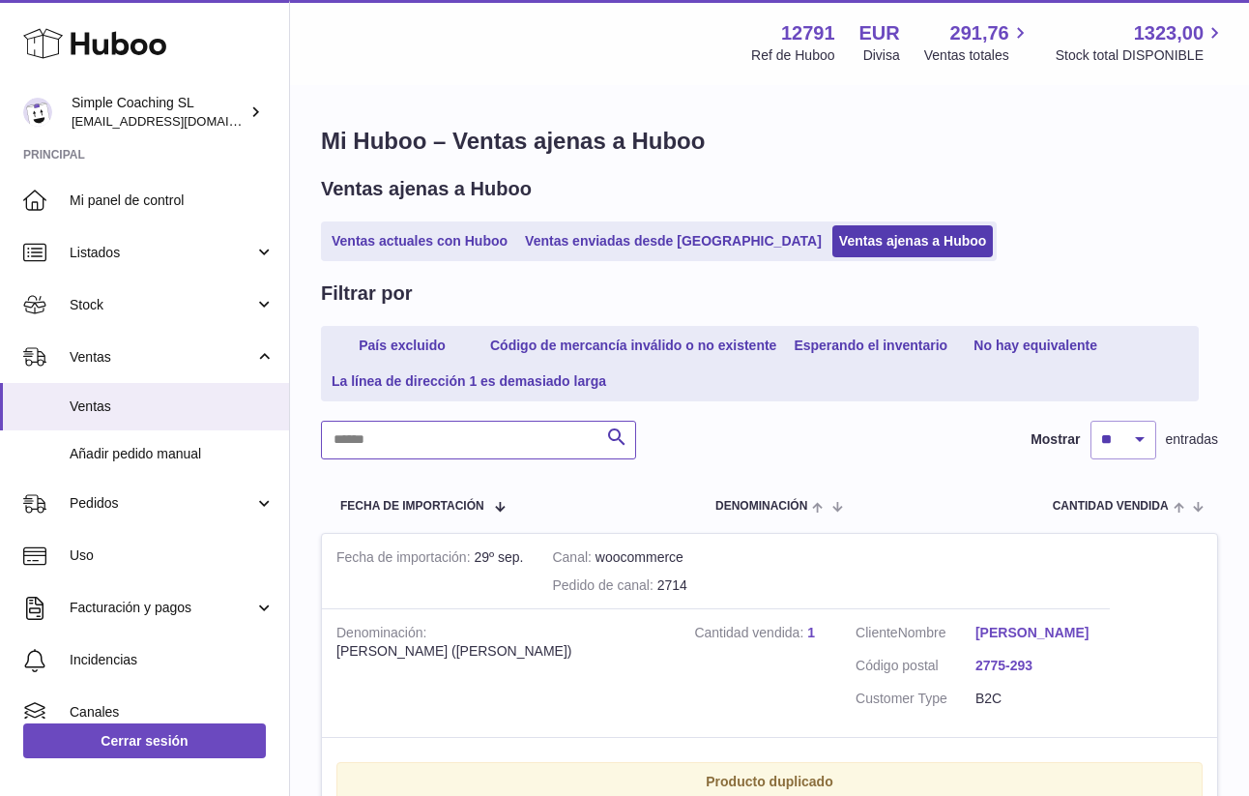
click at [449, 449] on input "text" at bounding box center [478, 439] width 315 height 39
type input "****"
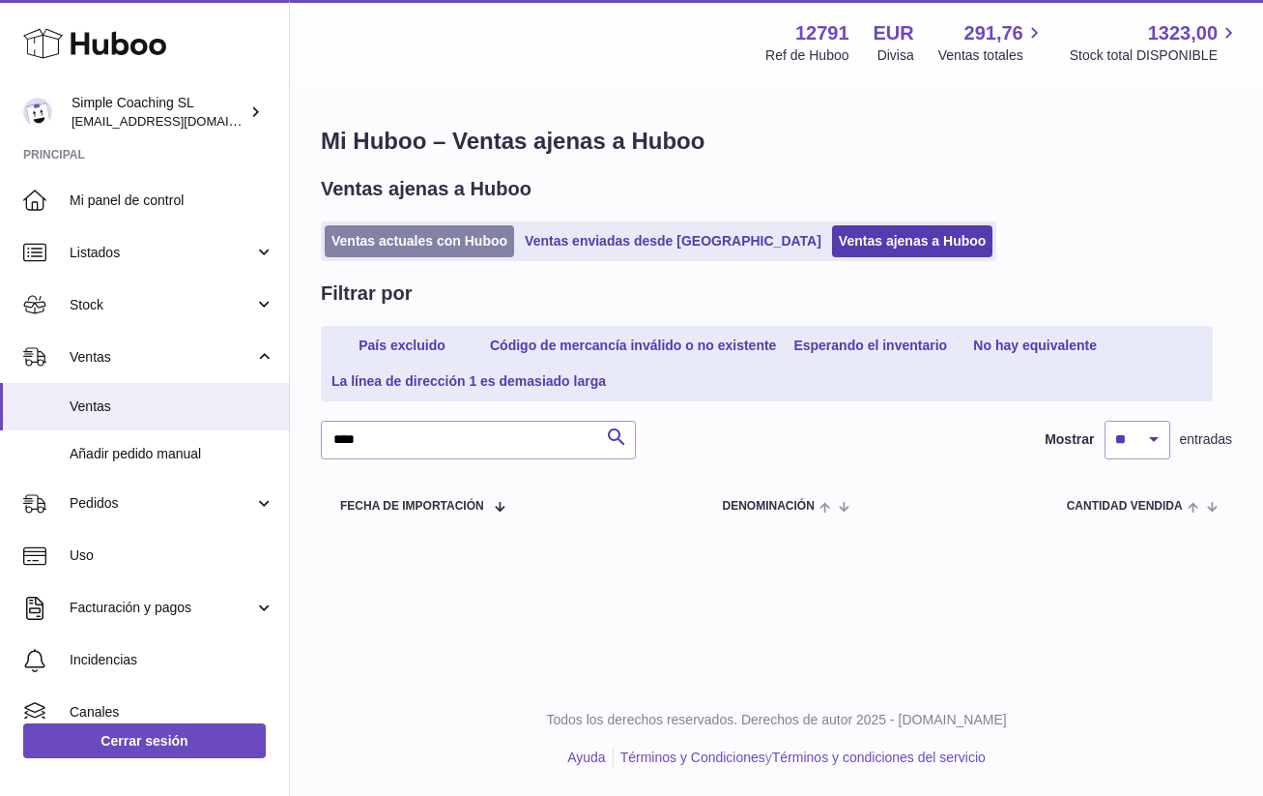
click at [408, 248] on link "Ventas actuales con Huboo" at bounding box center [419, 241] width 189 height 32
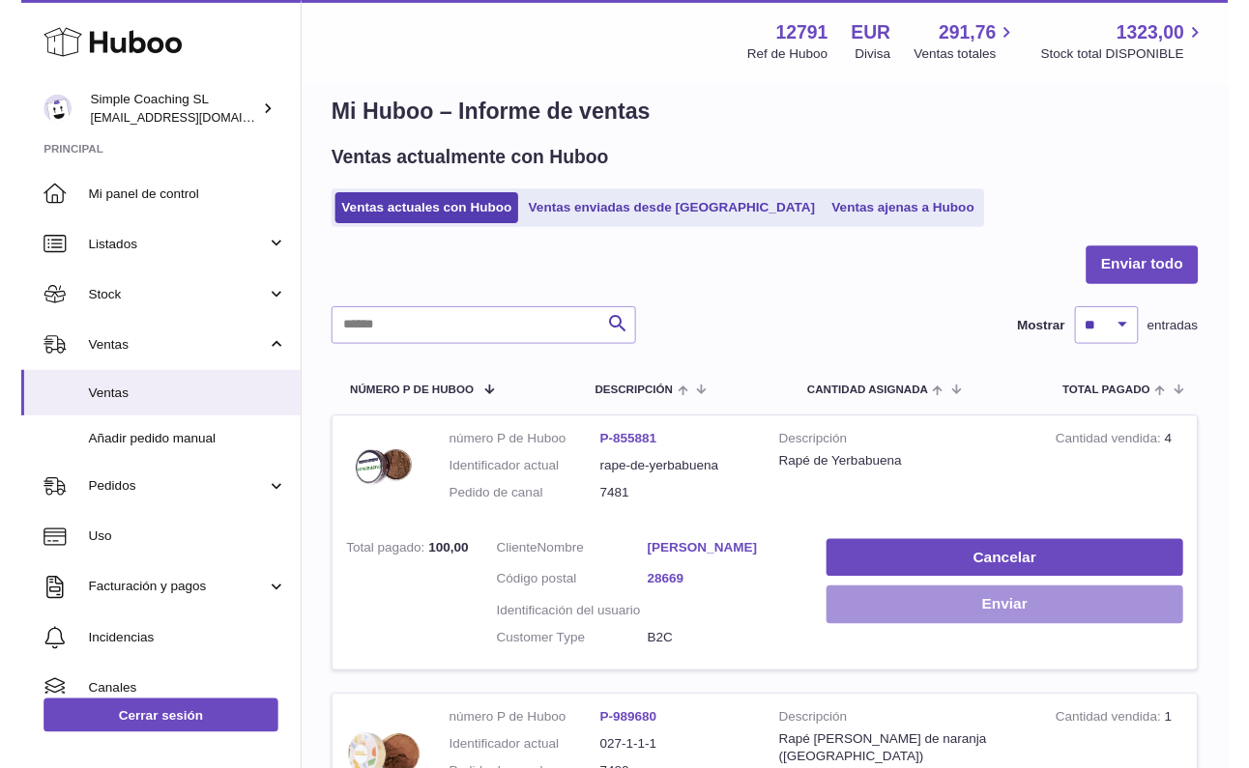
scroll to position [126, 0]
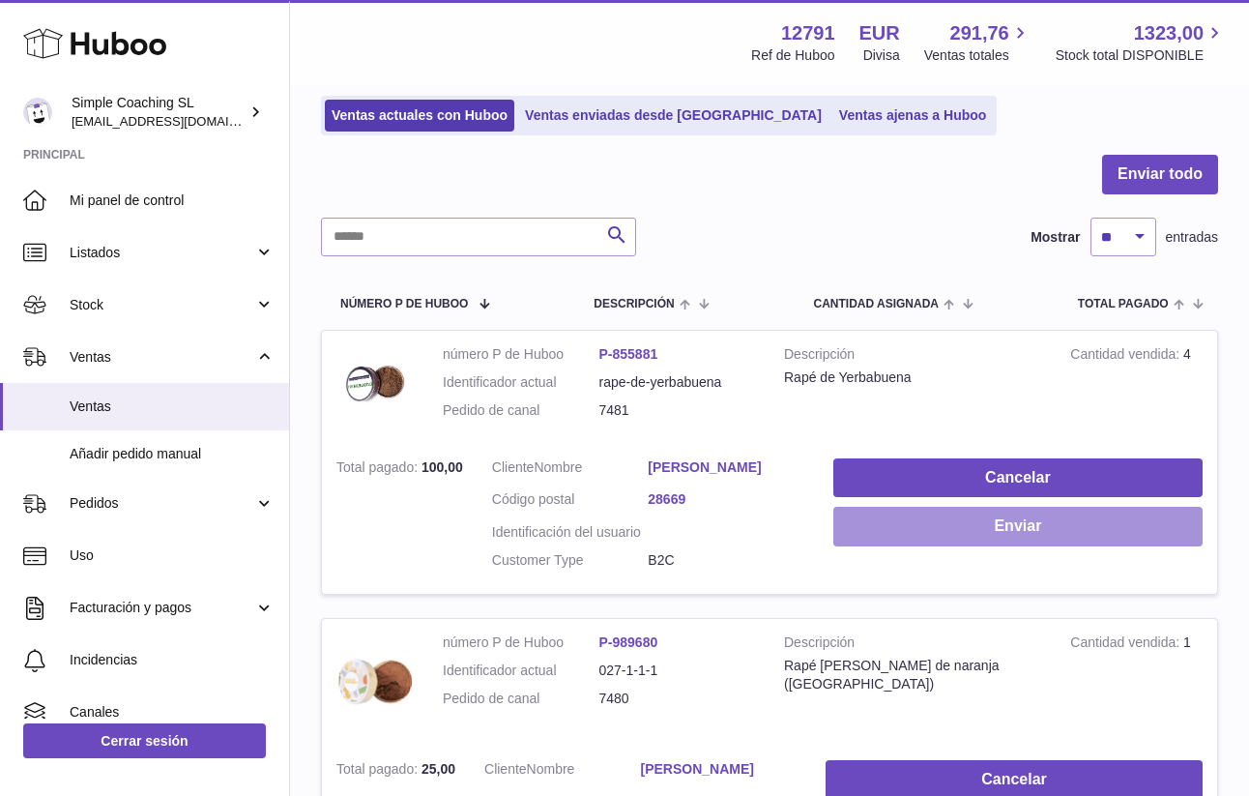
click at [931, 523] on button "Enviar" at bounding box center [1017, 527] width 369 height 40
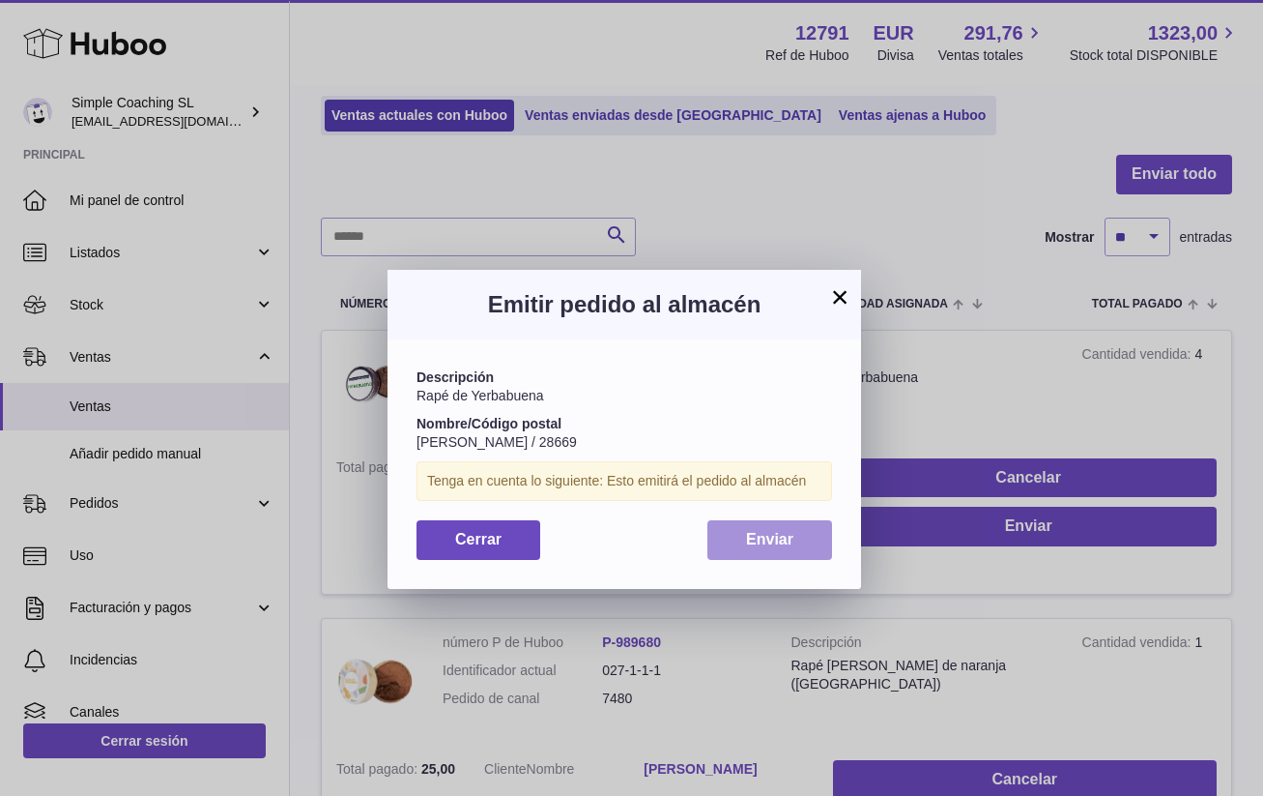
click at [813, 536] on button "Enviar" at bounding box center [770, 540] width 125 height 40
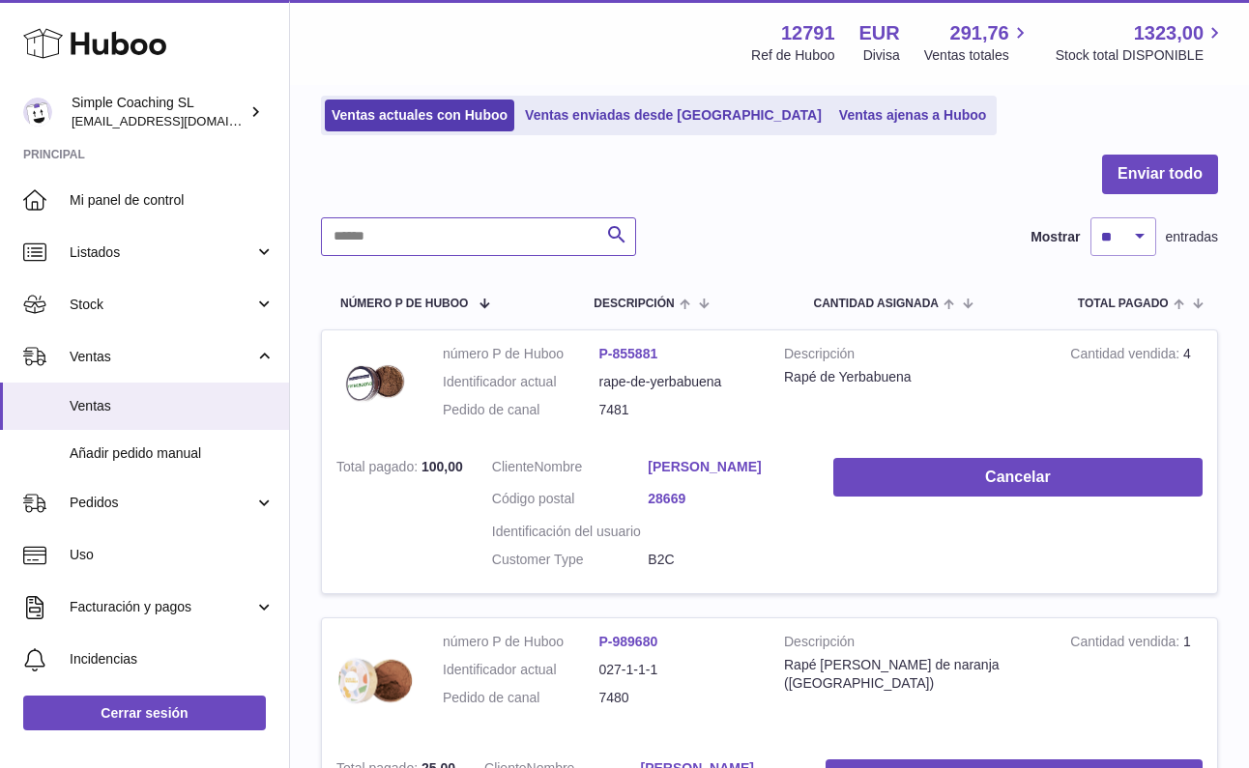
click at [483, 232] on input "text" at bounding box center [478, 236] width 315 height 39
type input "*********"
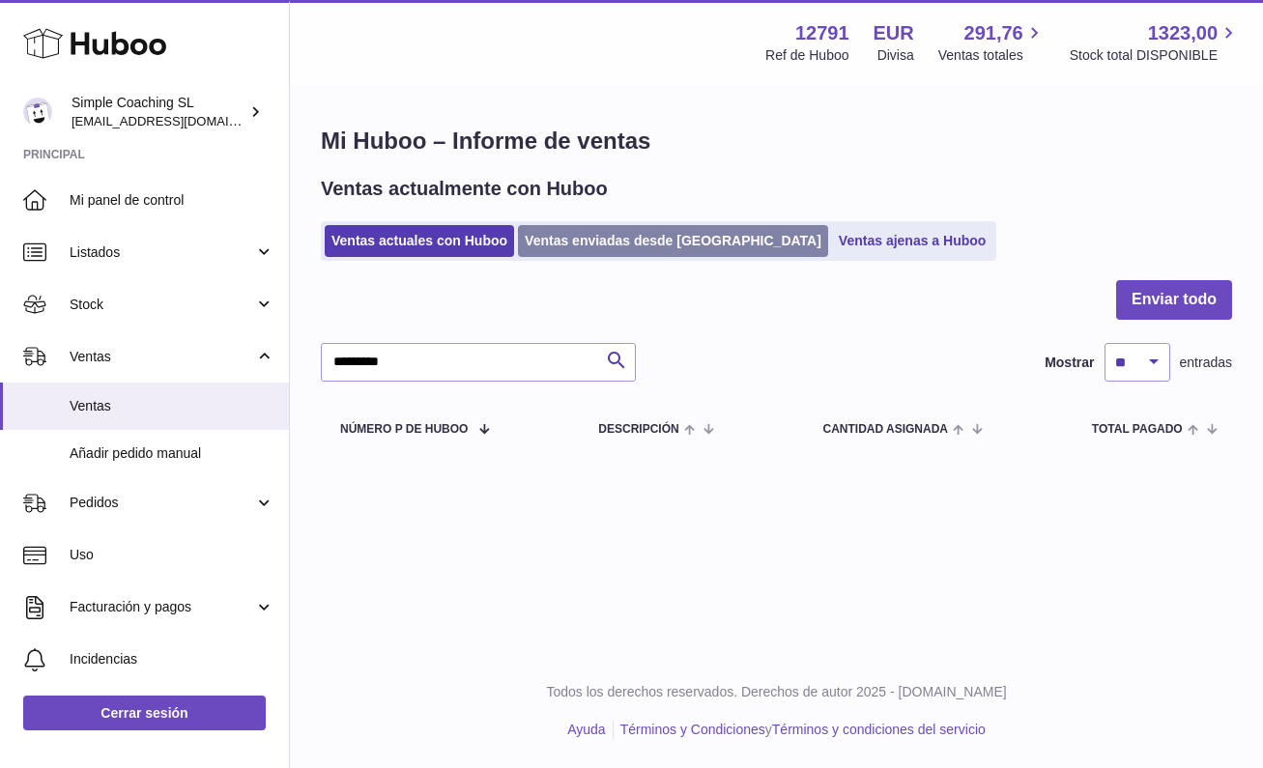
click at [643, 244] on link "Ventas enviadas desde [GEOGRAPHIC_DATA]" at bounding box center [673, 241] width 310 height 32
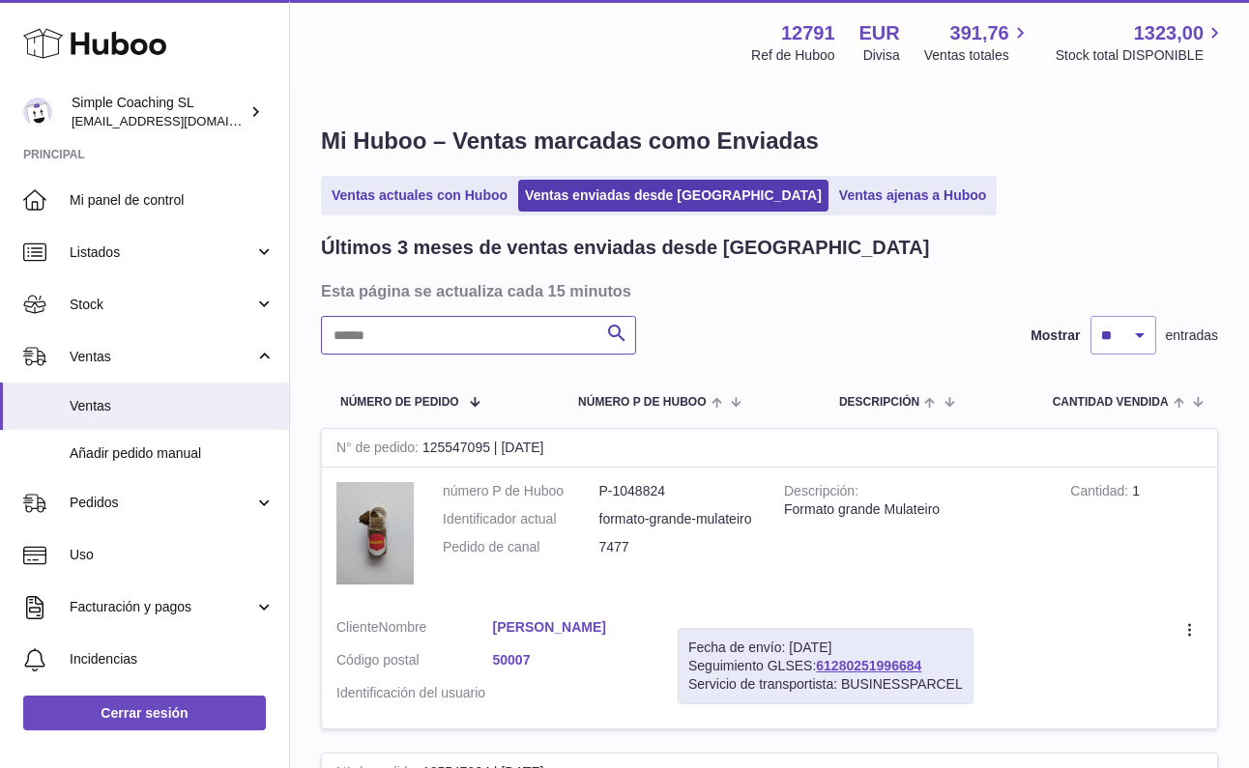
click at [419, 351] on input "text" at bounding box center [478, 335] width 315 height 39
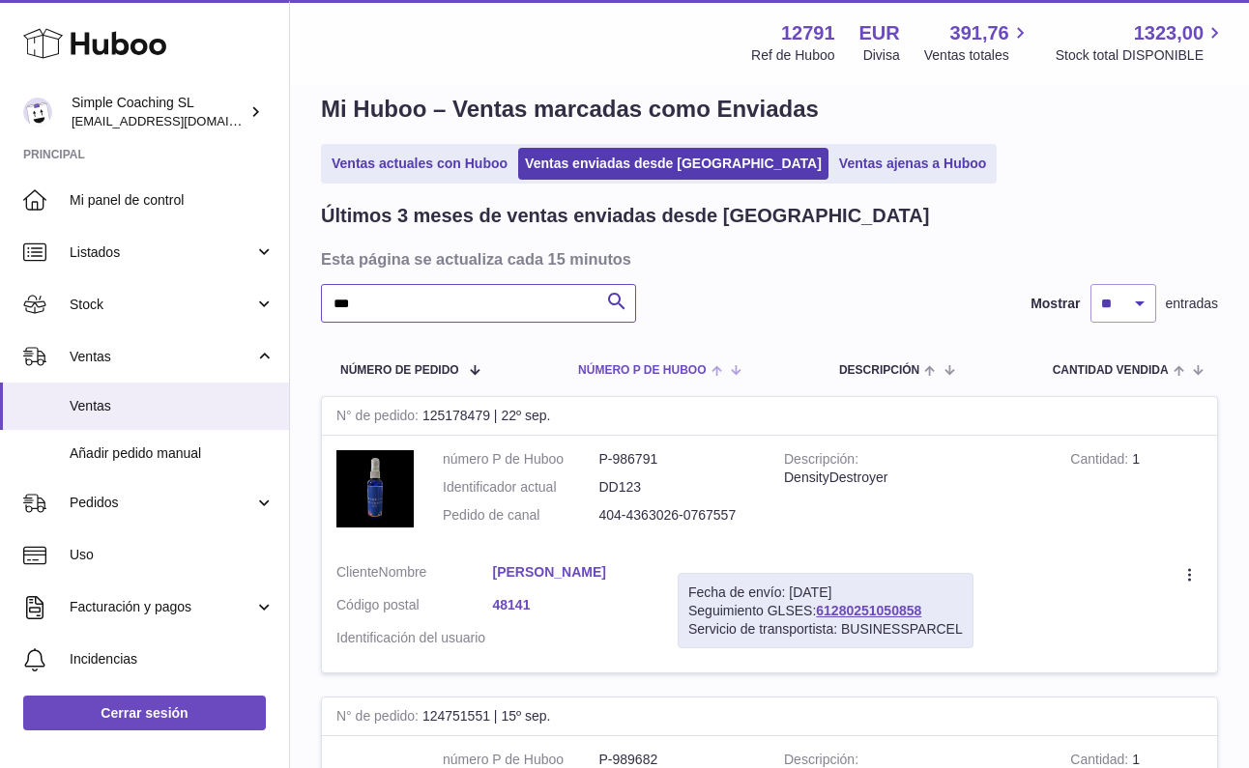
scroll to position [192, 0]
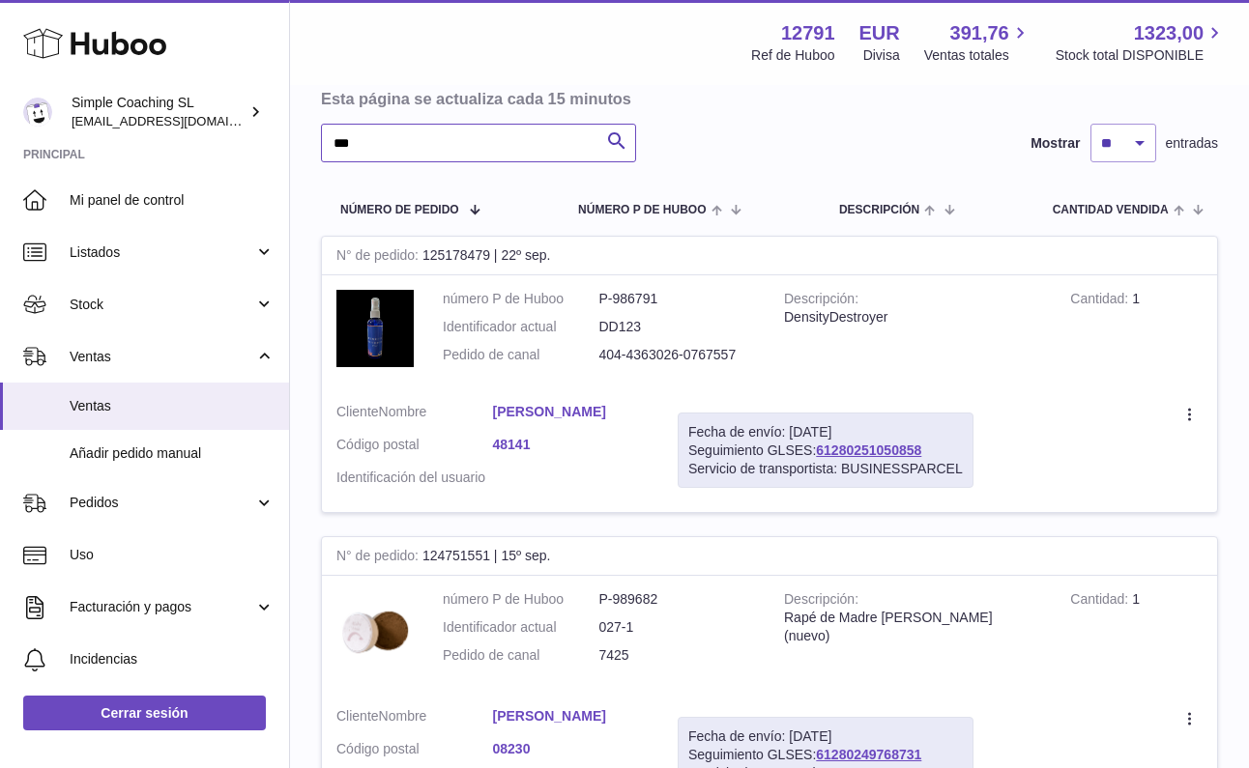
type input "***"
click at [583, 403] on link "[PERSON_NAME]" at bounding box center [571, 412] width 157 height 18
click at [978, 294] on div "× Dirección del pedido Nombre [PERSON_NAME] Dirección de envío 1 Barrio [PERSON…" at bounding box center [624, 384] width 1249 height 768
